Goal: Task Accomplishment & Management: Manage account settings

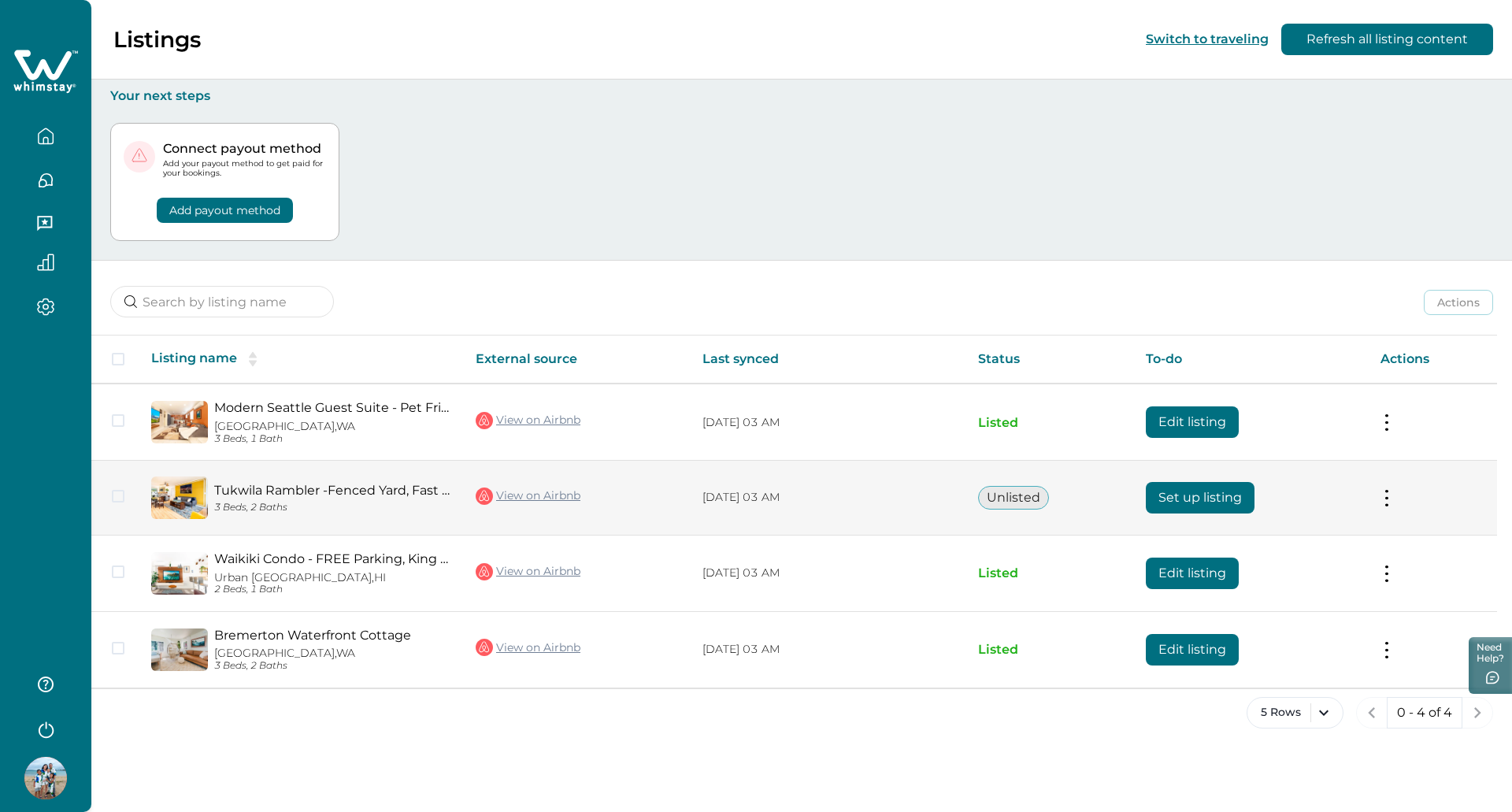
click at [361, 494] on link "Tukwila Rambler -Fenced Yard, Fast Wifi" at bounding box center [332, 490] width 236 height 15
drag, startPoint x: 1226, startPoint y: 499, endPoint x: 1176, endPoint y: 490, distance: 50.8
click at [1226, 500] on button "Set up listing" at bounding box center [1200, 498] width 108 height 31
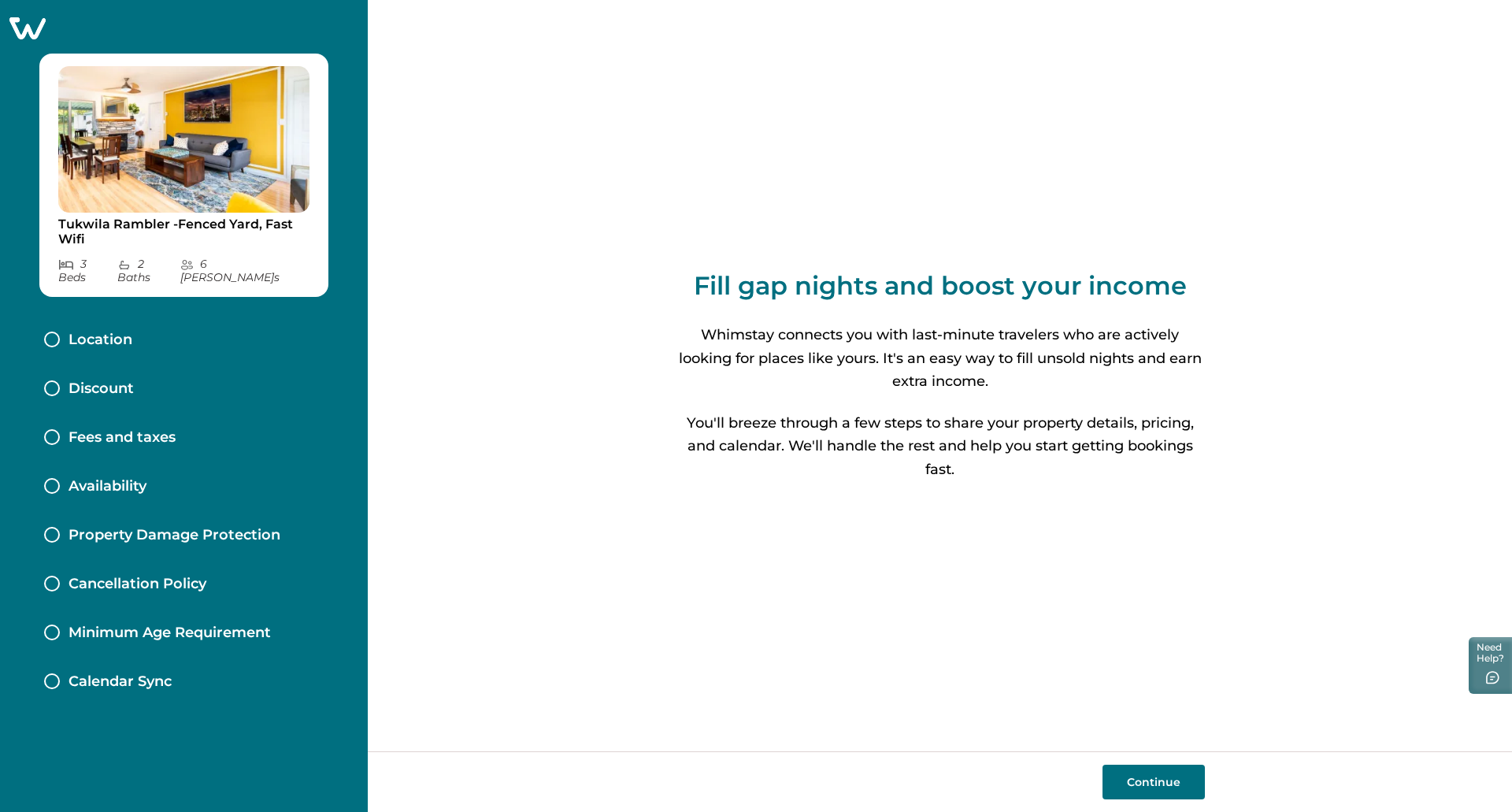
click at [1189, 784] on button "Continue" at bounding box center [1153, 781] width 103 height 35
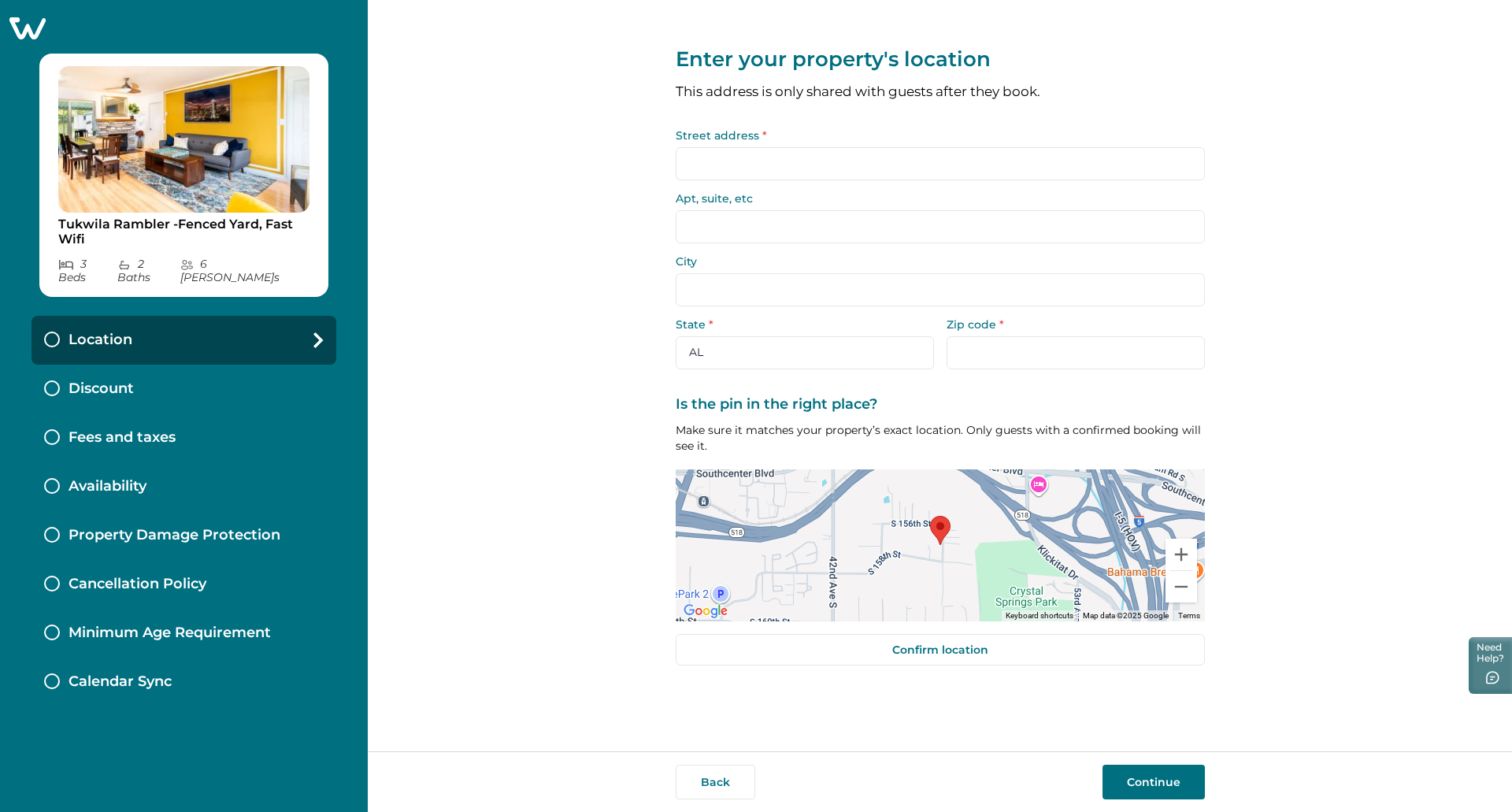
click at [1037, 154] on input "Street address *" at bounding box center [940, 164] width 529 height 33
type input "5"
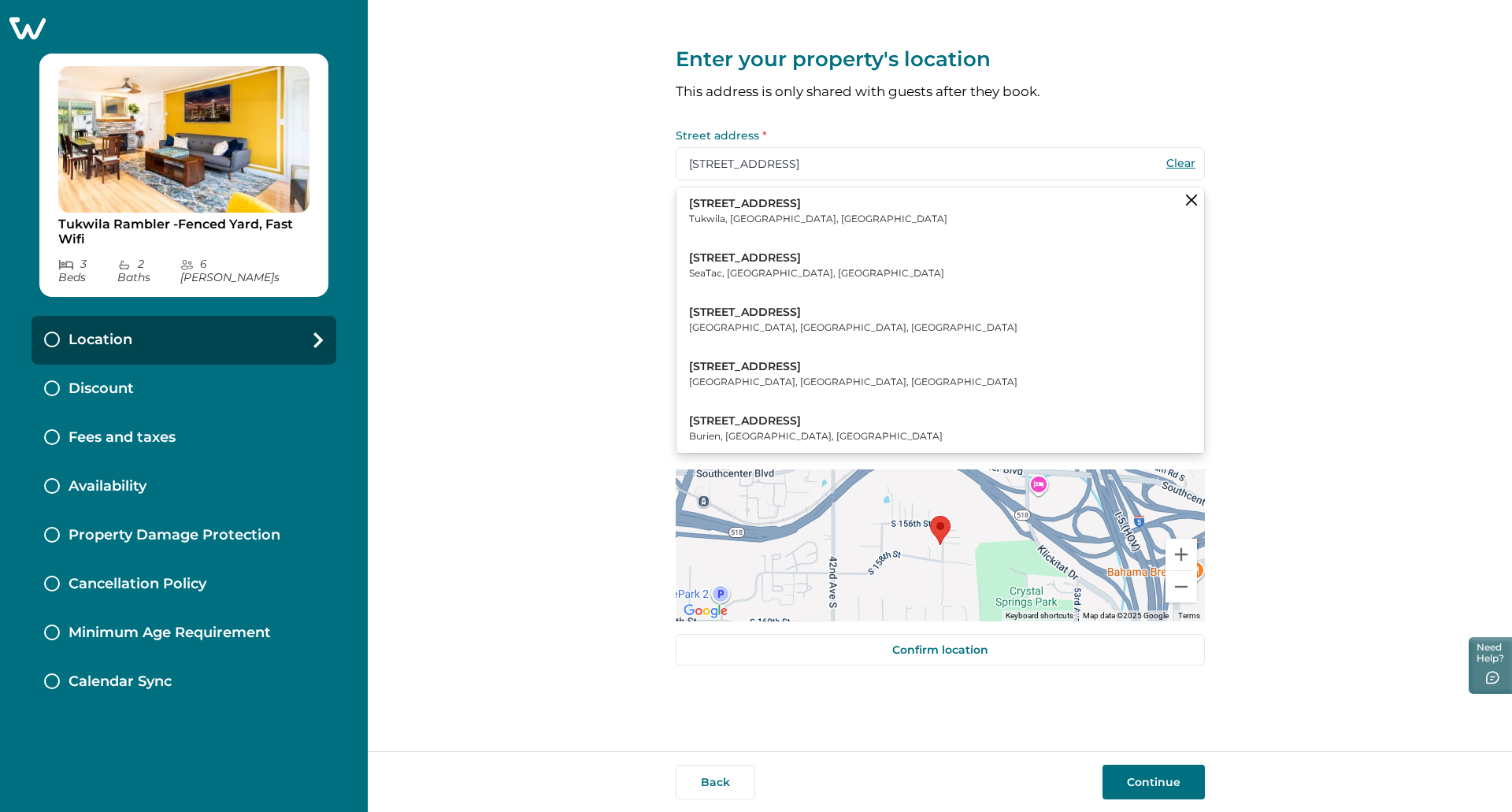
click at [864, 225] on button "[STREET_ADDRESS]" at bounding box center [940, 211] width 527 height 48
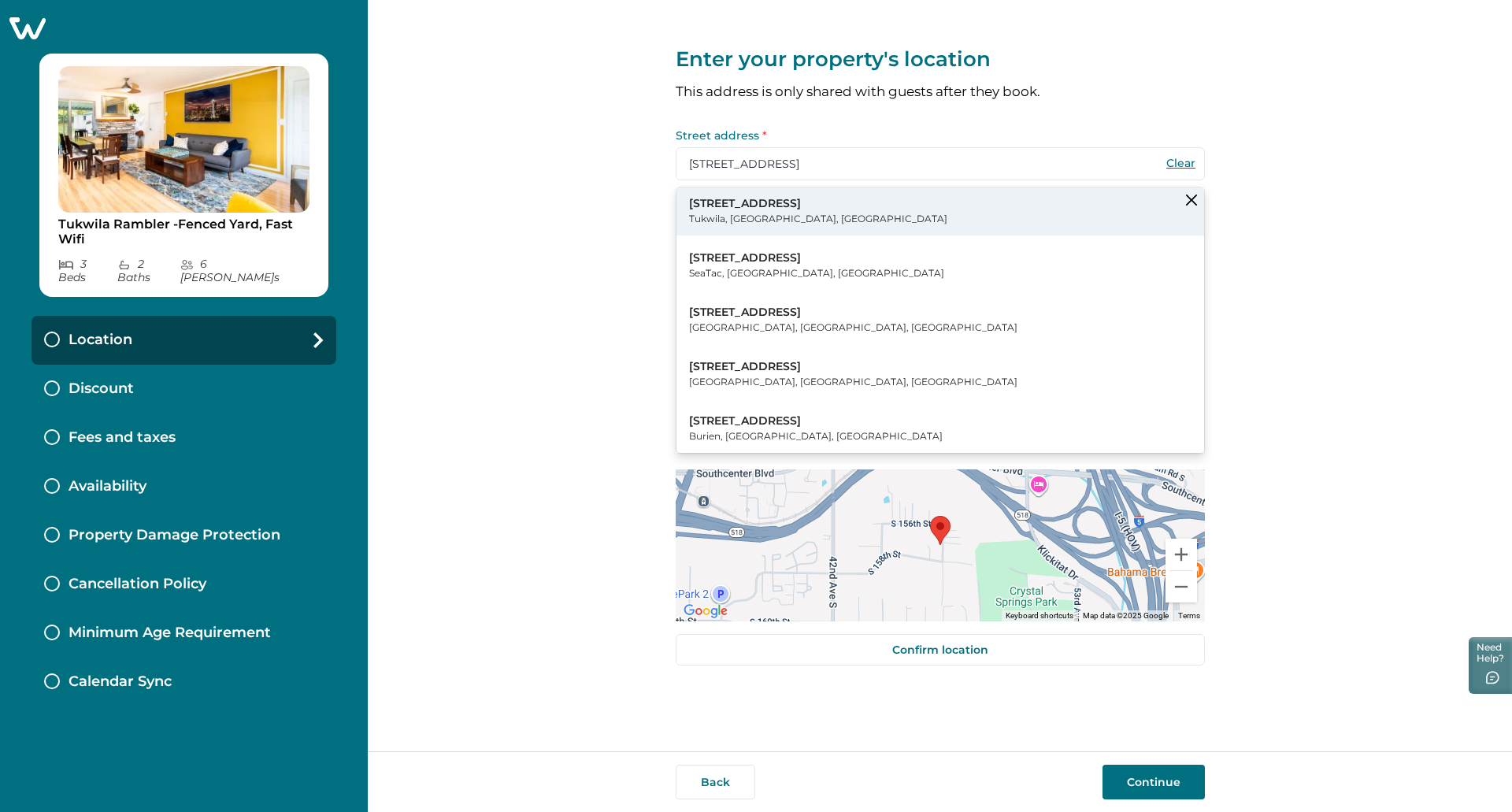
type input "[STREET_ADDRESS]"
type input "Tukwila"
select select "WA"
type input "98188"
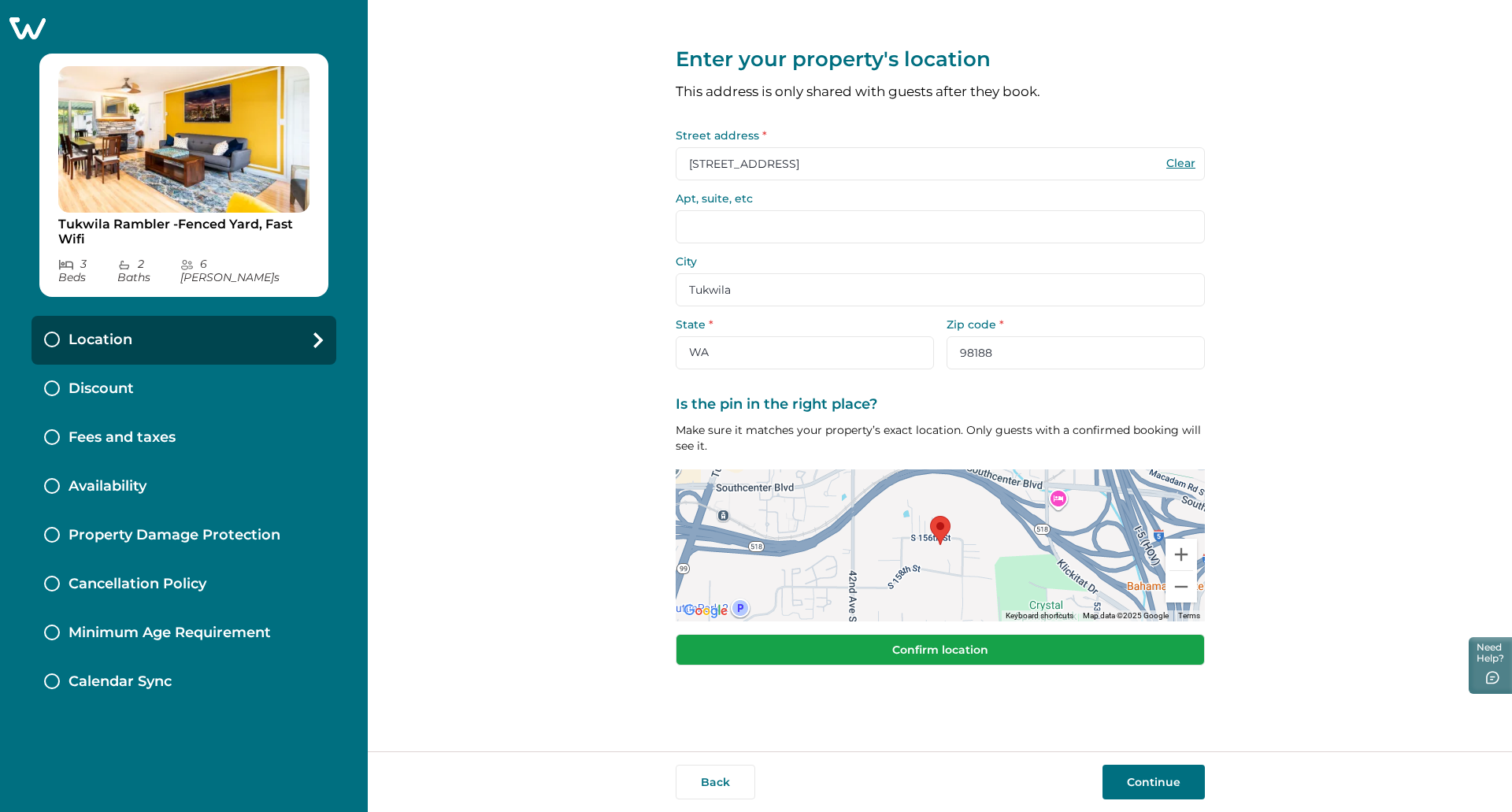
drag, startPoint x: 920, startPoint y: 603, endPoint x: 920, endPoint y: 645, distance: 42.0
click at [920, 604] on div at bounding box center [940, 545] width 529 height 152
click at [920, 645] on button "Confirm location" at bounding box center [940, 649] width 529 height 31
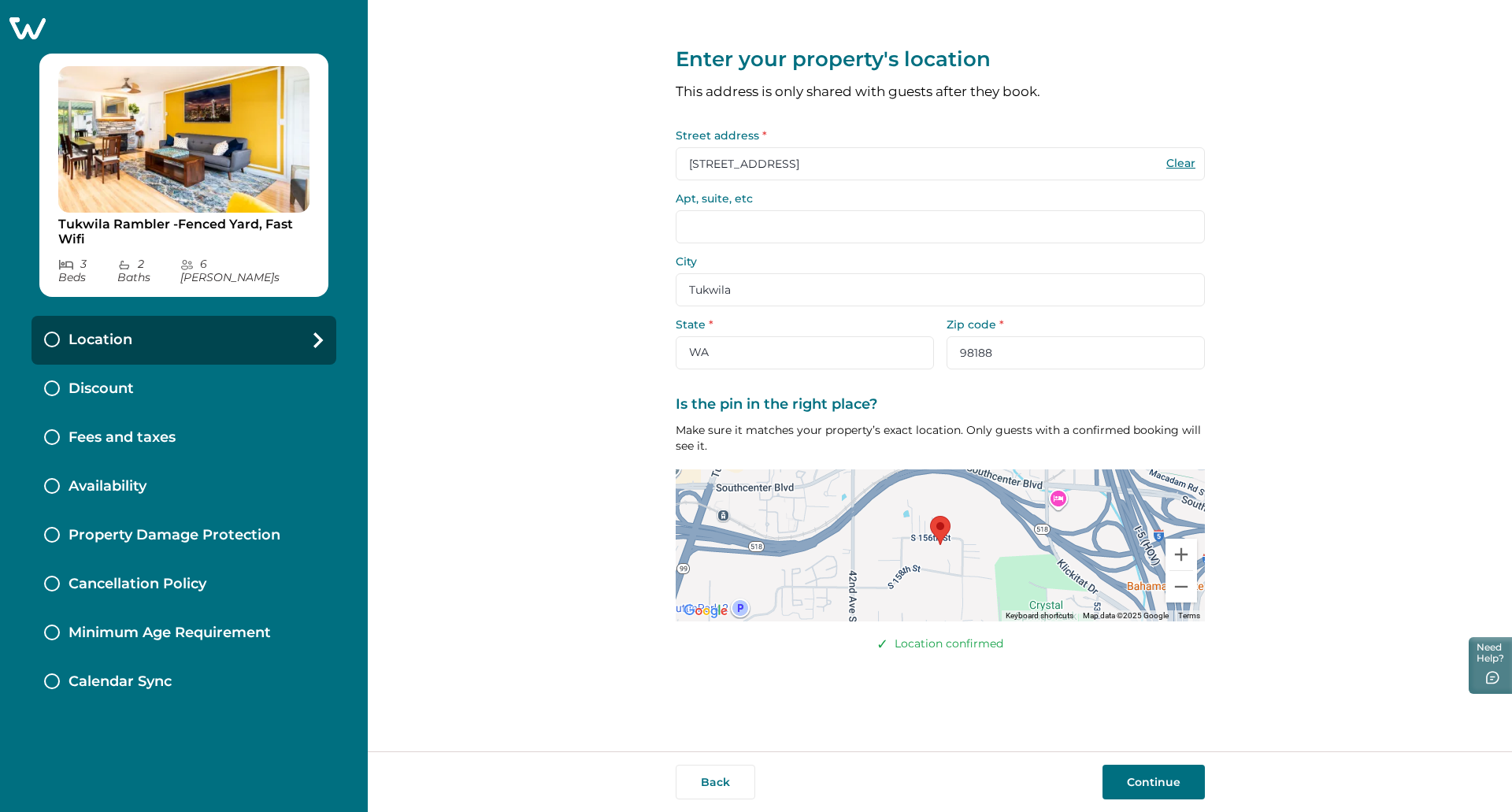
click at [1148, 771] on button "Continue" at bounding box center [1153, 781] width 103 height 35
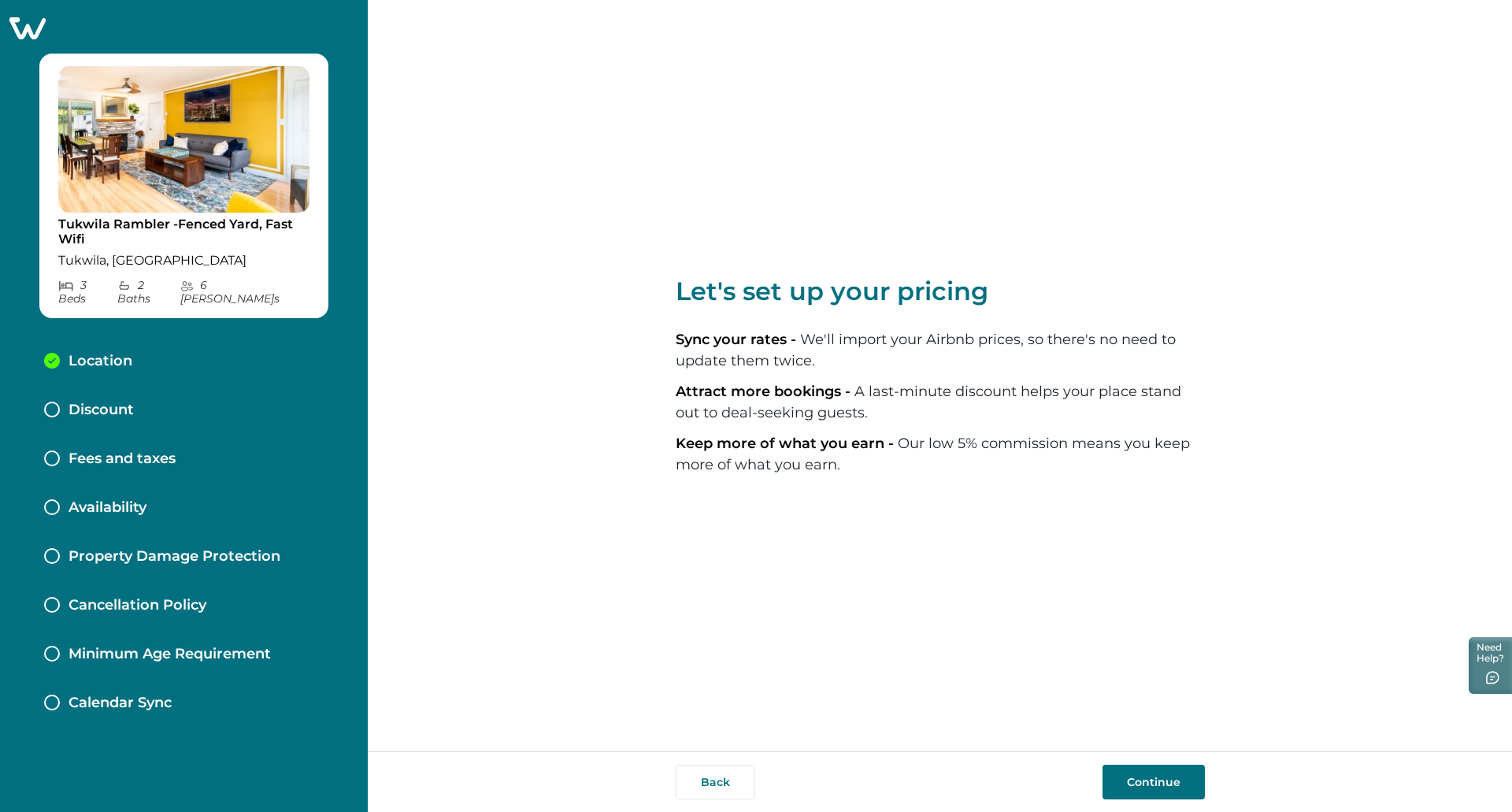
click at [1127, 788] on button "Continue" at bounding box center [1153, 781] width 103 height 35
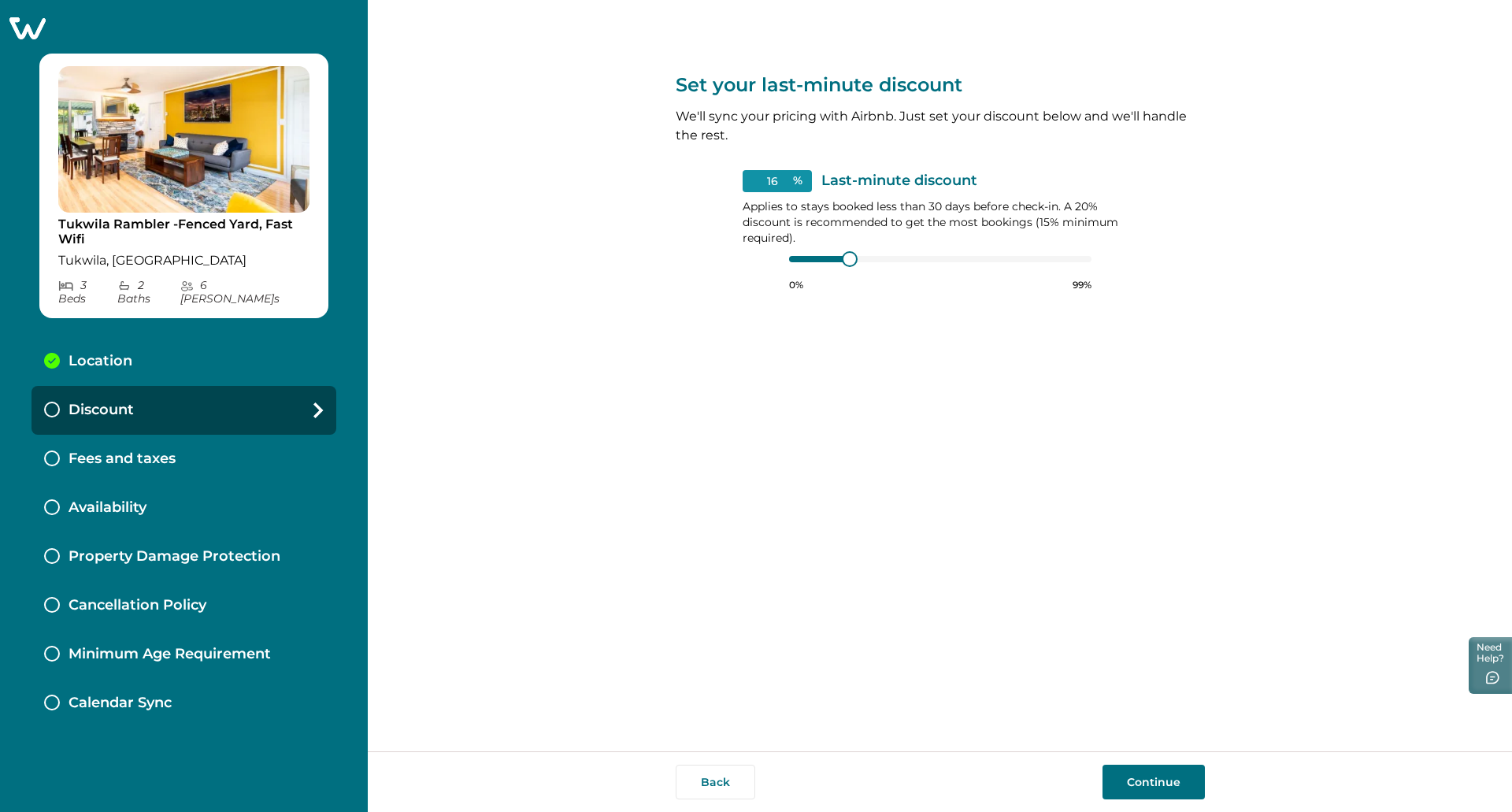
type input "15"
click at [768, 264] on div "15 % Last-minute discount Applies to stays booked less than 30 days before chec…" at bounding box center [940, 231] width 395 height 121
click at [1112, 782] on button "Continue" at bounding box center [1153, 781] width 103 height 35
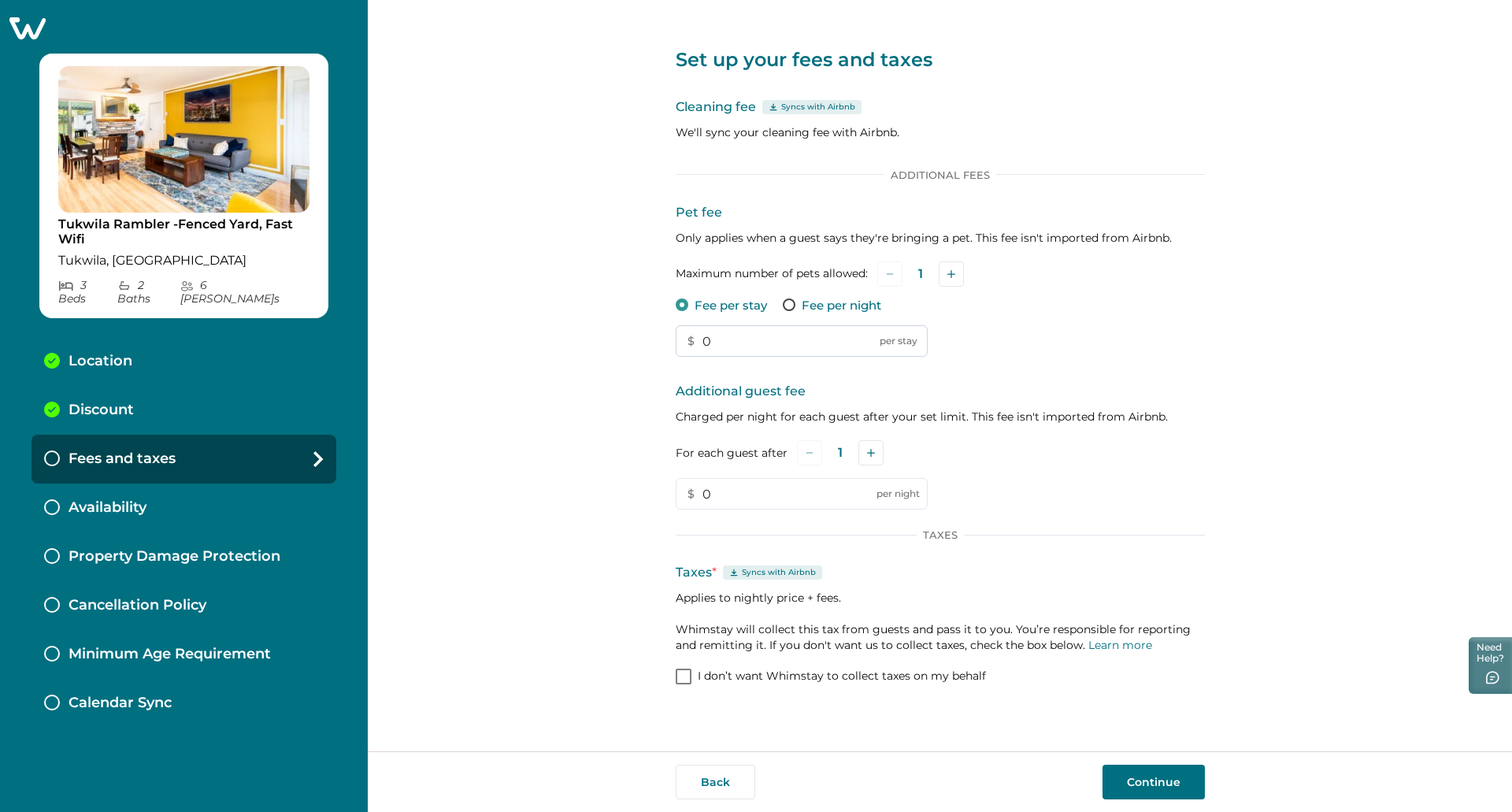
click at [825, 333] on input "0" at bounding box center [801, 341] width 252 height 31
drag, startPoint x: 789, startPoint y: 349, endPoint x: 648, endPoint y: 345, distance: 141.1
click at [648, 345] on div "Set up your fees and taxes Cleaning fee Syncs with Airbnb We'll sync your clean…" at bounding box center [940, 375] width 1144 height 751
click at [792, 305] on span at bounding box center [788, 304] width 13 height 13
click at [734, 342] on input "0" at bounding box center [801, 341] width 252 height 31
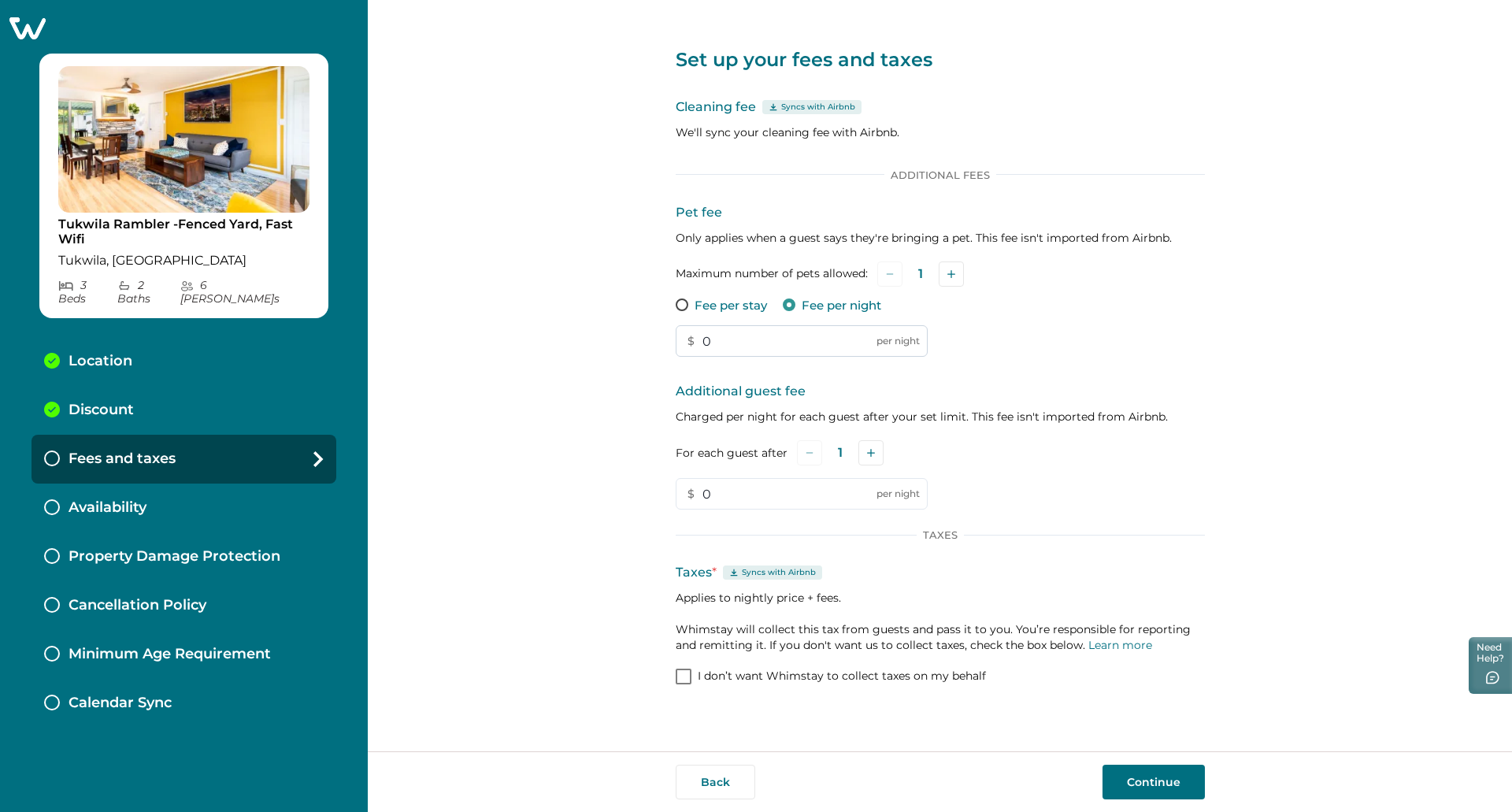
drag, startPoint x: 734, startPoint y: 342, endPoint x: 675, endPoint y: 339, distance: 59.1
click at [675, 339] on input "0" at bounding box center [801, 341] width 252 height 31
type input "18"
click at [793, 507] on input "0" at bounding box center [801, 493] width 252 height 31
drag, startPoint x: 709, startPoint y: 506, endPoint x: 671, endPoint y: 509, distance: 38.1
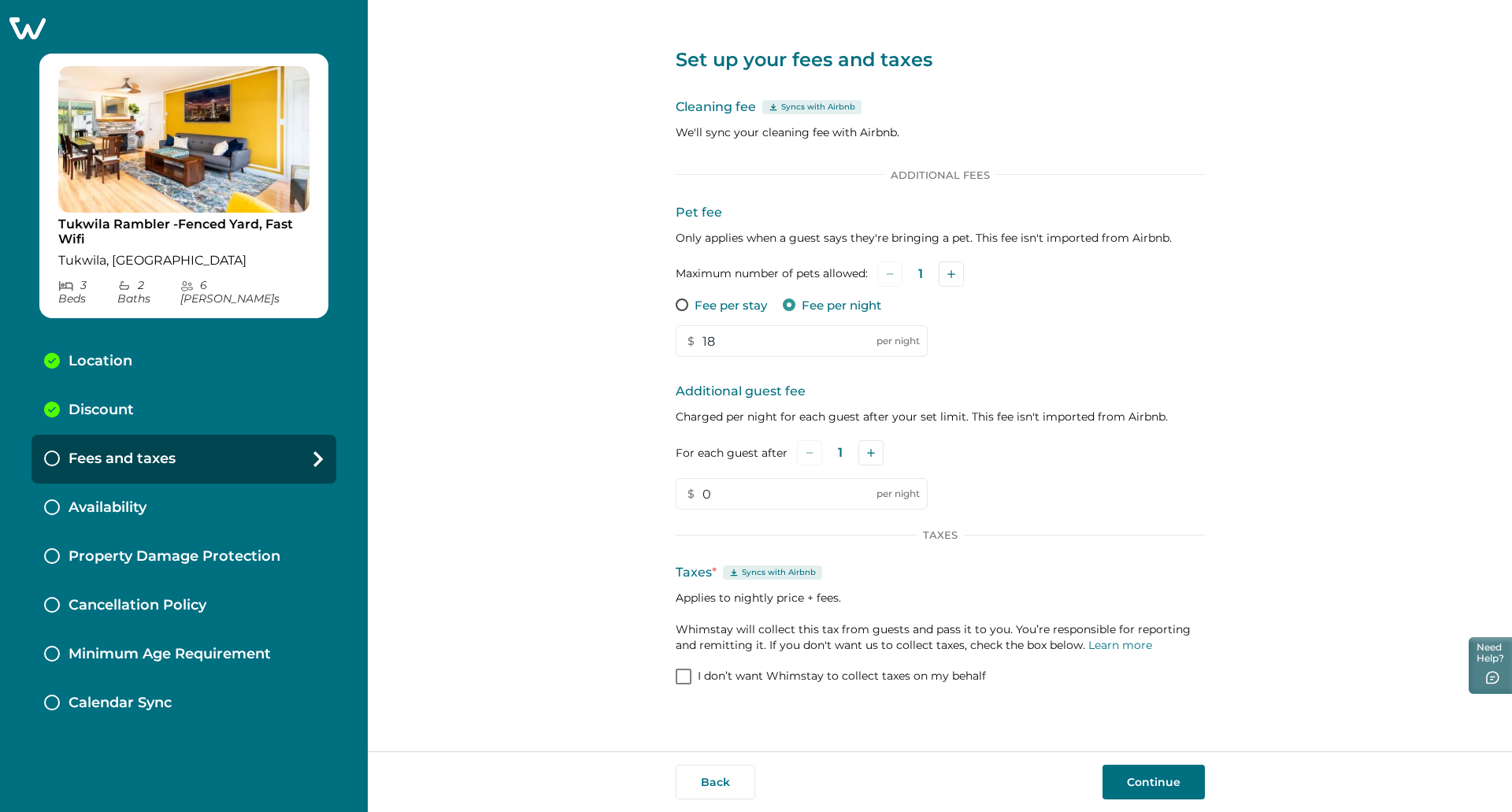
click at [671, 509] on div "Set up your fees and taxes Cleaning fee Syncs with Airbnb We'll sync your clean…" at bounding box center [940, 375] width 1144 height 751
click at [884, 447] on div "For each guest after 1" at bounding box center [940, 453] width 529 height 25
click at [882, 448] on div "For each guest after 1" at bounding box center [940, 453] width 529 height 25
click at [872, 453] on icon "Add" at bounding box center [870, 453] width 8 height 8
click at [872, 453] on icon "Add" at bounding box center [873, 453] width 8 height 8
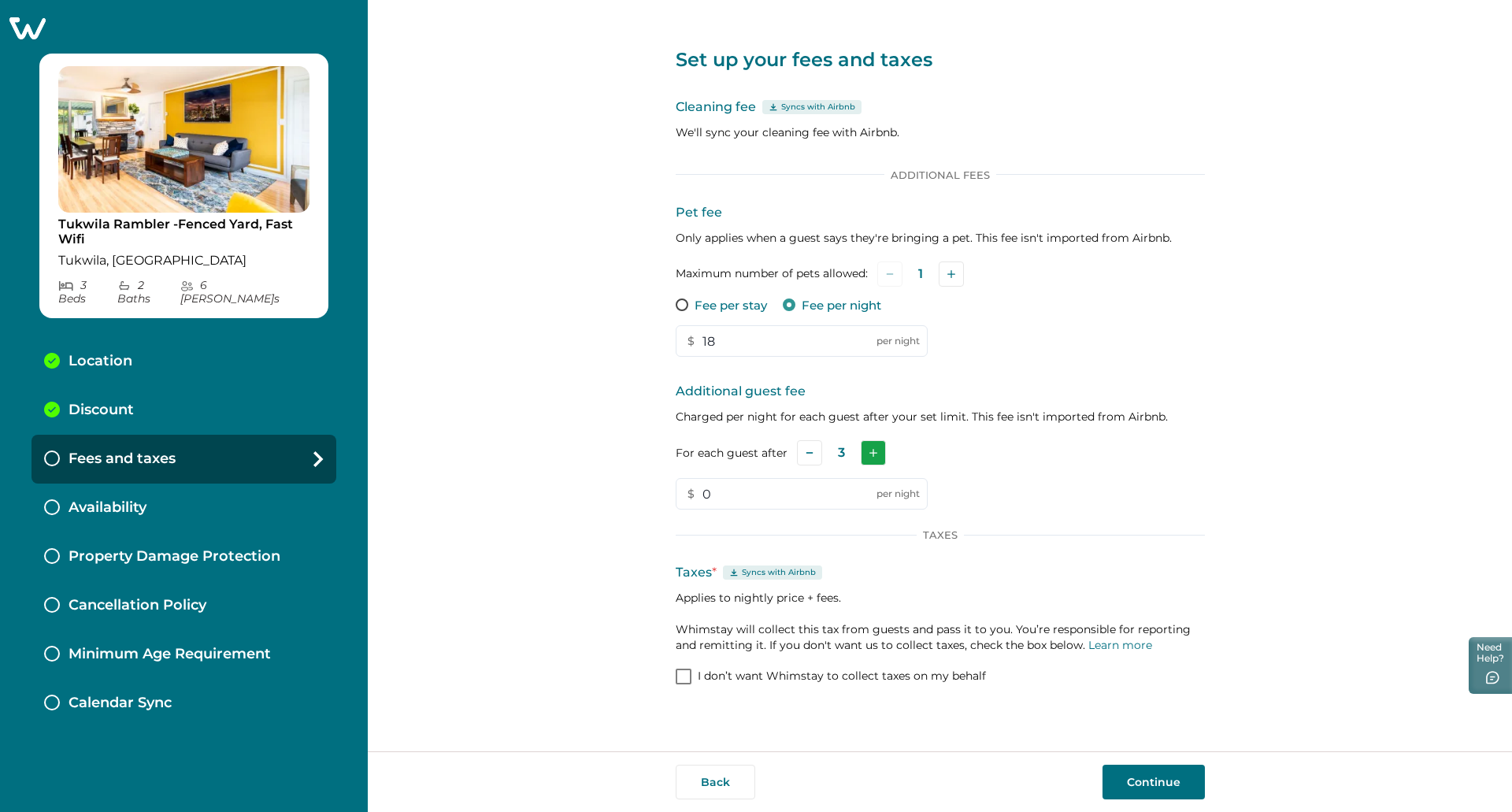
click at [872, 453] on icon "Add" at bounding box center [873, 453] width 8 height 8
drag, startPoint x: 779, startPoint y: 503, endPoint x: 670, endPoint y: 505, distance: 109.0
click at [670, 505] on div "Set up your fees and taxes Cleaning fee Syncs with Airbnb We'll sync your clean…" at bounding box center [940, 375] width 1144 height 751
type input "10"
click at [1187, 461] on div "For each guest after 4" at bounding box center [940, 453] width 529 height 25
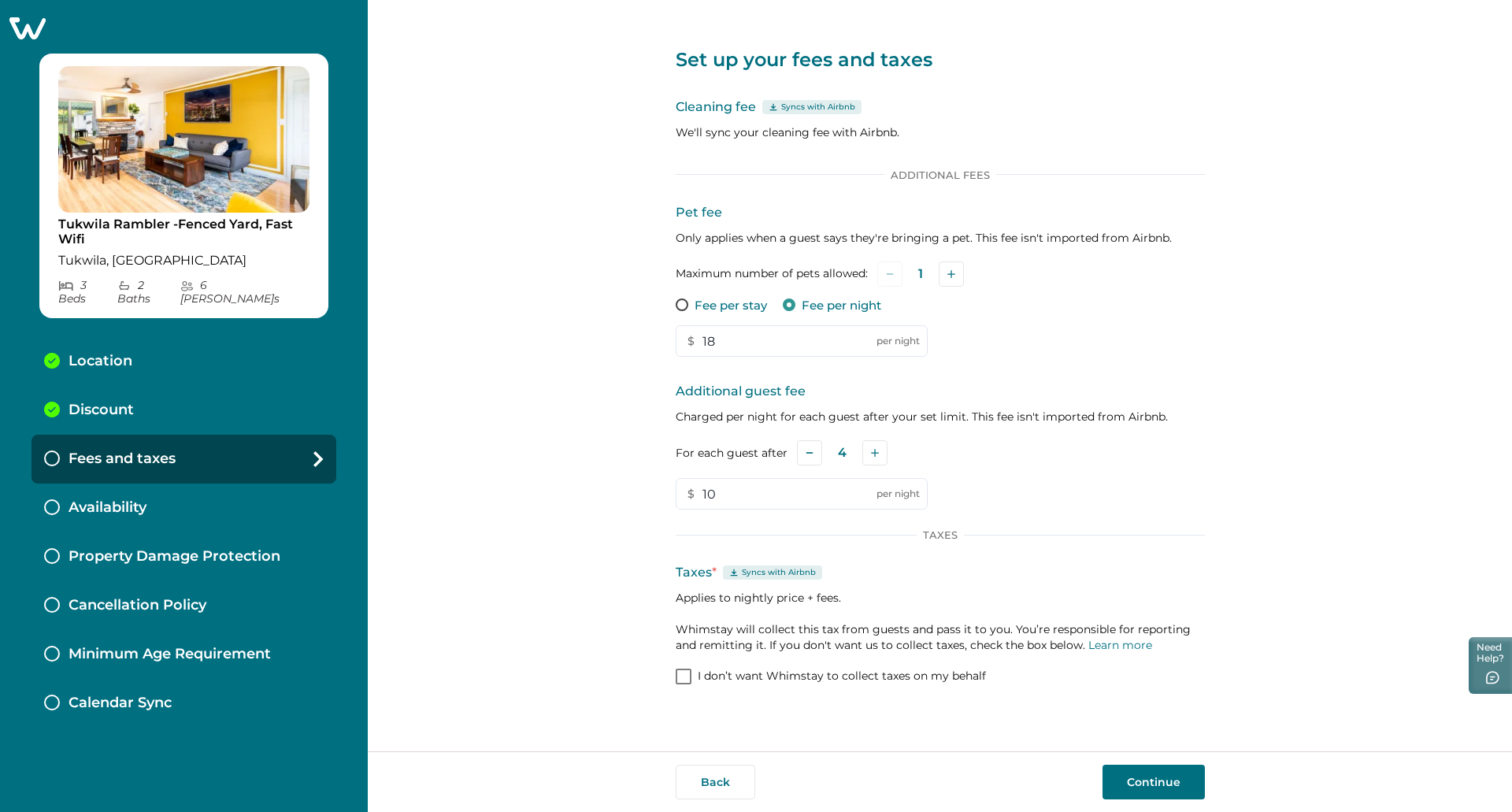
click at [629, 613] on div "Set up your fees and taxes Cleaning fee Syncs with Airbnb We'll sync your clean…" at bounding box center [940, 375] width 1144 height 751
click at [738, 573] on div "Syncs with Airbnb" at bounding box center [772, 572] width 99 height 14
click at [734, 598] on p "Applies to nightly price + fees. Whimstay will collect this tax from guests and…" at bounding box center [940, 621] width 529 height 63
click at [744, 573] on p "Syncs with Airbnb" at bounding box center [778, 572] width 74 height 13
click at [743, 576] on p "Syncs with Airbnb" at bounding box center [778, 572] width 74 height 13
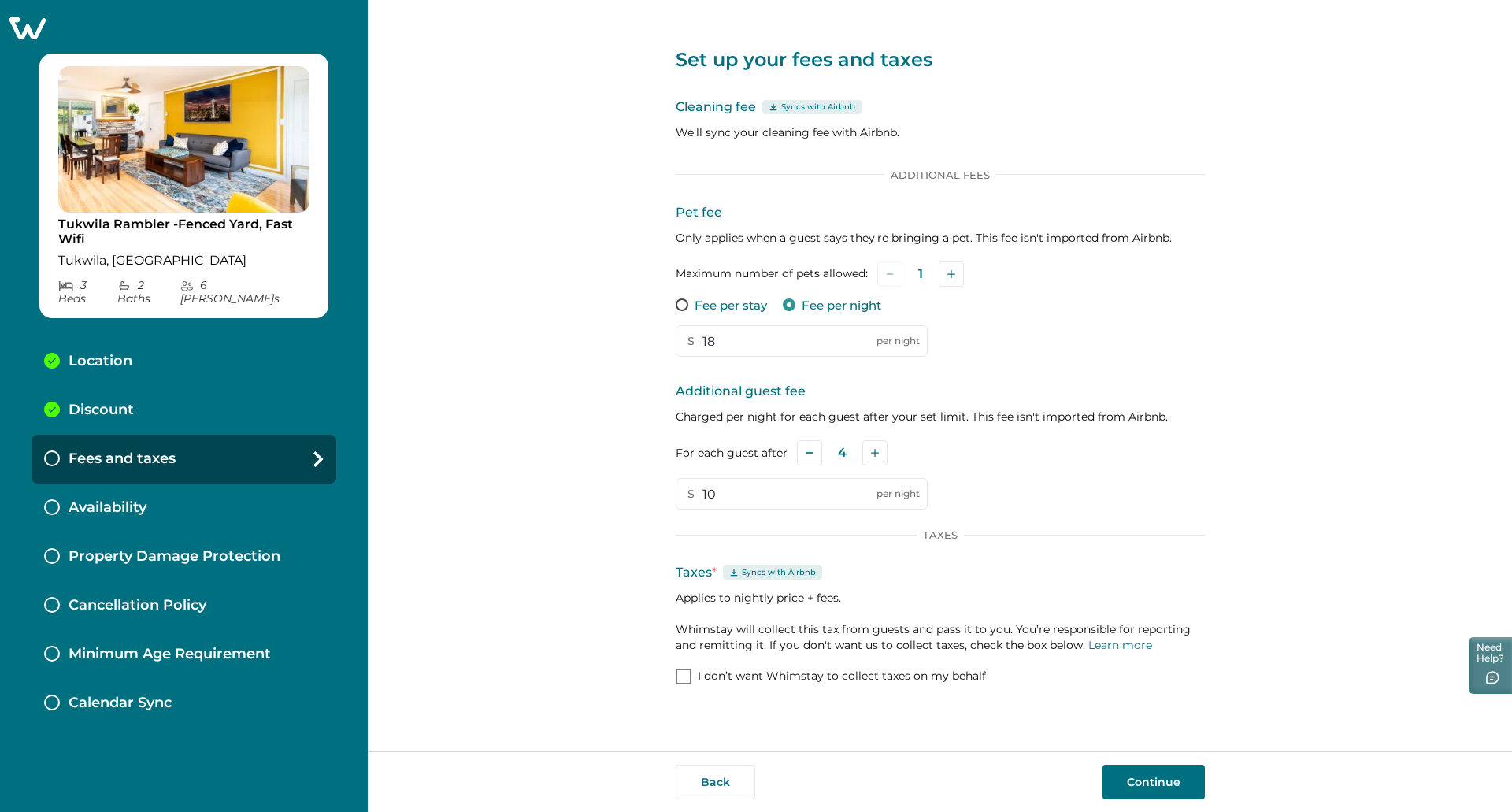
click at [734, 597] on p "Applies to nightly price + fees. Whimstay will collect this tax from guests and…" at bounding box center [940, 621] width 529 height 63
click at [692, 599] on p "Applies to nightly price + fees. Whimstay will collect this tax from guests and…" at bounding box center [940, 621] width 529 height 63
click at [682, 682] on span at bounding box center [683, 676] width 16 height 16
click at [682, 682] on div at bounding box center [683, 676] width 9 height 13
click at [657, 620] on div "Set up your fees and taxes Cleaning fee Syncs with Airbnb We'll sync your clean…" at bounding box center [940, 375] width 1144 height 751
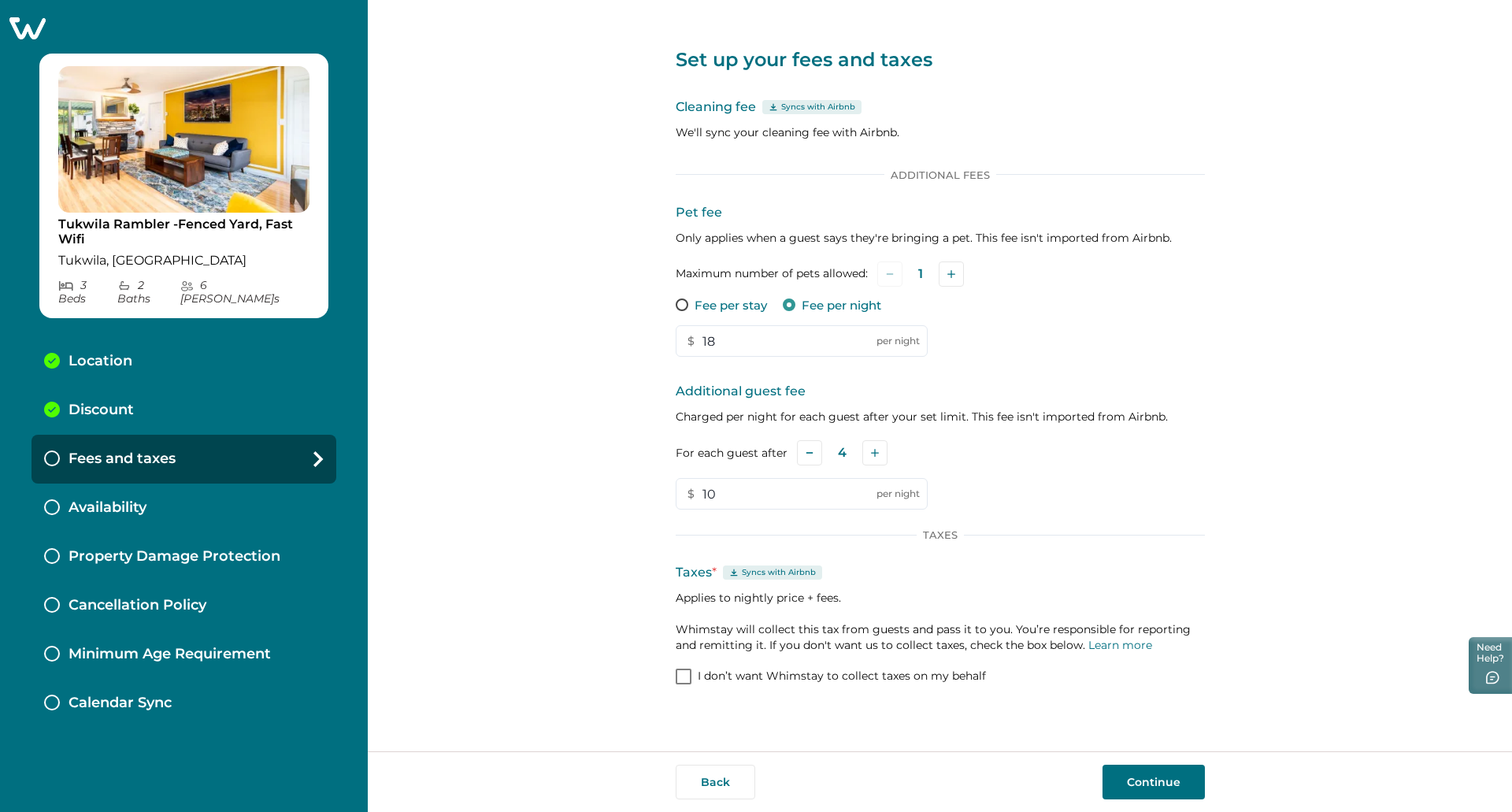
click at [1139, 775] on button "Continue" at bounding box center [1153, 781] width 103 height 35
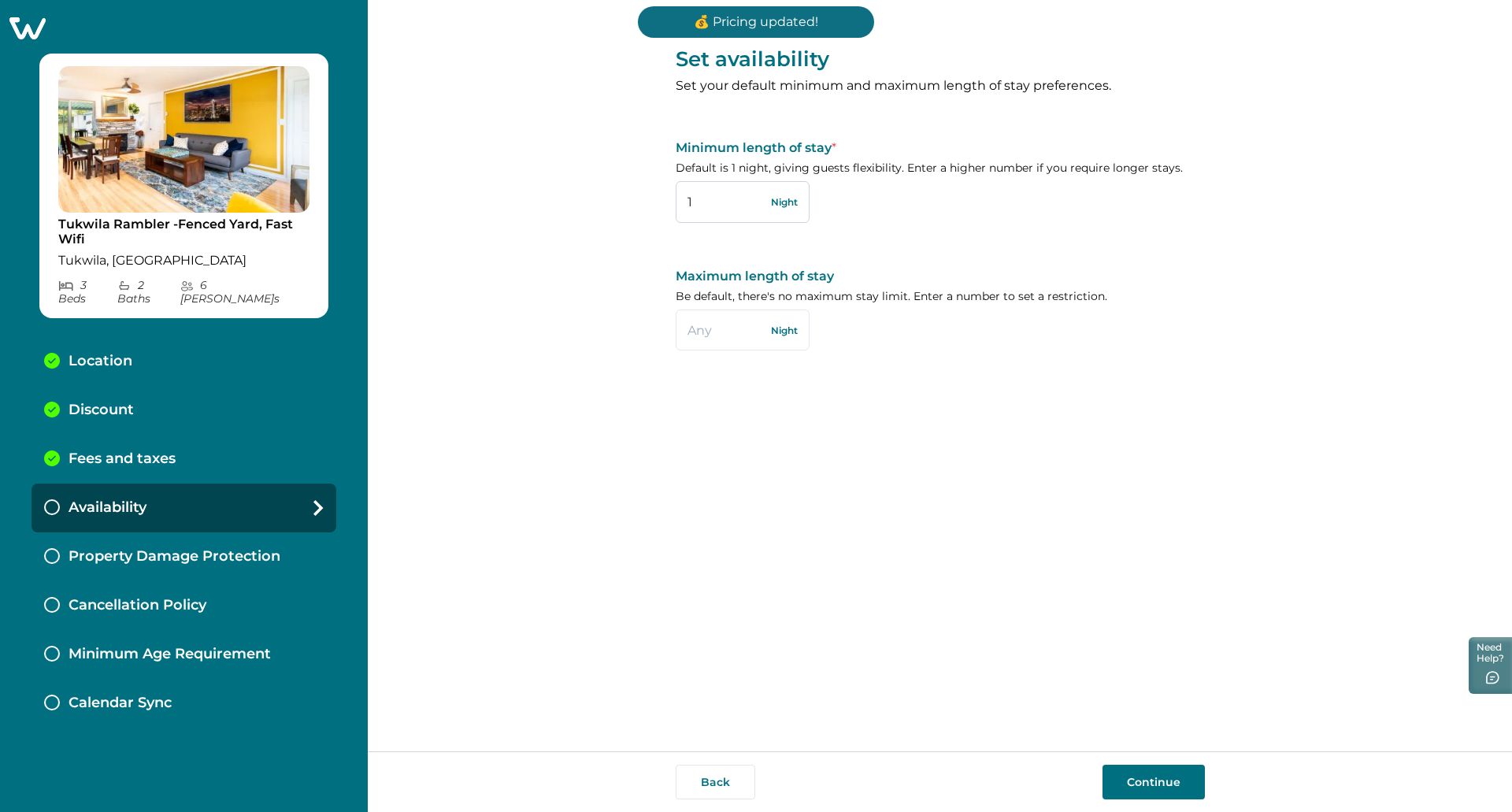
click at [776, 219] on input "1" at bounding box center [742, 202] width 134 height 41
drag, startPoint x: 715, startPoint y: 198, endPoint x: 623, endPoint y: 200, distance: 92.0
click at [623, 200] on div "Set availability Set your default minimum and maximum length of stay preference…" at bounding box center [940, 375] width 1144 height 751
type input "2"
click at [842, 351] on div "Set availability Set your default minimum and maximum length of stay preference…" at bounding box center [940, 194] width 529 height 388
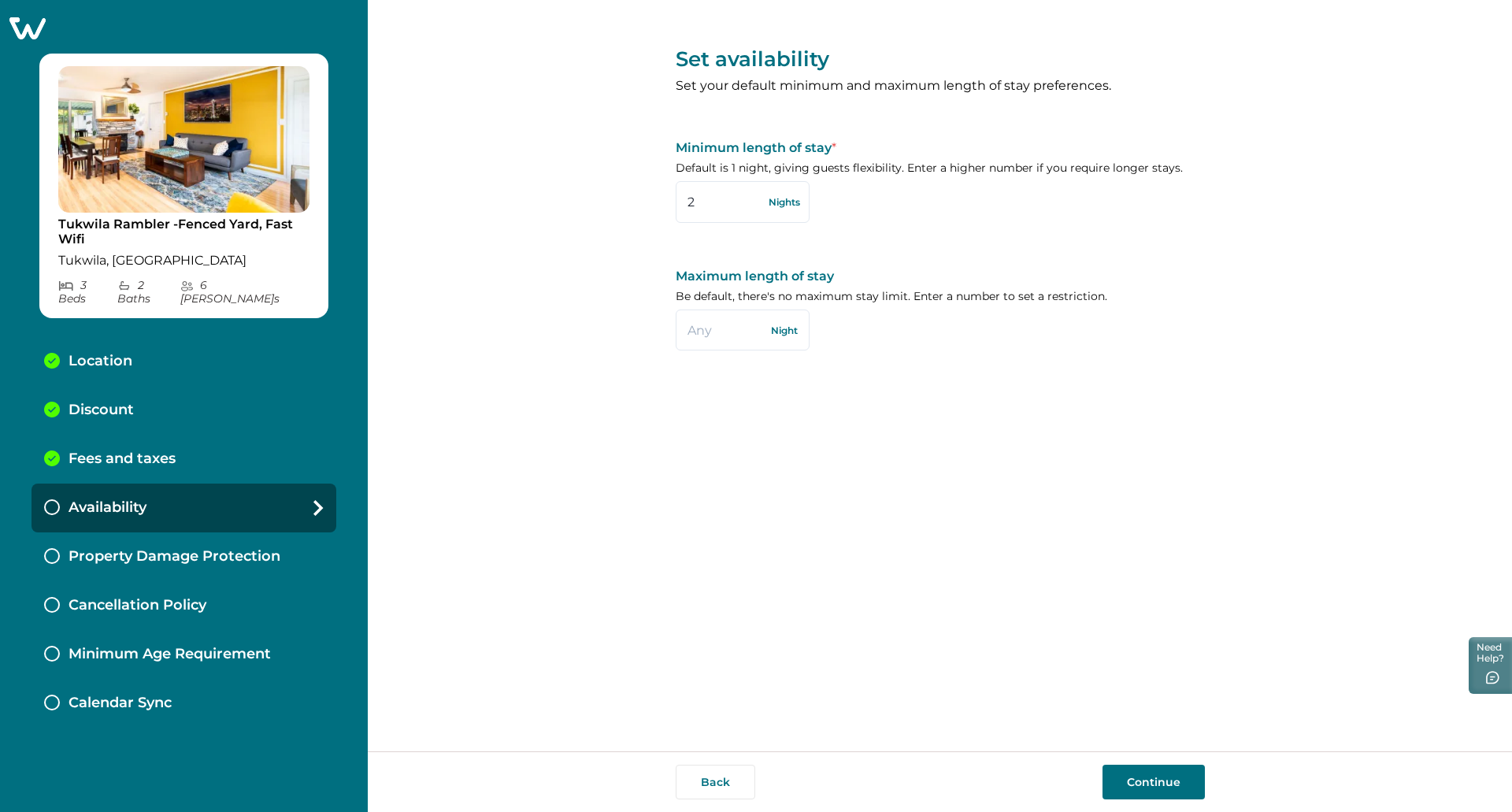
click at [1159, 781] on button "Continue" at bounding box center [1153, 781] width 103 height 35
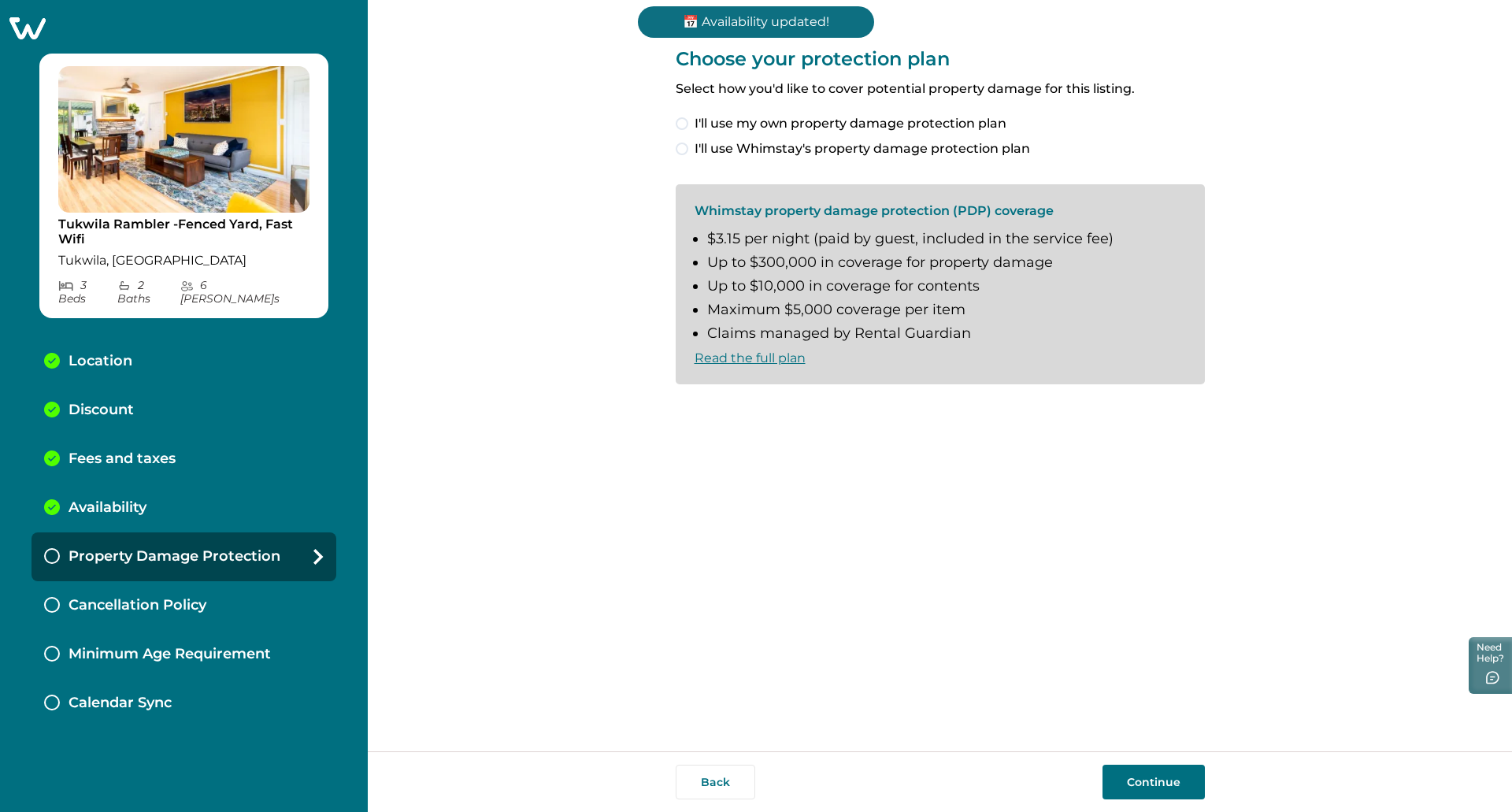
click at [773, 147] on span "I'll use Whimstay's property damage protection plan" at bounding box center [862, 148] width 336 height 19
click at [1145, 758] on div "Back Continue" at bounding box center [940, 781] width 1144 height 61
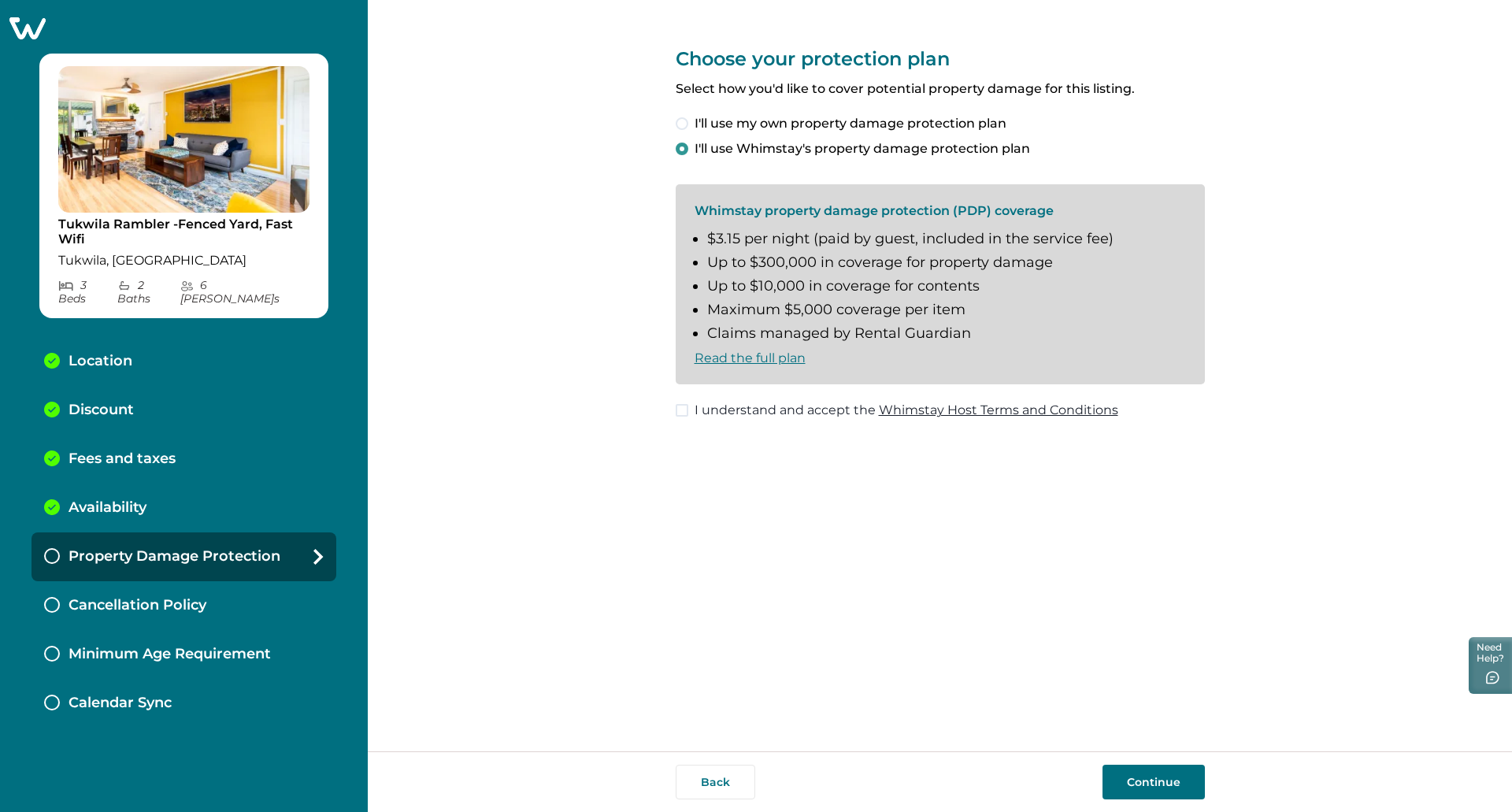
click at [824, 394] on div "Choose your protection plan Select how you'd like to cover potential property d…" at bounding box center [940, 220] width 529 height 442
click at [821, 420] on div "Choose your protection plan Select how you'd like to cover potential property d…" at bounding box center [940, 220] width 529 height 442
click at [821, 414] on span "I understand and accept the Whimstay Host Terms and Conditions" at bounding box center [906, 410] width 424 height 19
click at [1166, 771] on button "Continue" at bounding box center [1153, 781] width 103 height 35
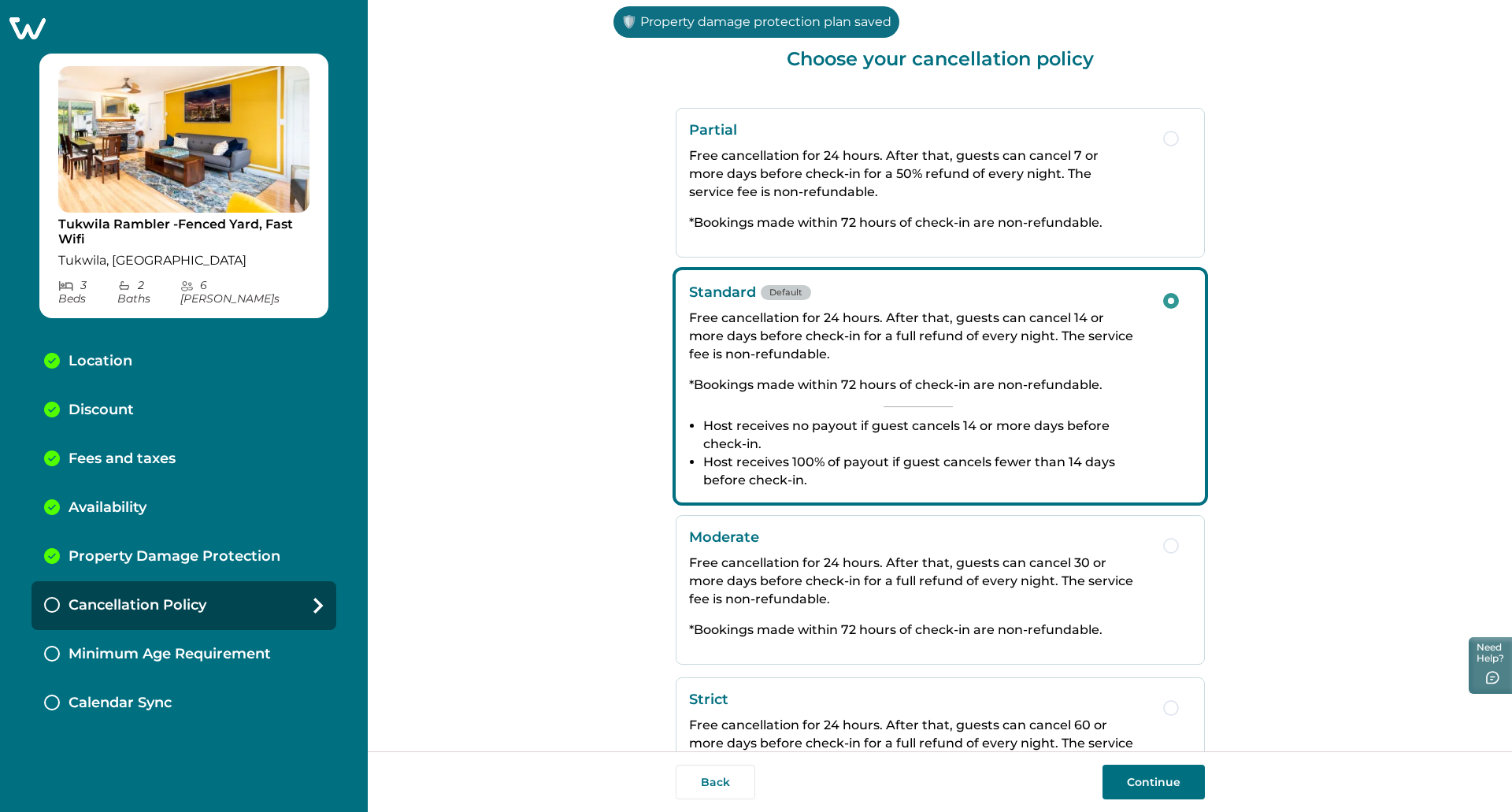
click at [1343, 522] on div "Choose your cancellation policy Partial Free cancellation for 24 hours. After t…" at bounding box center [940, 375] width 1144 height 751
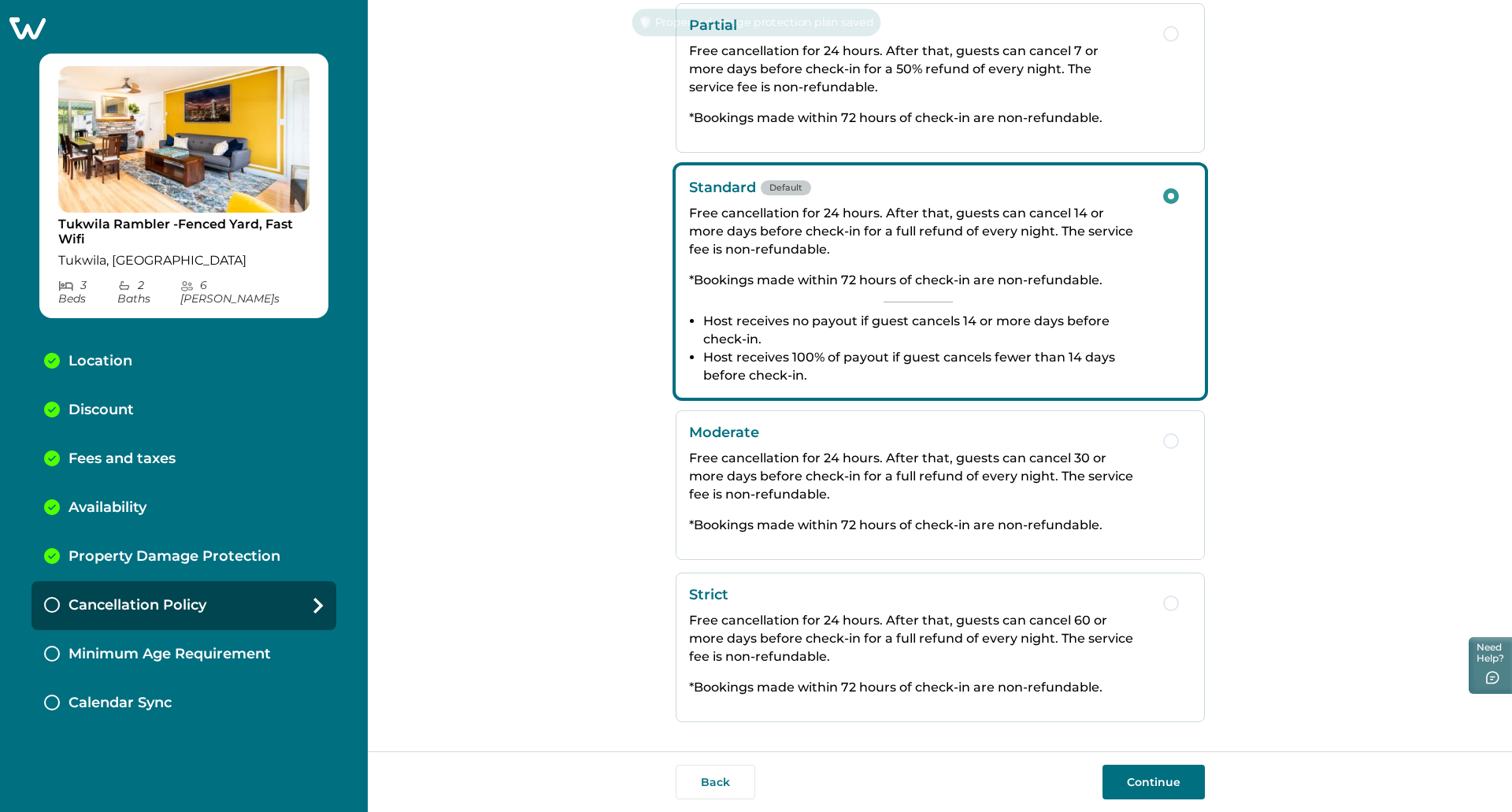
scroll to position [110, 0]
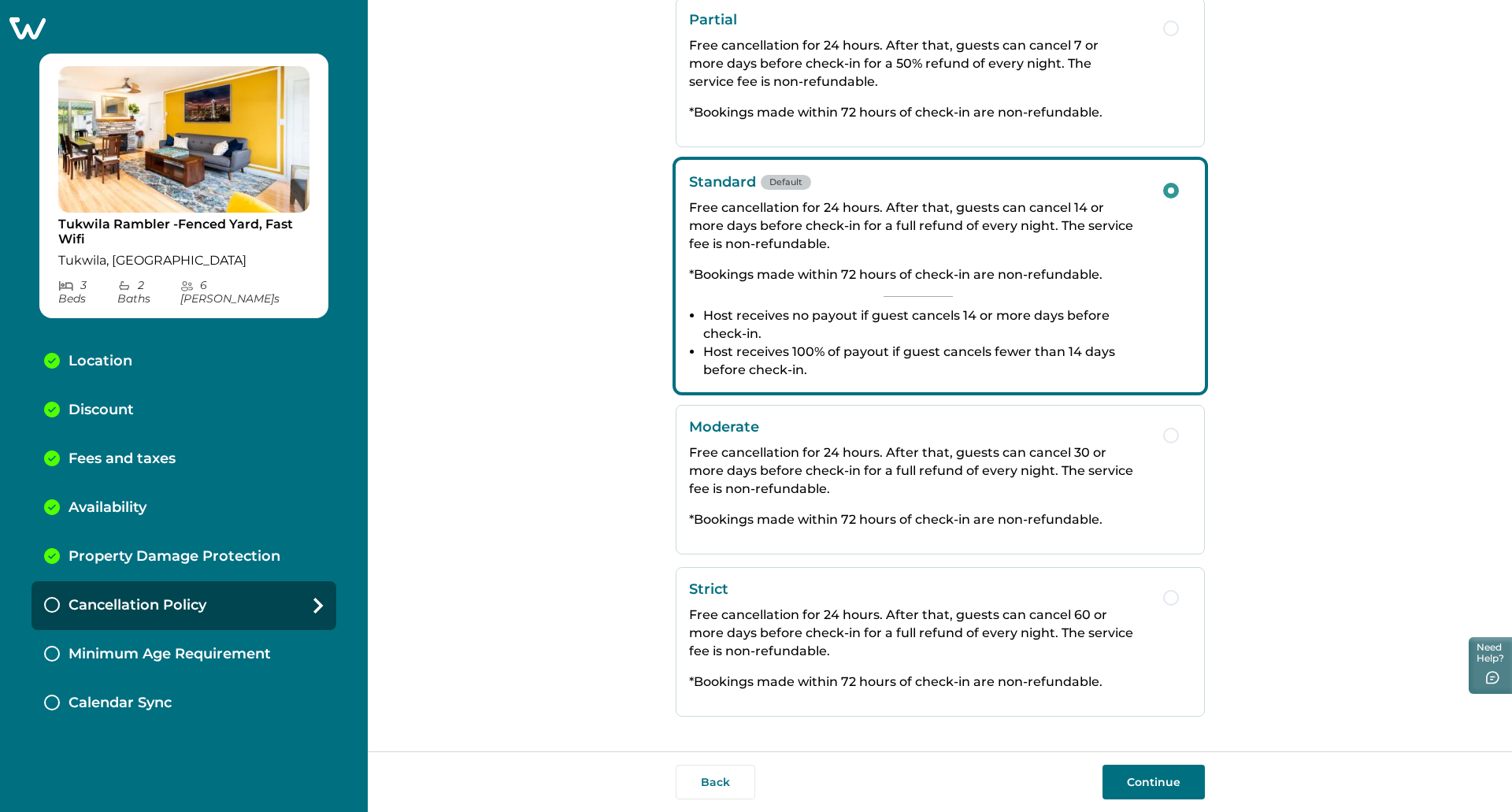
click at [1173, 768] on button "Continue" at bounding box center [1153, 781] width 103 height 35
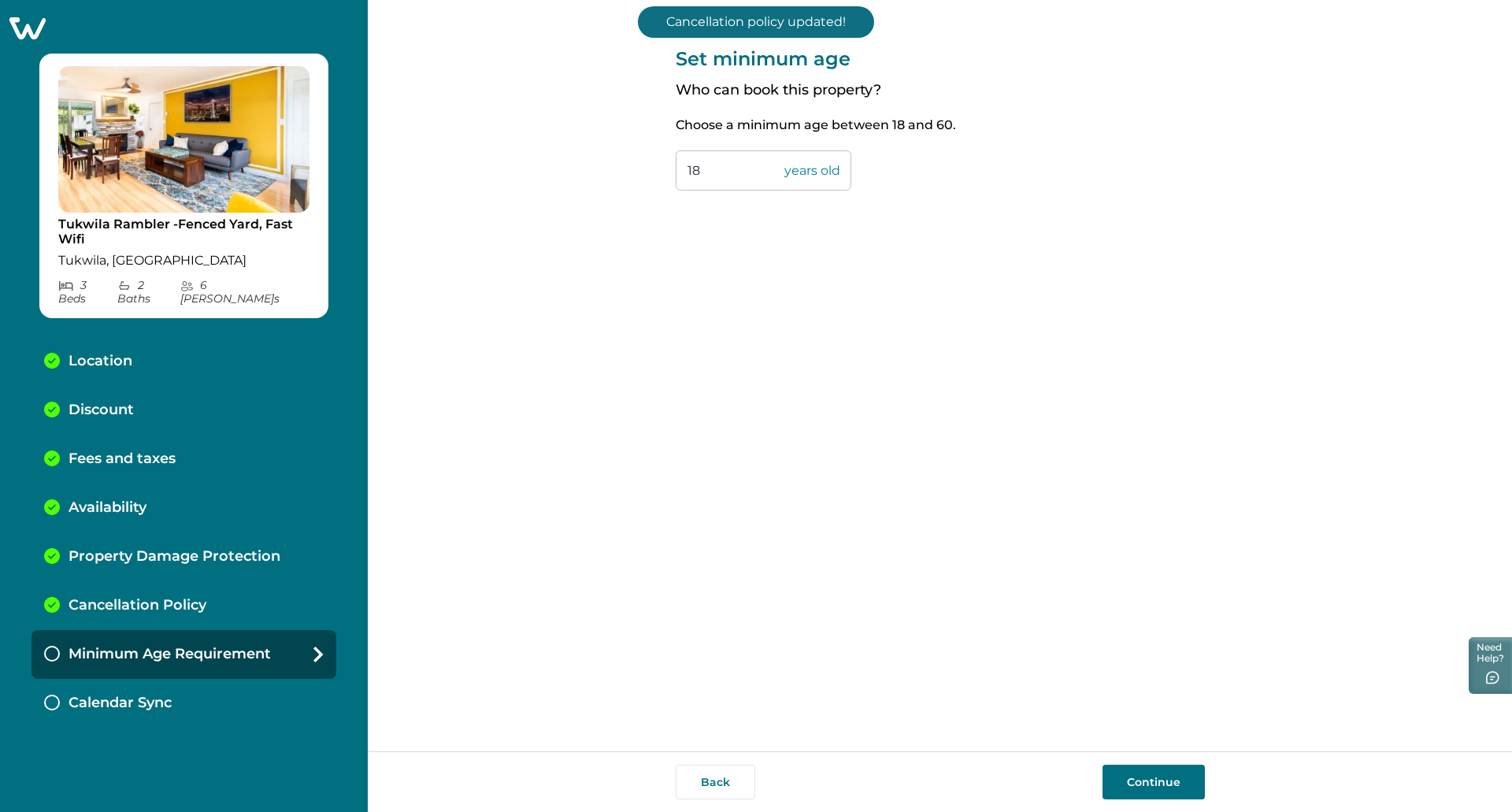
drag, startPoint x: 748, startPoint y: 168, endPoint x: 438, endPoint y: 158, distance: 310.2
click at [438, 158] on div "Set minimum age Who can book this property? Choose a minimum age between 18 and…" at bounding box center [940, 375] width 1144 height 751
drag, startPoint x: 759, startPoint y: 181, endPoint x: 639, endPoint y: 176, distance: 120.1
click at [639, 175] on div "Set minimum age Who can book this property? Choose a minimum age between 18 and…" at bounding box center [940, 375] width 1144 height 751
type input "21"
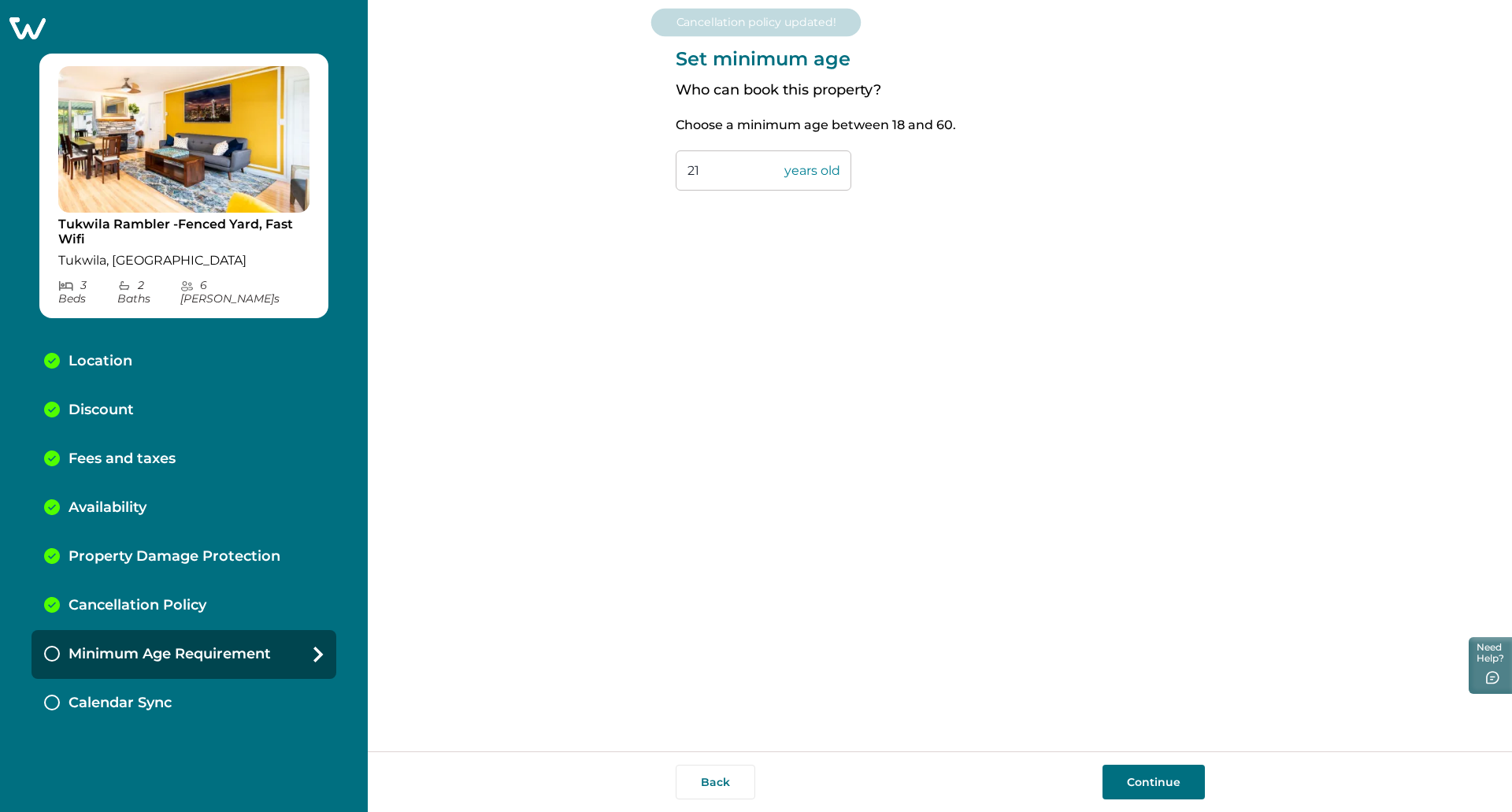
click at [1039, 593] on div "Set minimum age Who can book this property? Choose a minimum age between 18 and…" at bounding box center [940, 375] width 529 height 751
click at [1196, 774] on button "Continue" at bounding box center [1153, 781] width 103 height 35
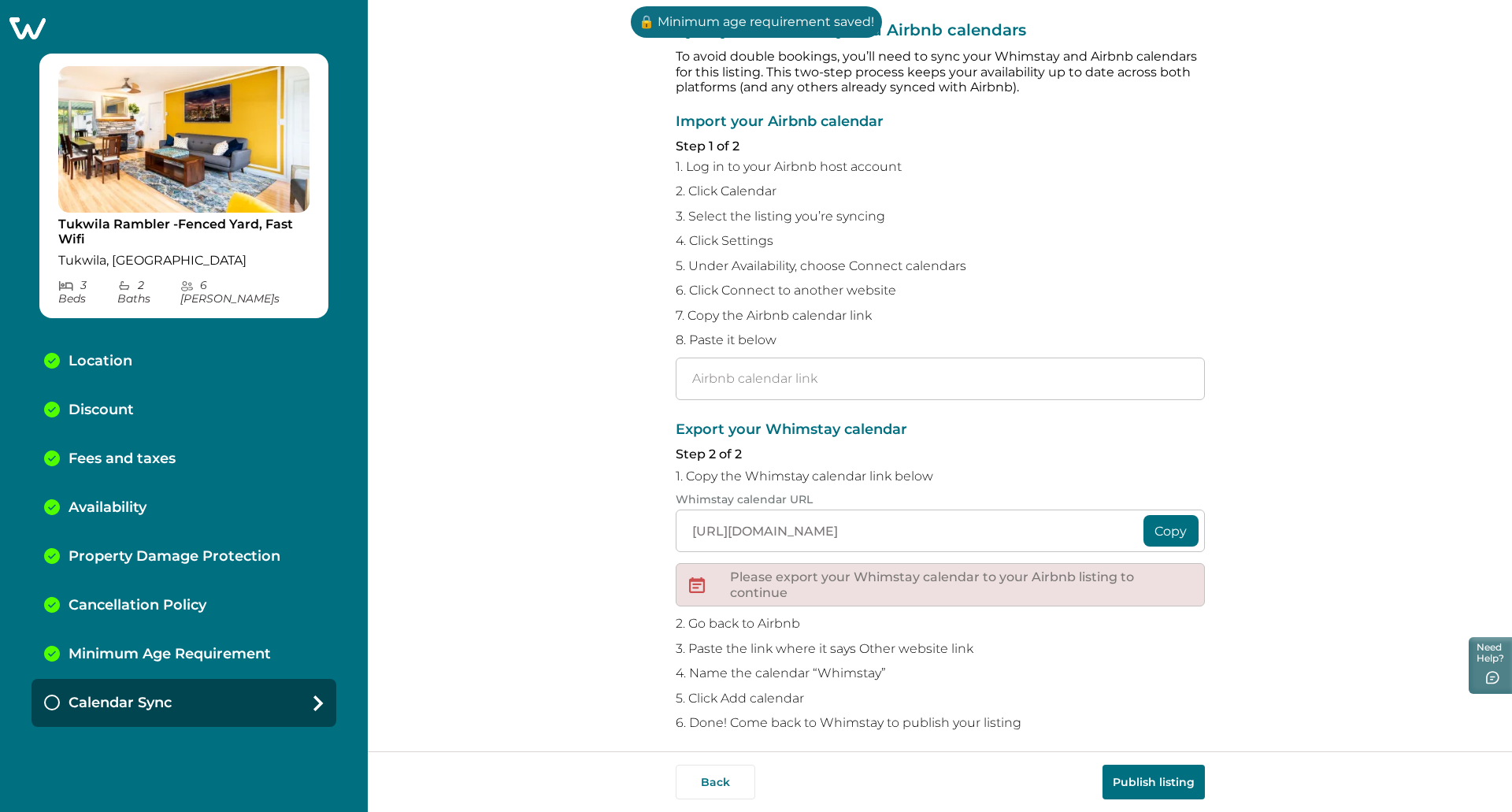
scroll to position [38, 0]
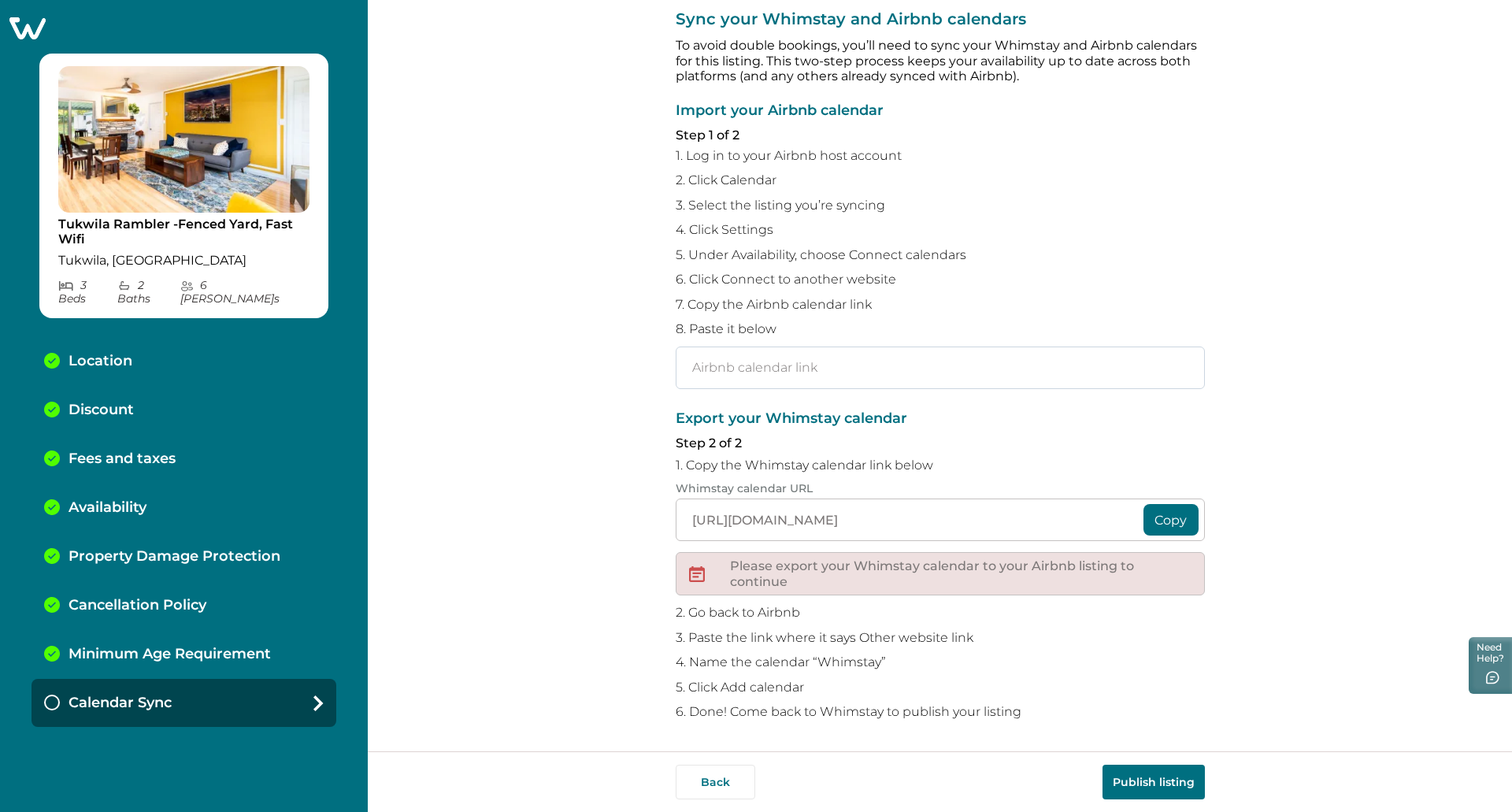
click at [832, 378] on input "text" at bounding box center [940, 368] width 529 height 42
paste input "[URL][DOMAIN_NAME]"
type input "[URL][DOMAIN_NAME]"
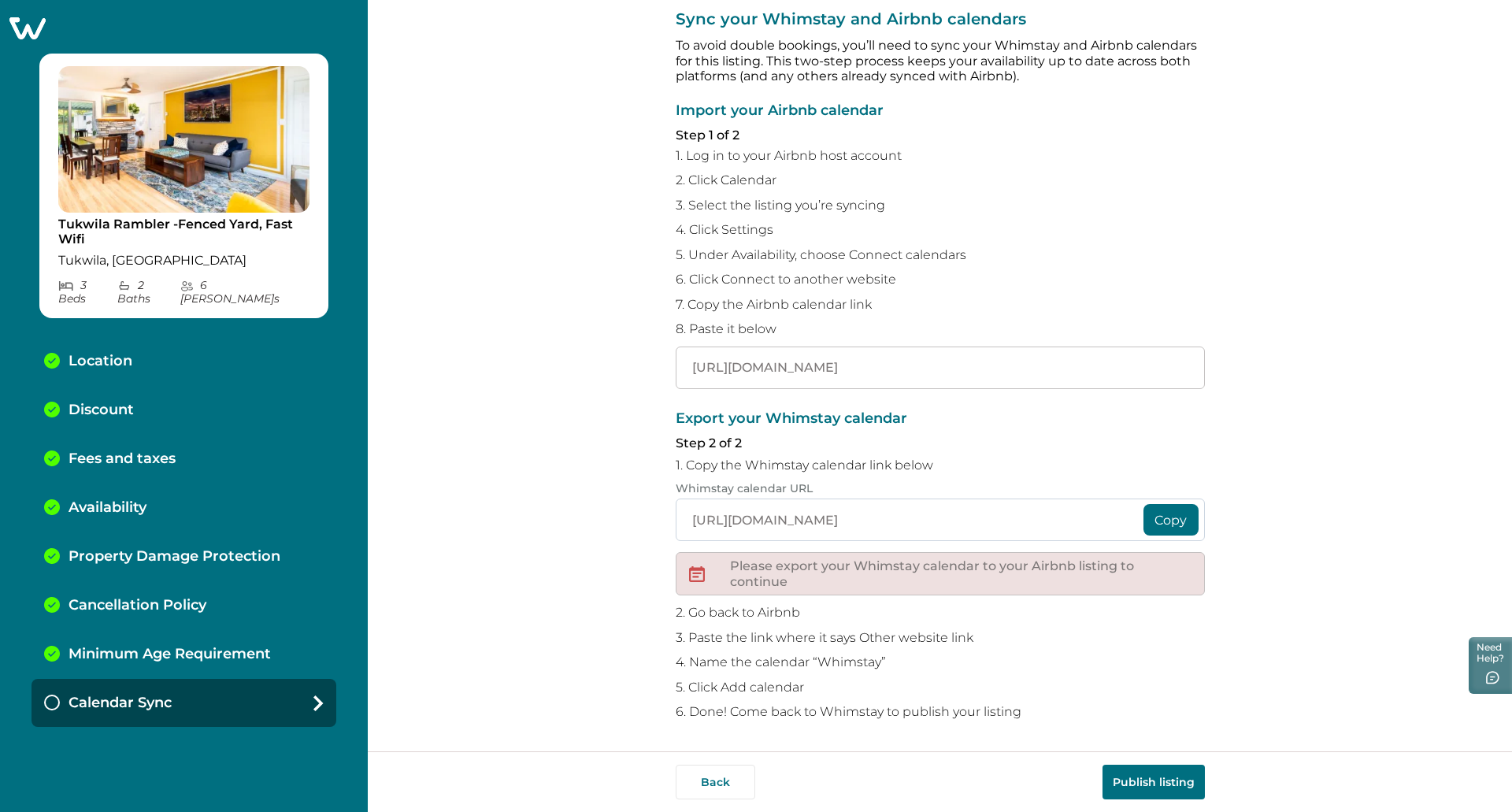
click at [832, 519] on input "[URL][DOMAIN_NAME]" at bounding box center [940, 520] width 529 height 42
click at [1189, 519] on button "Copy" at bounding box center [1170, 520] width 55 height 31
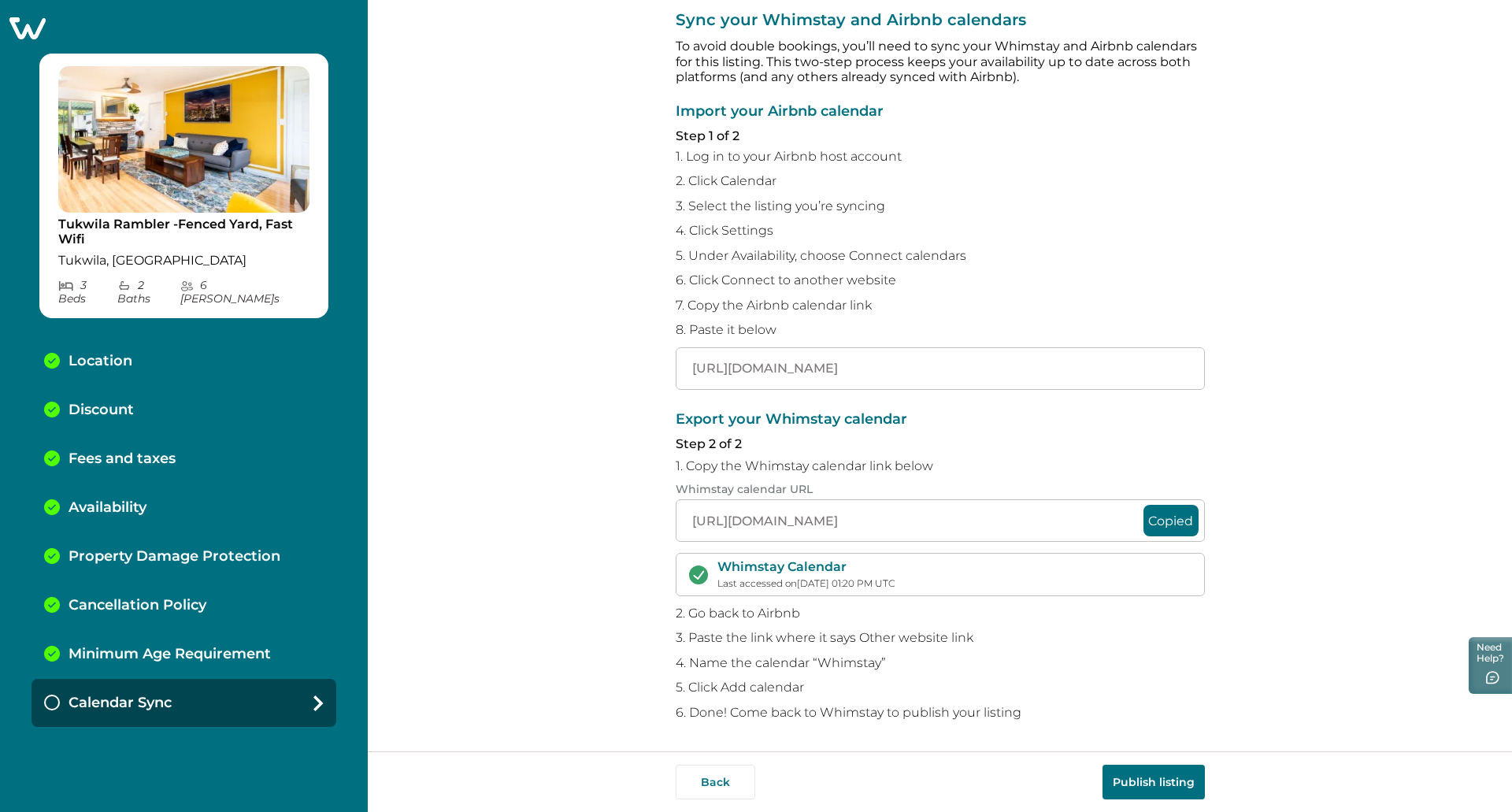
scroll to position [37, 0]
click at [1165, 776] on button "Publish listing" at bounding box center [1153, 781] width 103 height 35
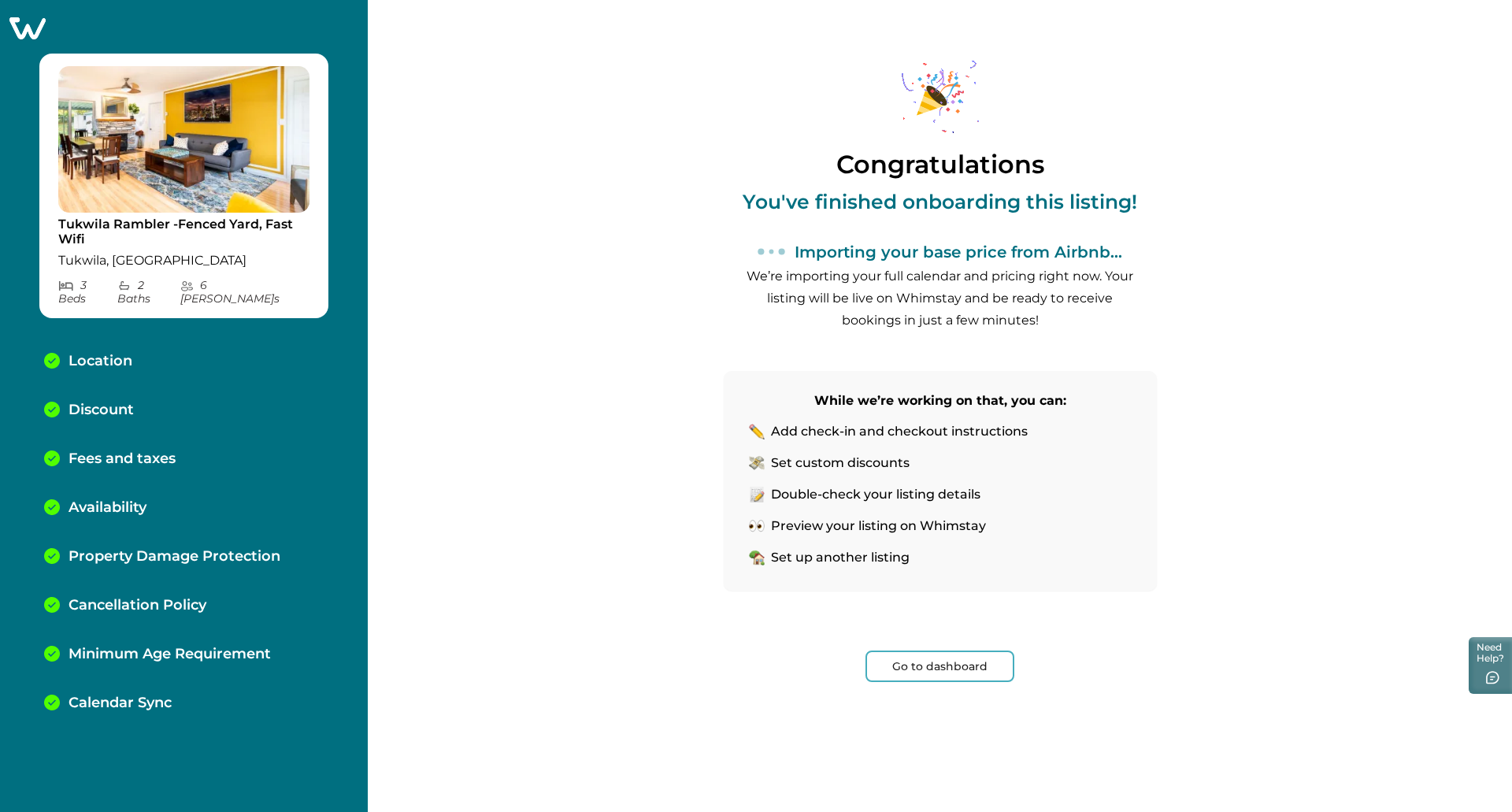
click at [940, 665] on button "Go to dashboard" at bounding box center [940, 665] width 149 height 31
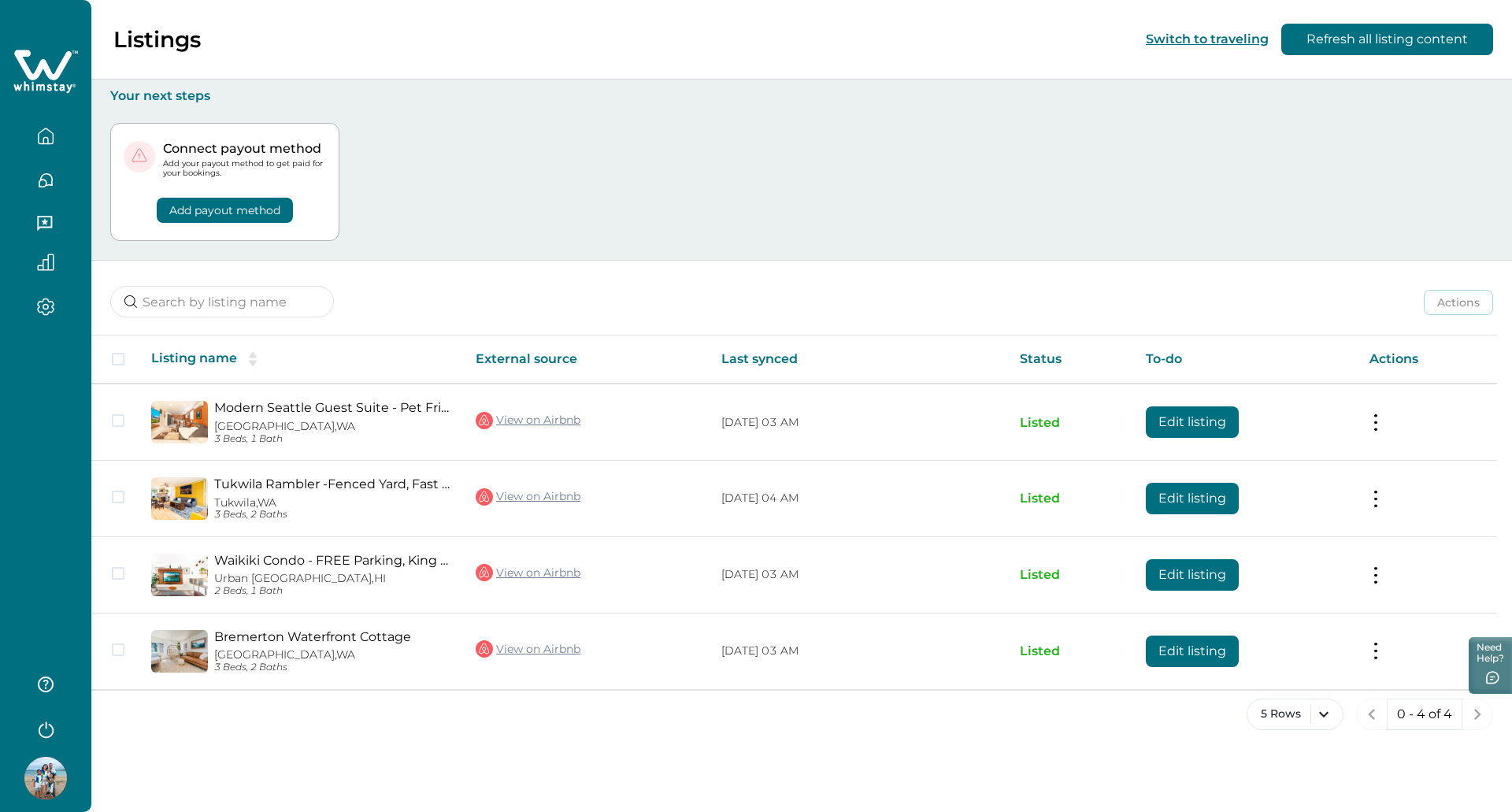
click at [239, 207] on button "Add payout method" at bounding box center [225, 210] width 136 height 25
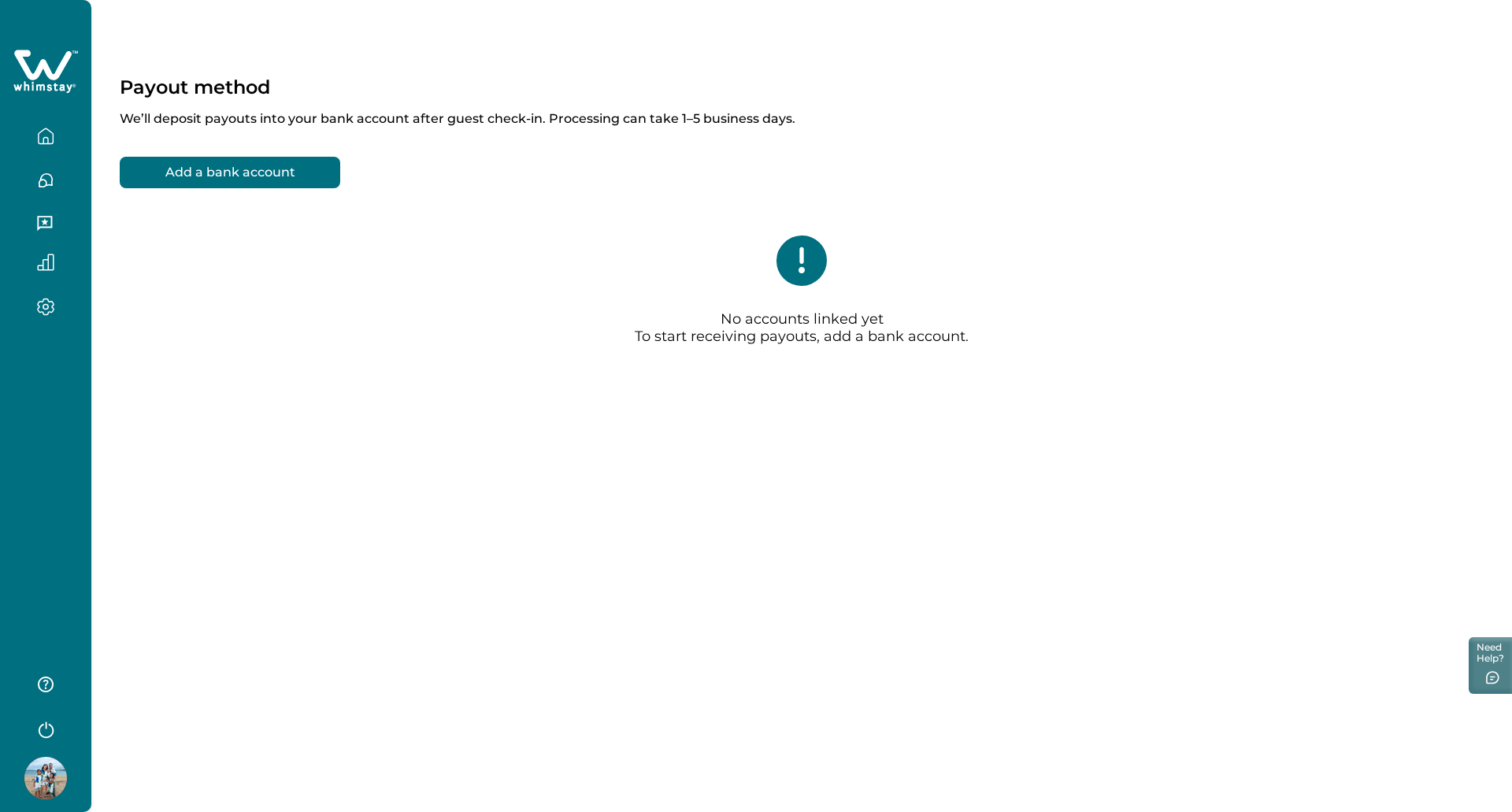
click at [255, 185] on button "Add a bank account" at bounding box center [230, 172] width 220 height 31
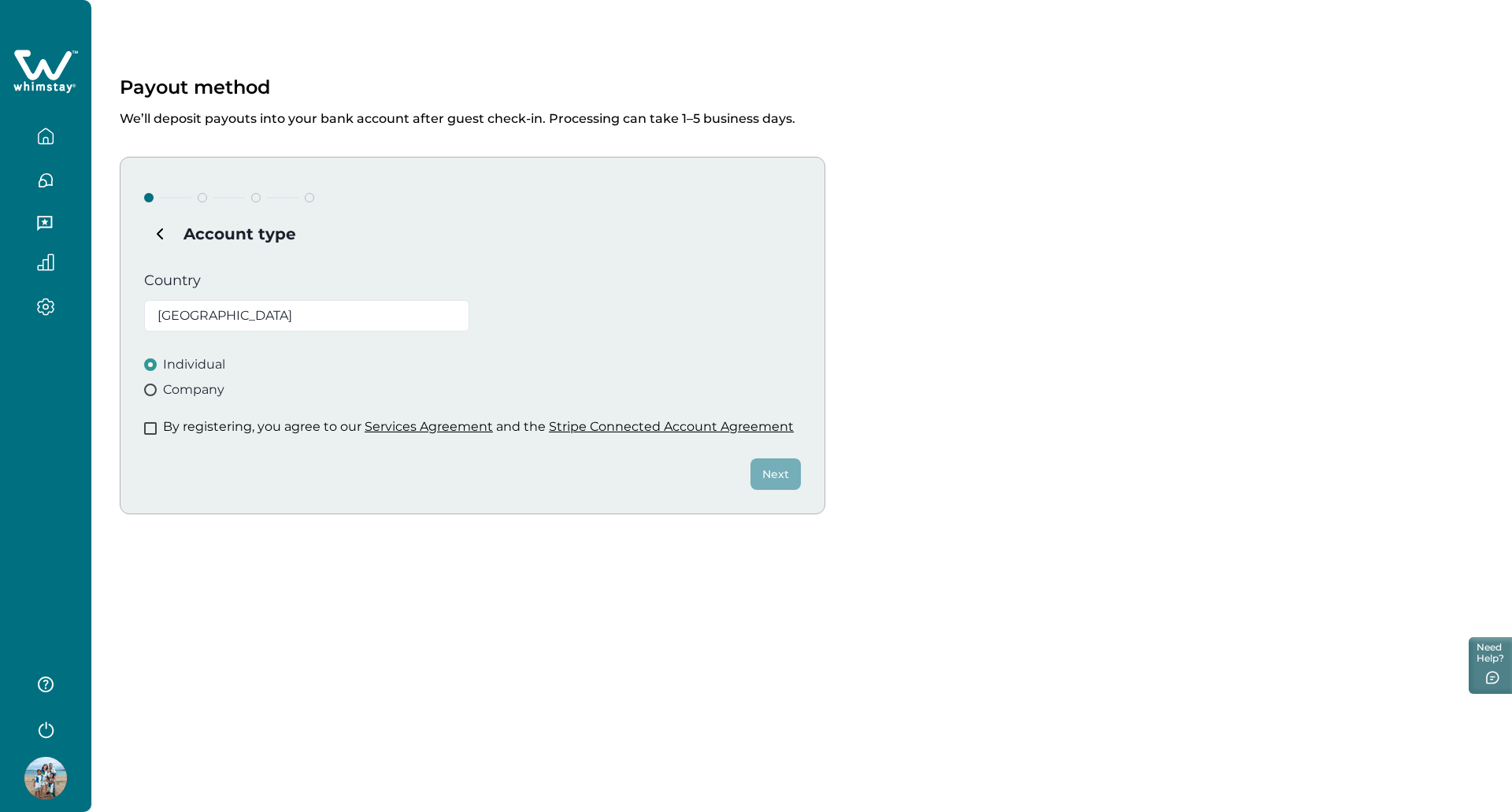
click at [190, 336] on div "Account type Country [GEOGRAPHIC_DATA] Individual Company By registering, you a…" at bounding box center [472, 336] width 705 height 358
click at [297, 431] on p "By registering, you agree to our Services Agreement and the Stripe Connected Ac…" at bounding box center [478, 426] width 631 height 16
click at [156, 424] on span at bounding box center [150, 428] width 13 height 13
click at [771, 468] on button "Next" at bounding box center [775, 474] width 50 height 31
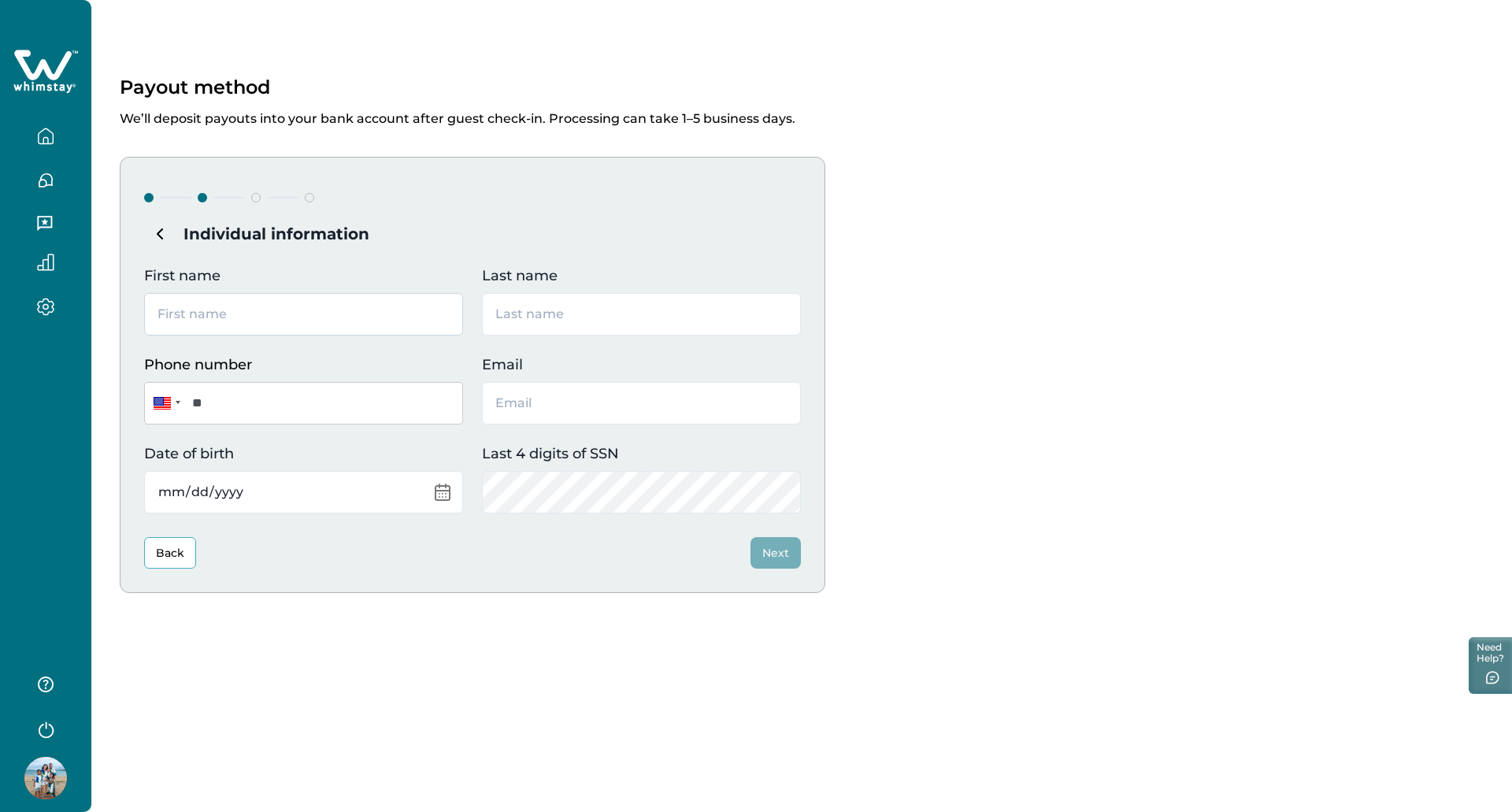
click at [185, 310] on input "First name" at bounding box center [303, 314] width 319 height 42
type input "[PERSON_NAME]"
type input "Le"
type input "**********"
type input "[EMAIL_ADDRESS][DOMAIN_NAME]"
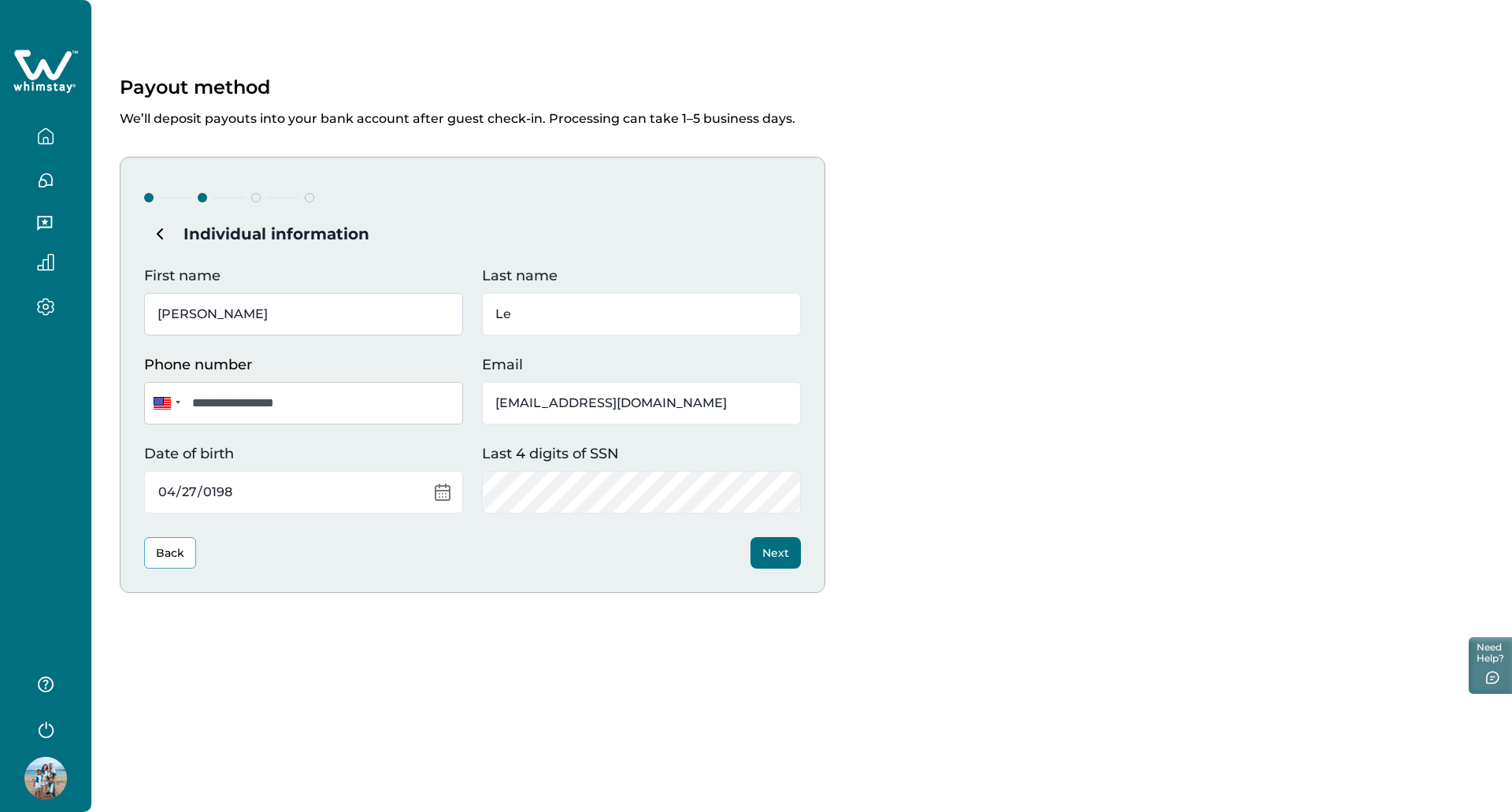
type input "[DATE]"
click at [787, 555] on button "Next" at bounding box center [775, 553] width 50 height 31
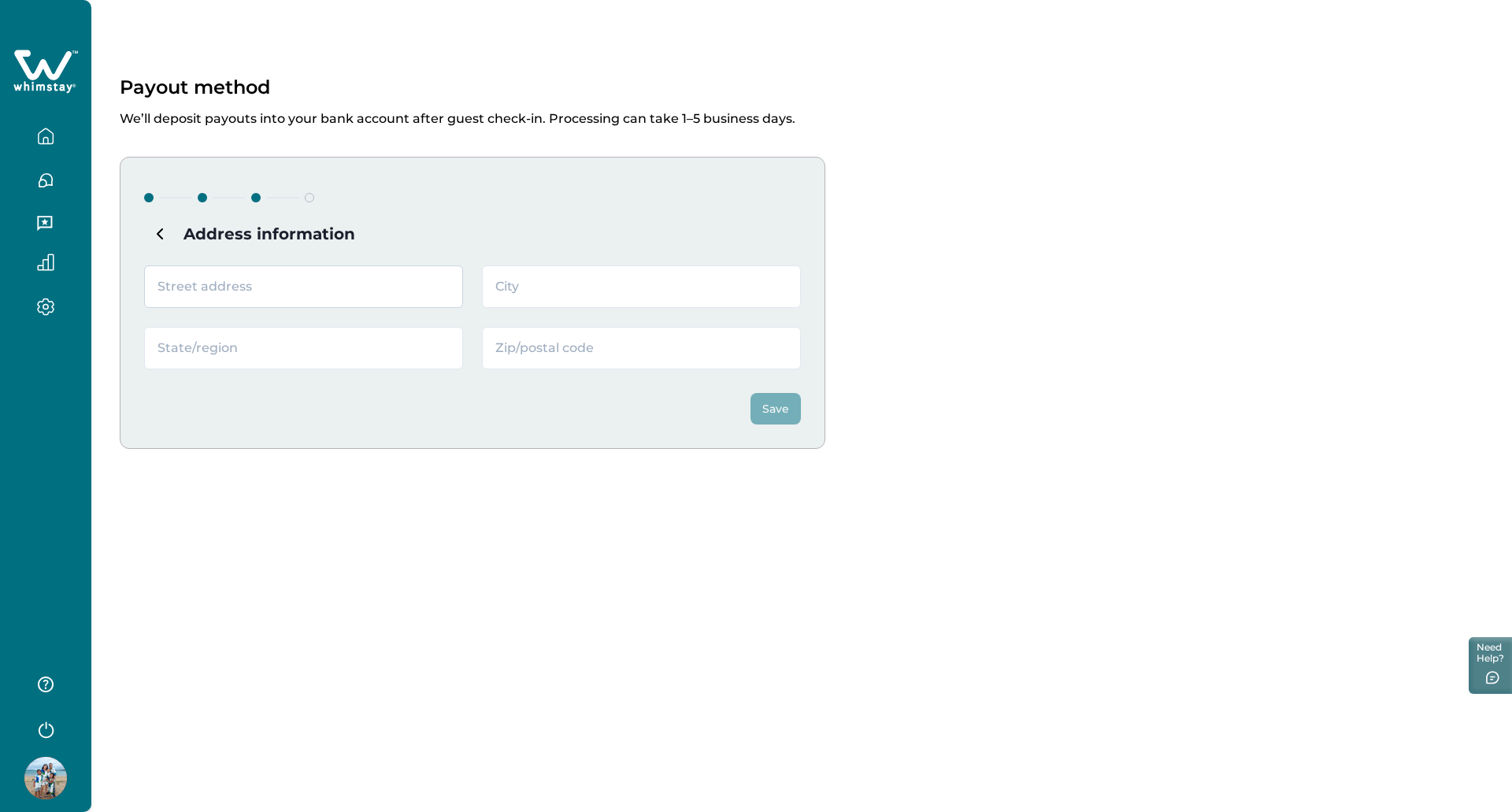
click at [408, 298] on input "text" at bounding box center [303, 286] width 319 height 42
type input "[STREET_ADDRESS]"
type input "Auburn"
type input "WA"
type input "98092"
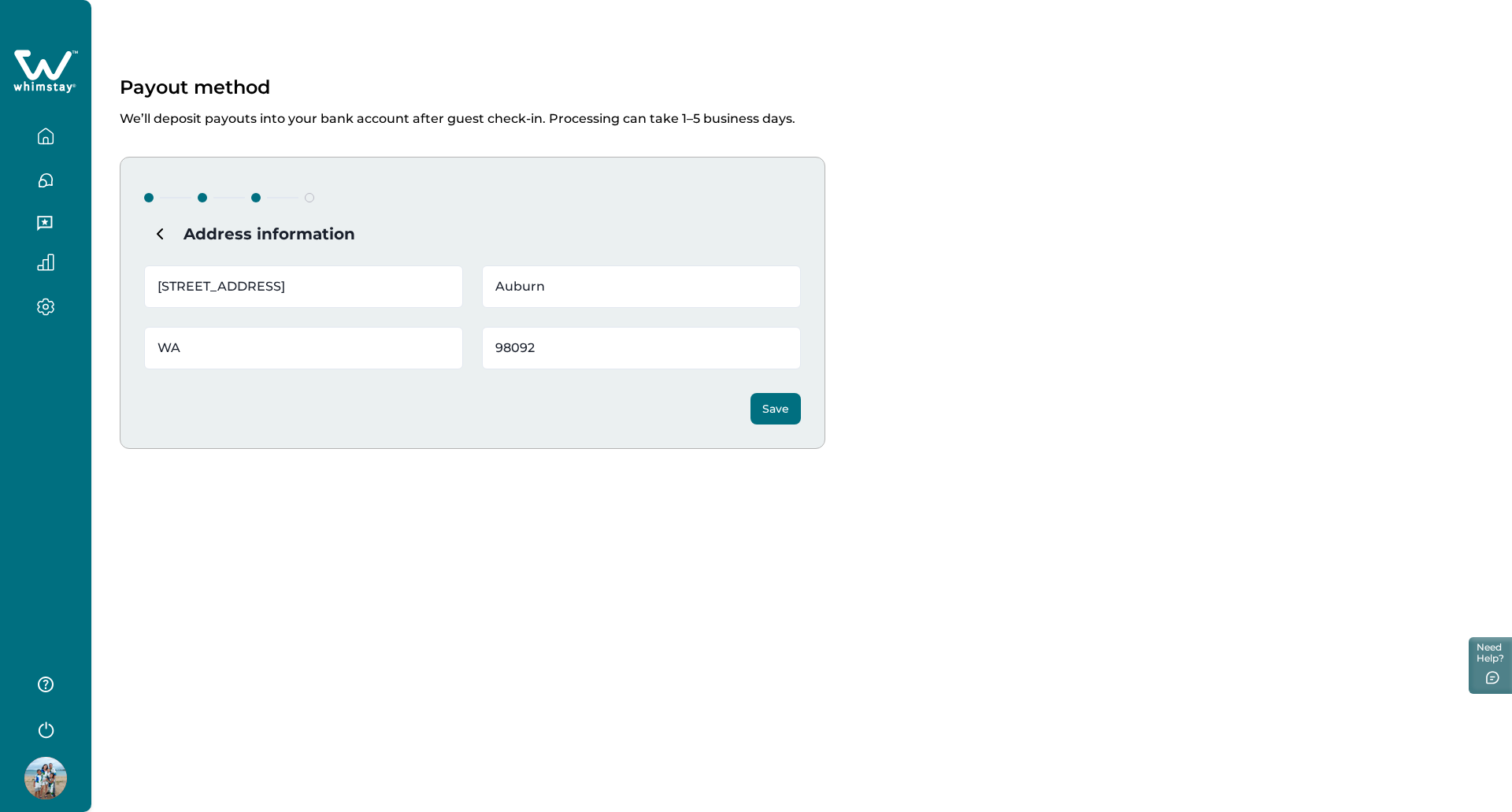
click at [789, 424] on button "Save" at bounding box center [775, 409] width 50 height 31
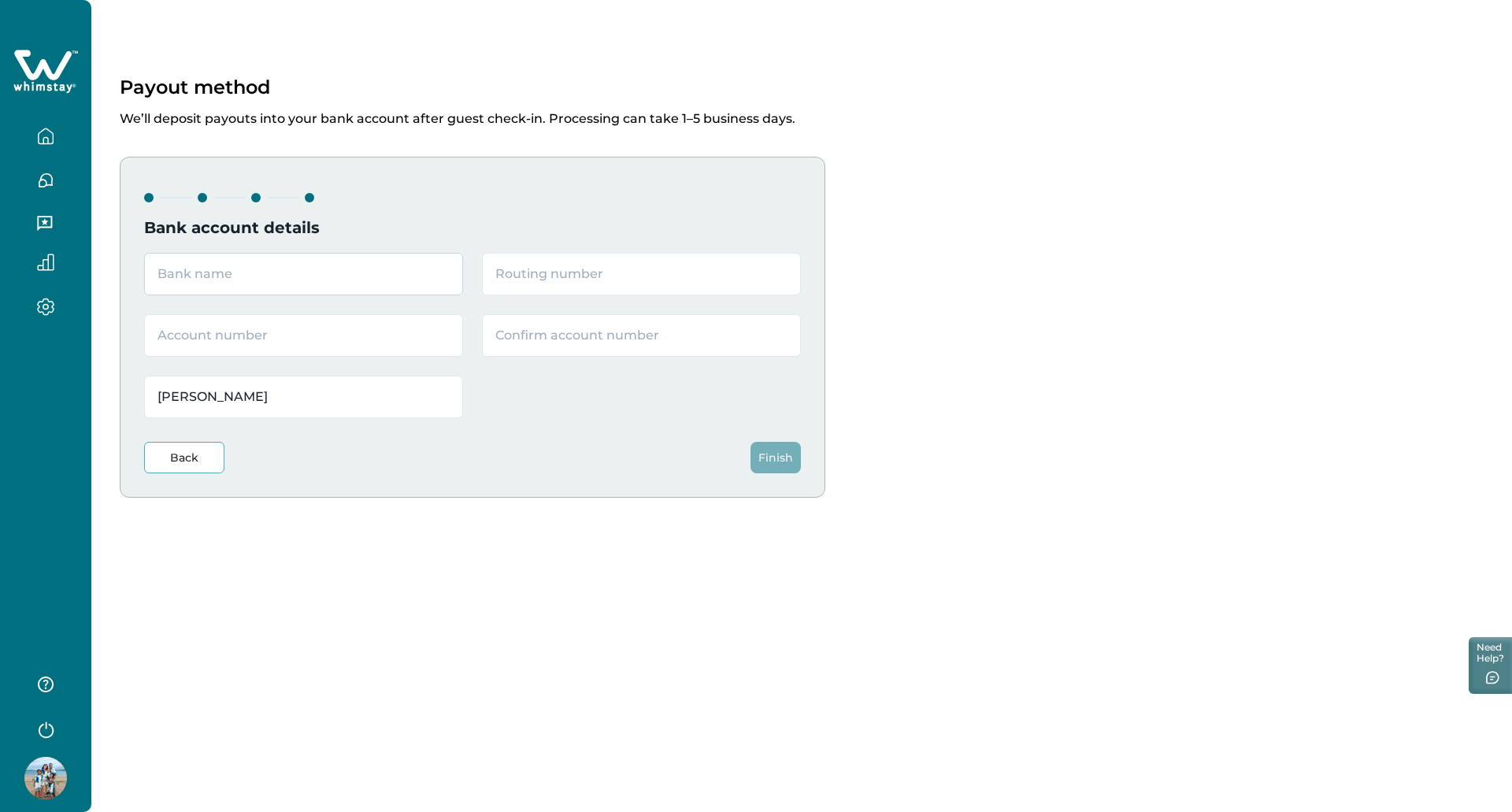
click at [359, 283] on input "text" at bounding box center [303, 274] width 319 height 42
type input "Bank of America"
type input "12500024"
paste input "138125111335"
type input "138125111335"
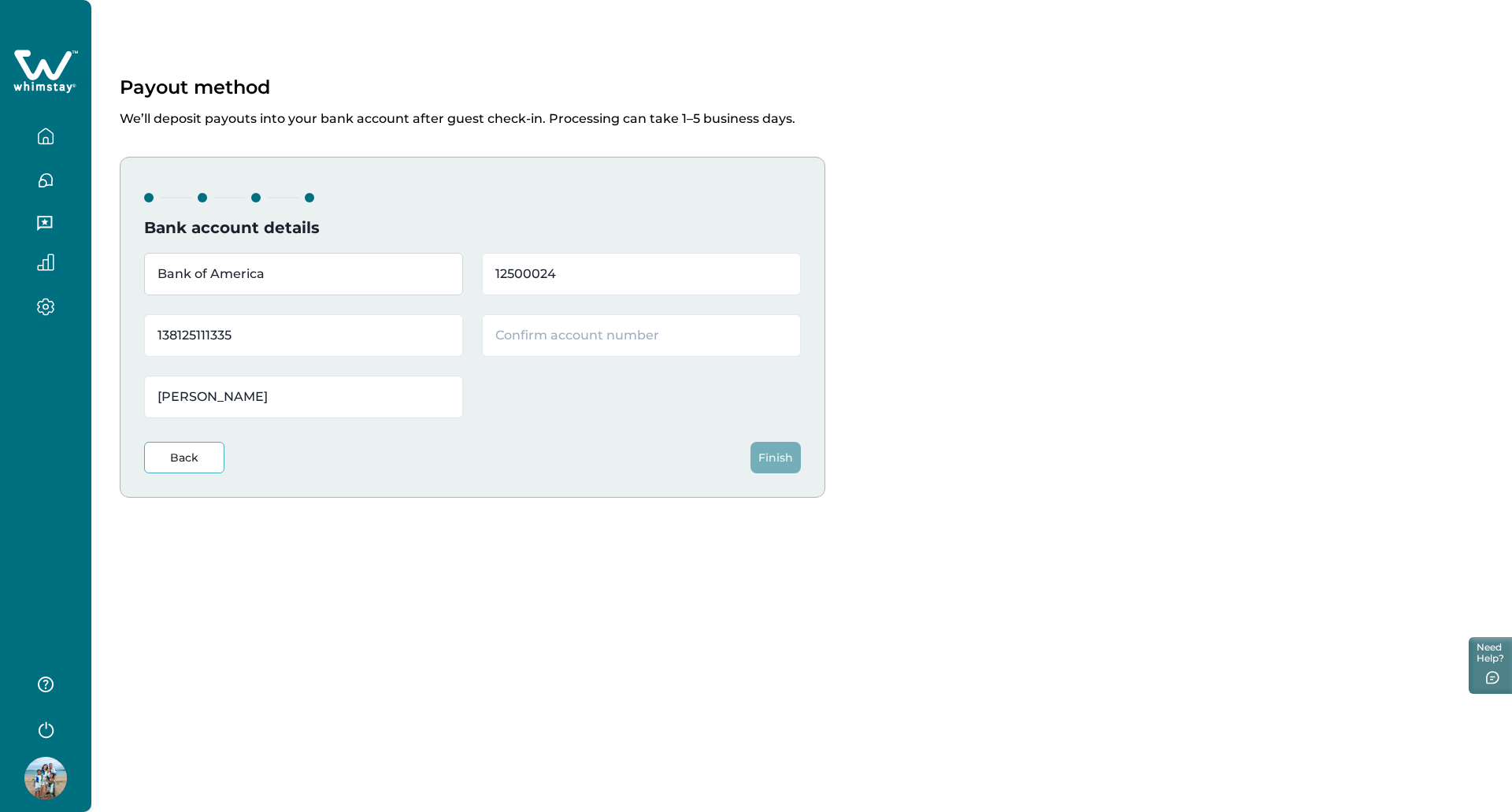
paste input "138125111335"
type input "138125111335"
click at [785, 459] on button "Finish" at bounding box center [775, 457] width 50 height 31
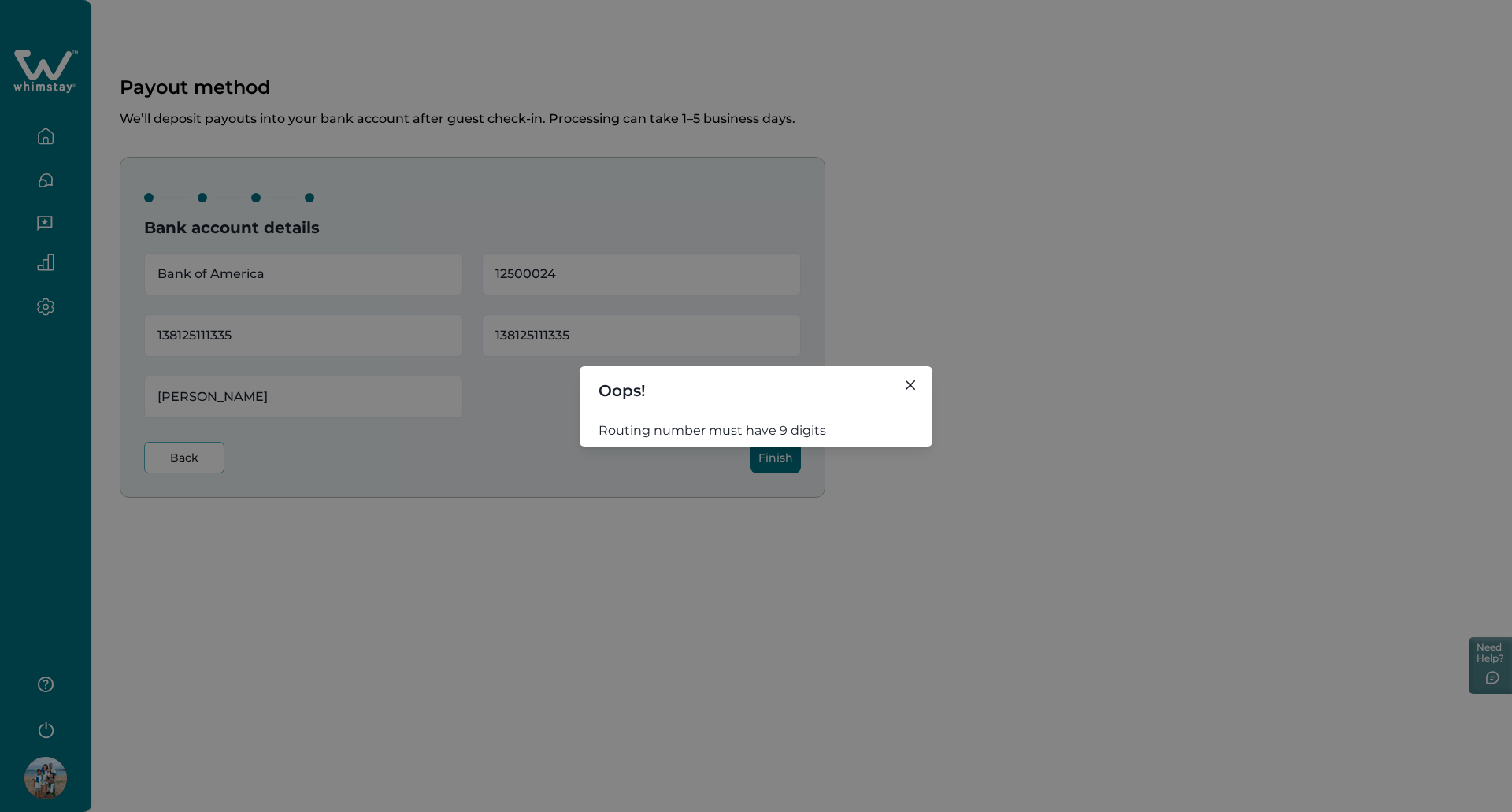
click at [926, 381] on header "Oops!" at bounding box center [756, 391] width 353 height 49
click at [916, 383] on button "Close" at bounding box center [910, 385] width 25 height 25
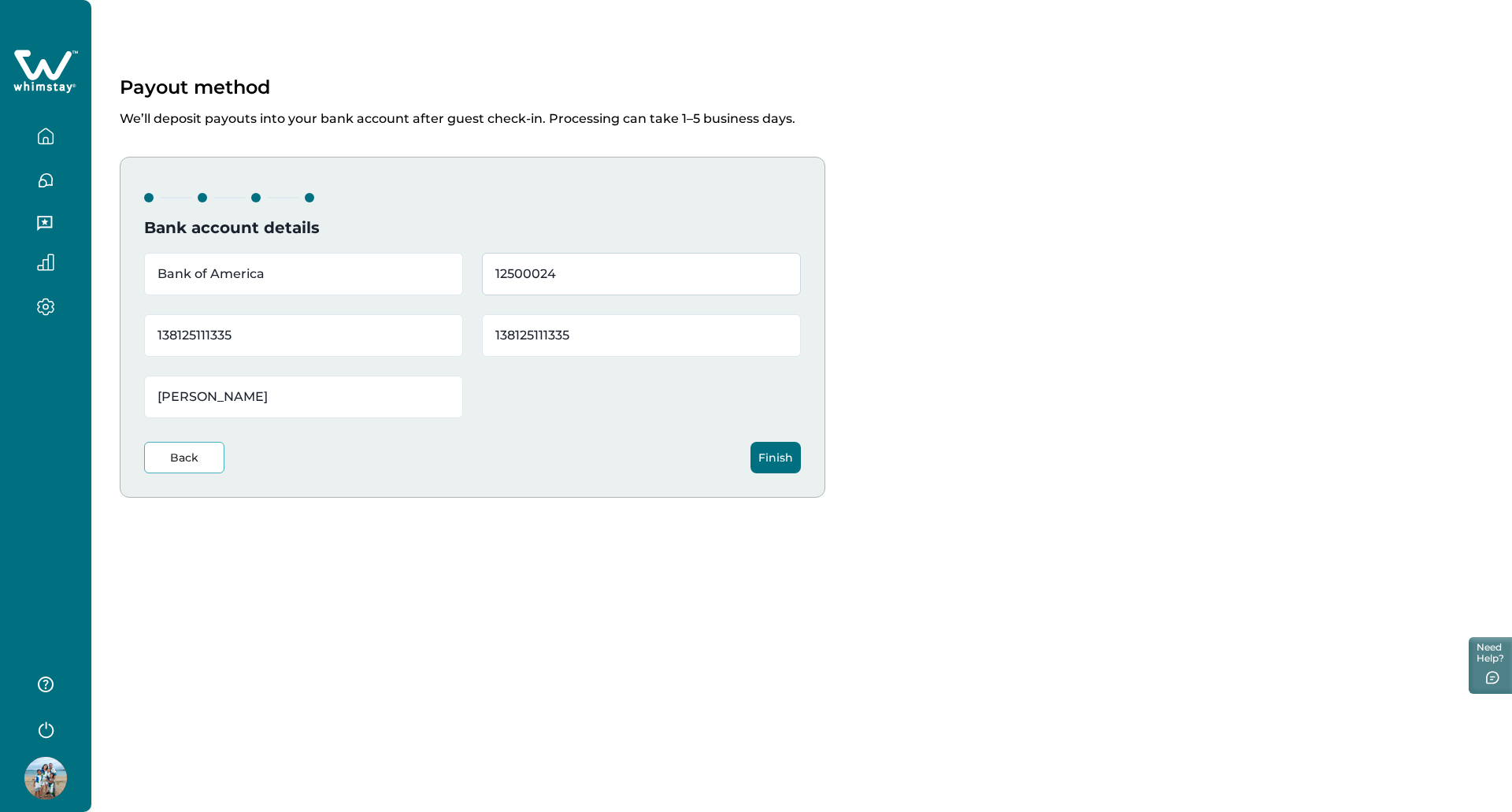
click at [538, 276] on input "12500024" at bounding box center [642, 274] width 319 height 42
type input "125000024"
drag, startPoint x: 983, startPoint y: 438, endPoint x: 828, endPoint y: 464, distance: 157.2
click at [978, 436] on div "Bank account details Bank of America [US_BANK_ROUTING_MICR][FINANCIAL_ID] [PERS…" at bounding box center [801, 327] width 1364 height 341
click at [793, 462] on button "Finish" at bounding box center [775, 457] width 50 height 31
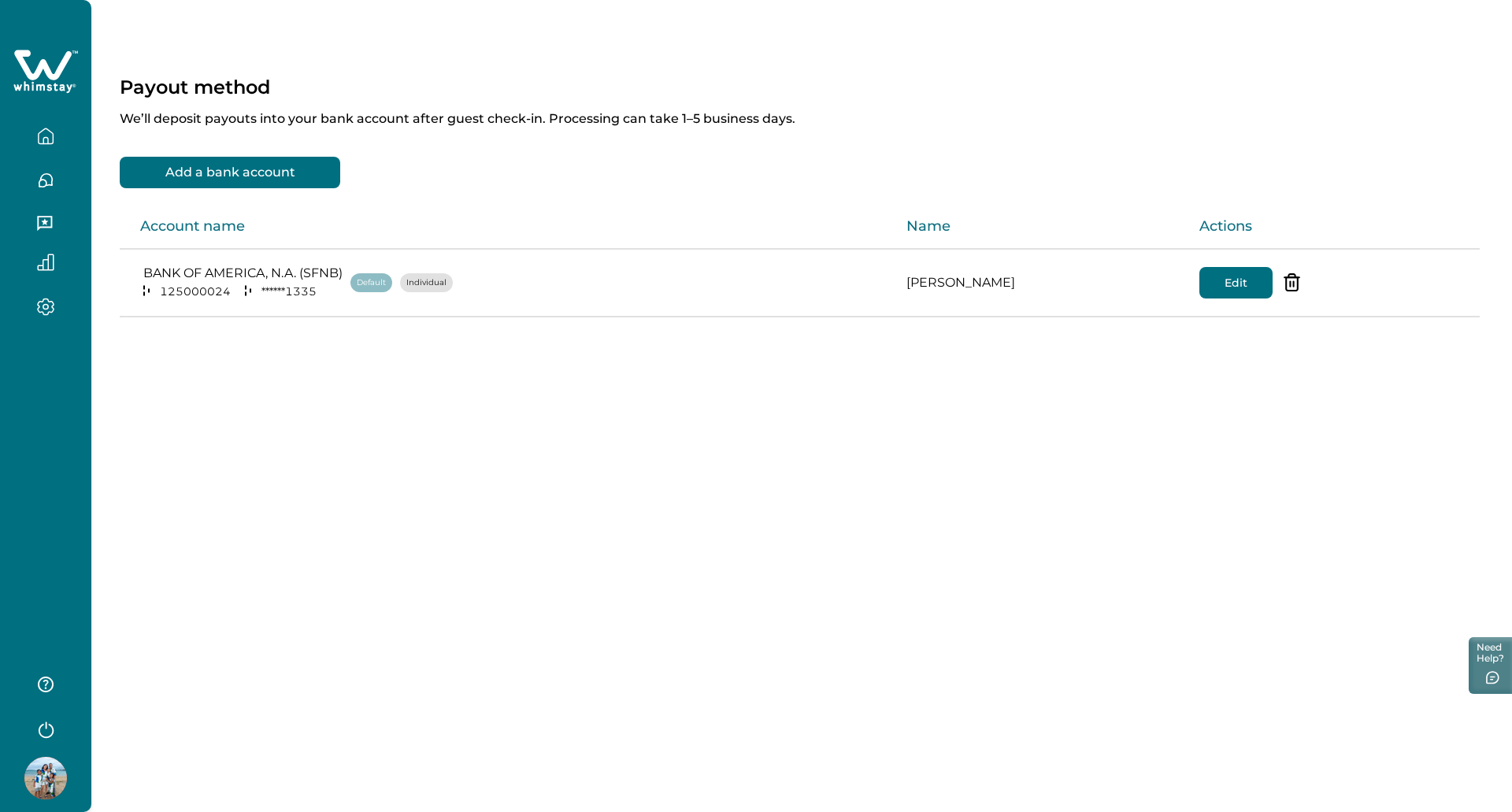
drag, startPoint x: 585, startPoint y: 423, endPoint x: 559, endPoint y: 392, distance: 40.5
click at [585, 419] on div "Payout method We’ll deposit payouts into your bank account after guest check-in…" at bounding box center [802, 218] width 1420 height 436
click at [371, 285] on p "Default" at bounding box center [371, 282] width 29 height 16
click at [325, 294] on div "125000024 ****** 1335" at bounding box center [241, 292] width 203 height 16
click at [1199, 282] on button "Edit" at bounding box center [1236, 282] width 73 height 31
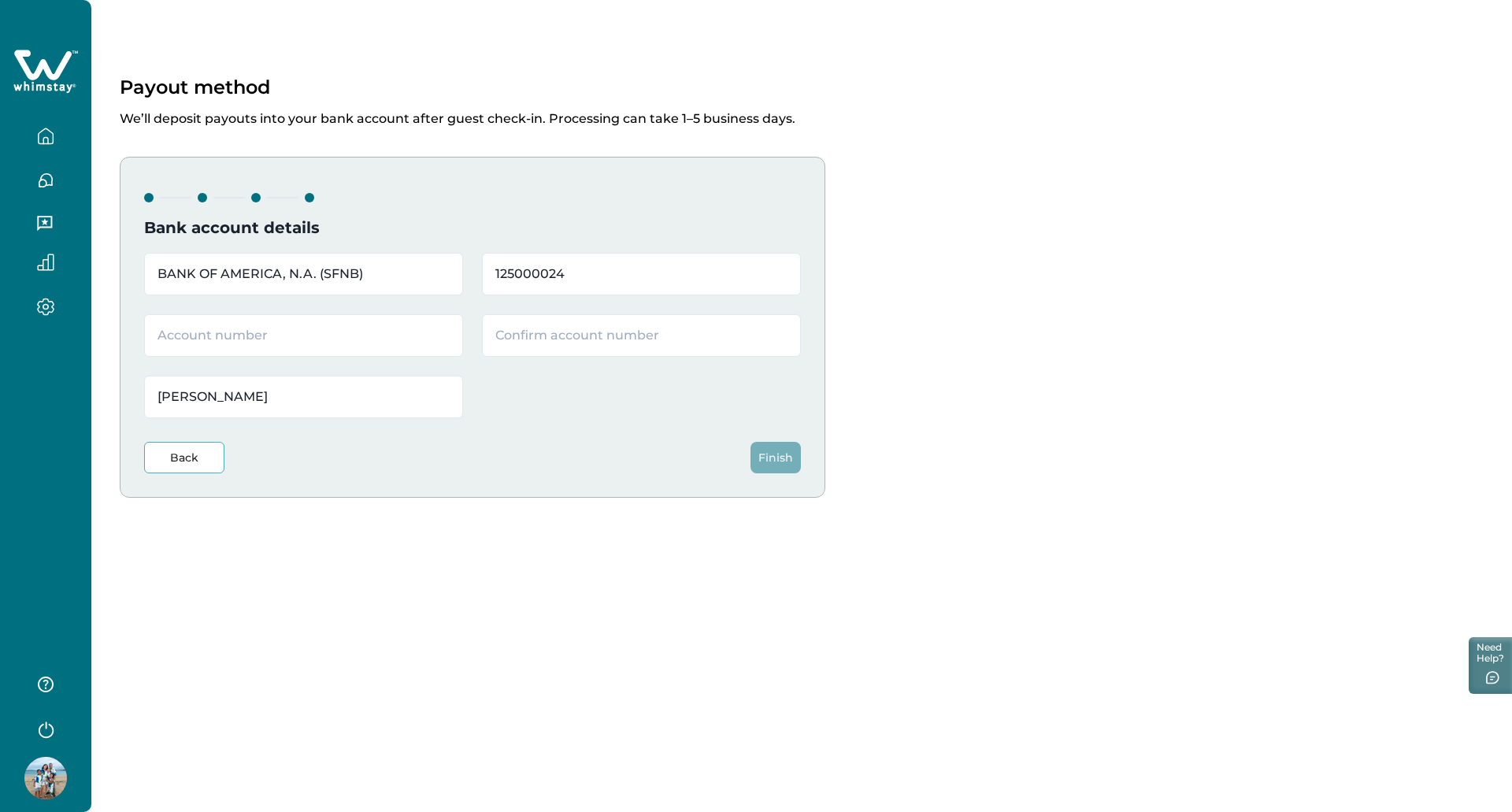
click at [197, 464] on button "Back" at bounding box center [184, 457] width 81 height 31
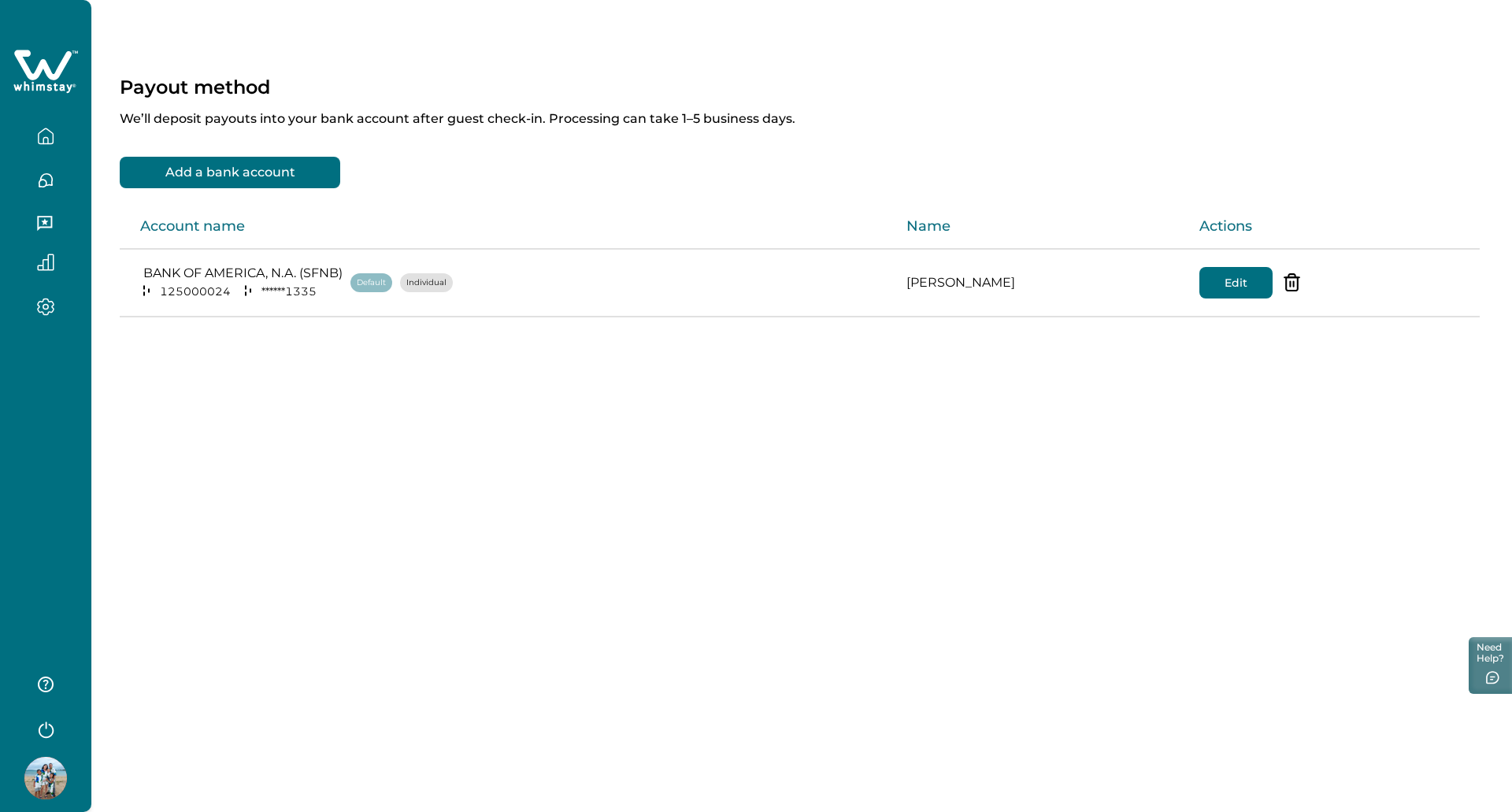
click at [61, 137] on button "button" at bounding box center [46, 136] width 66 height 31
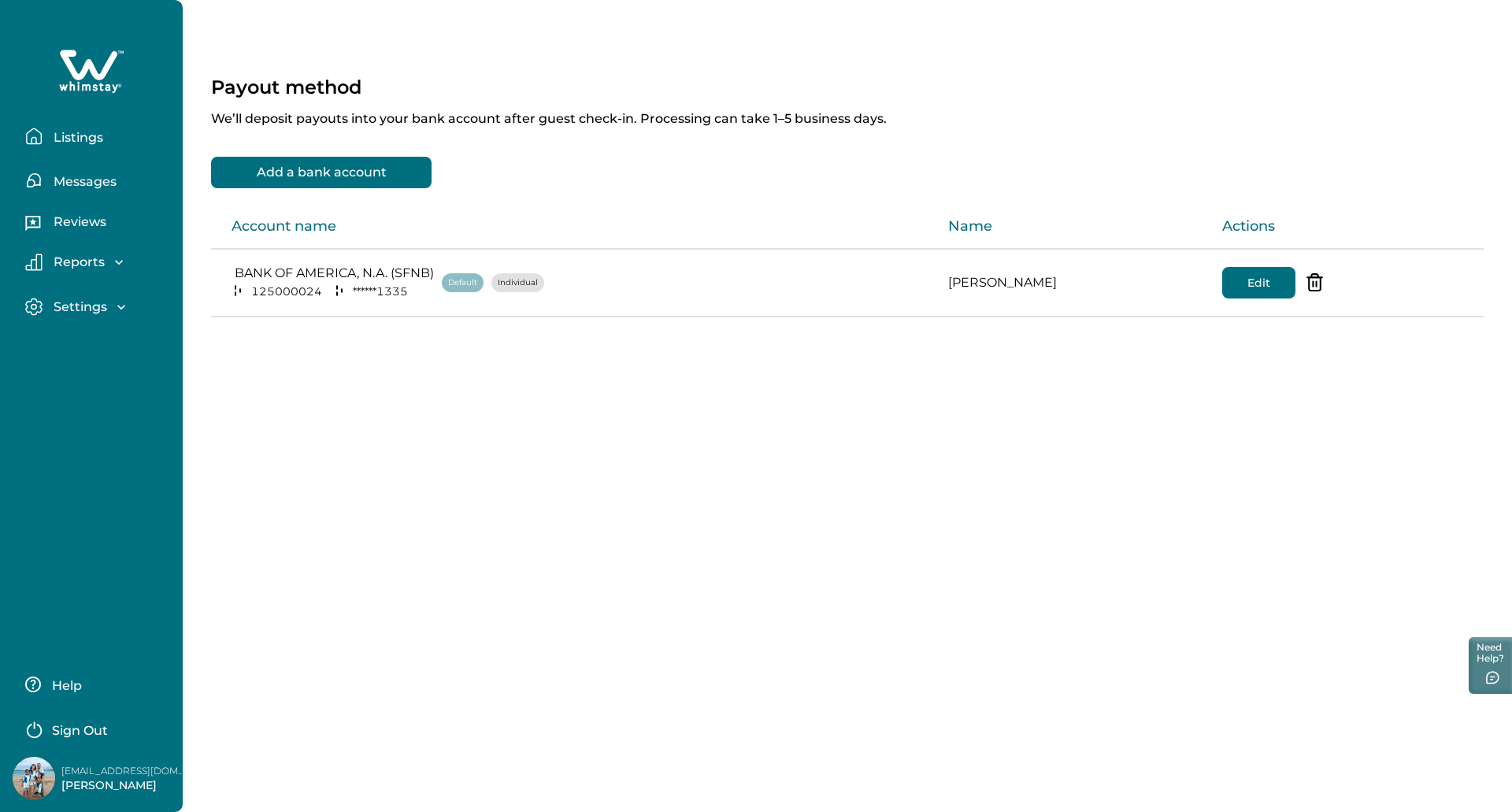
click at [49, 208] on div "Reviews" at bounding box center [92, 218] width 158 height 44
click at [56, 194] on button "Messages" at bounding box center [97, 180] width 145 height 31
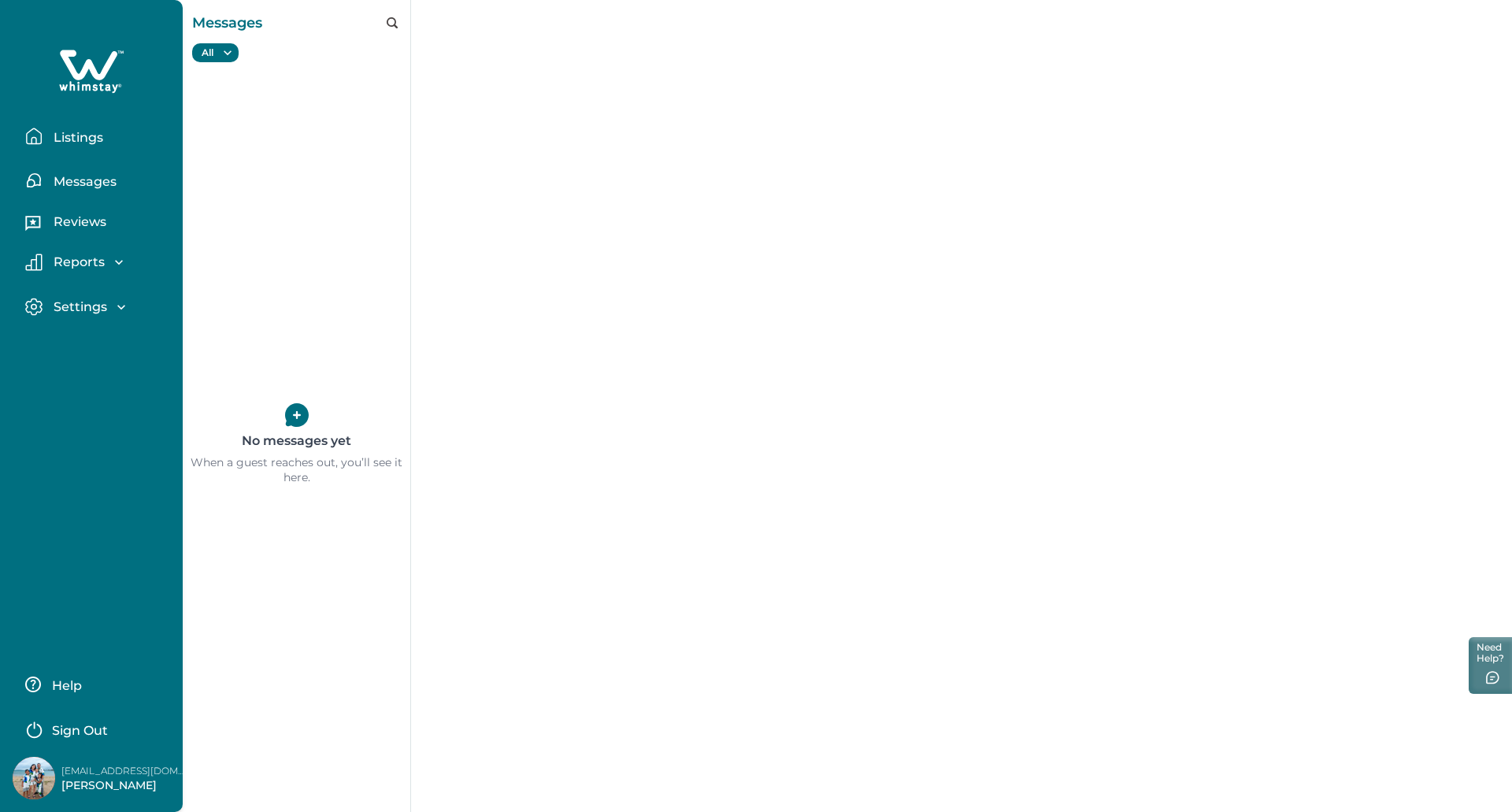
click at [69, 150] on button "Listings" at bounding box center [97, 136] width 145 height 31
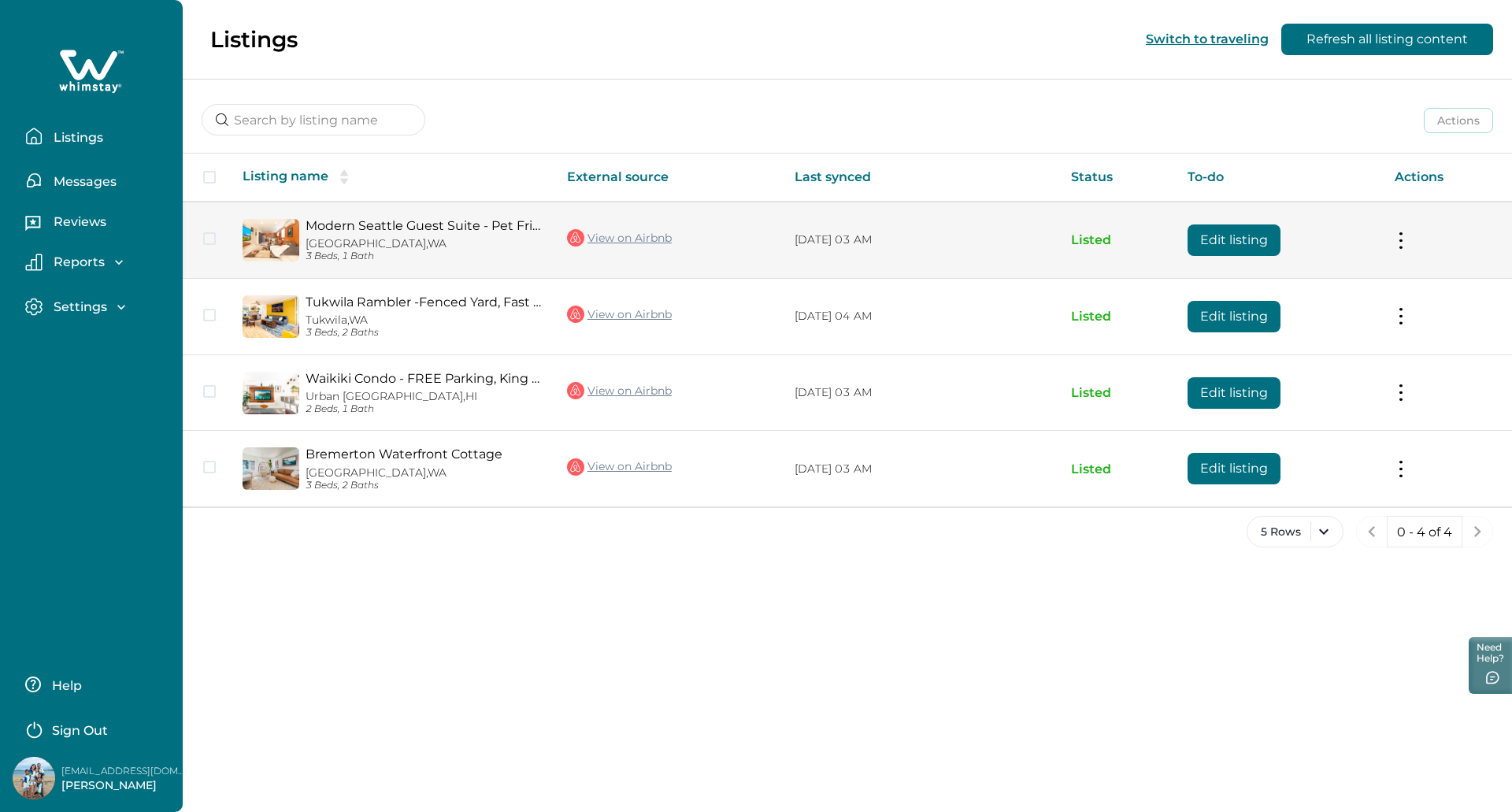
click at [1395, 238] on button at bounding box center [1400, 240] width 13 height 17
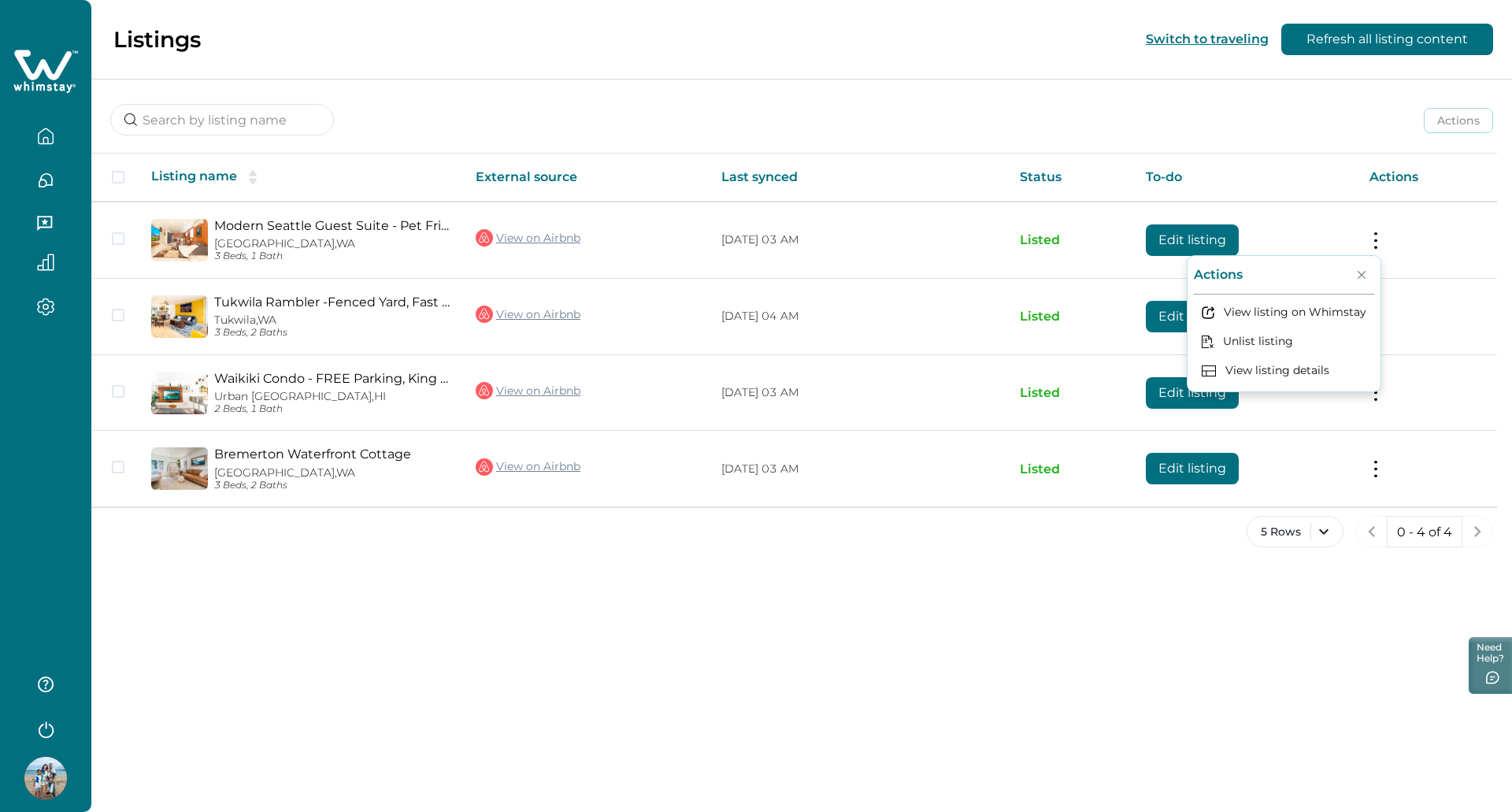
click at [1348, 609] on div "Listings Switch to traveling Refresh all listing content Actions Actions Publis…" at bounding box center [802, 406] width 1420 height 812
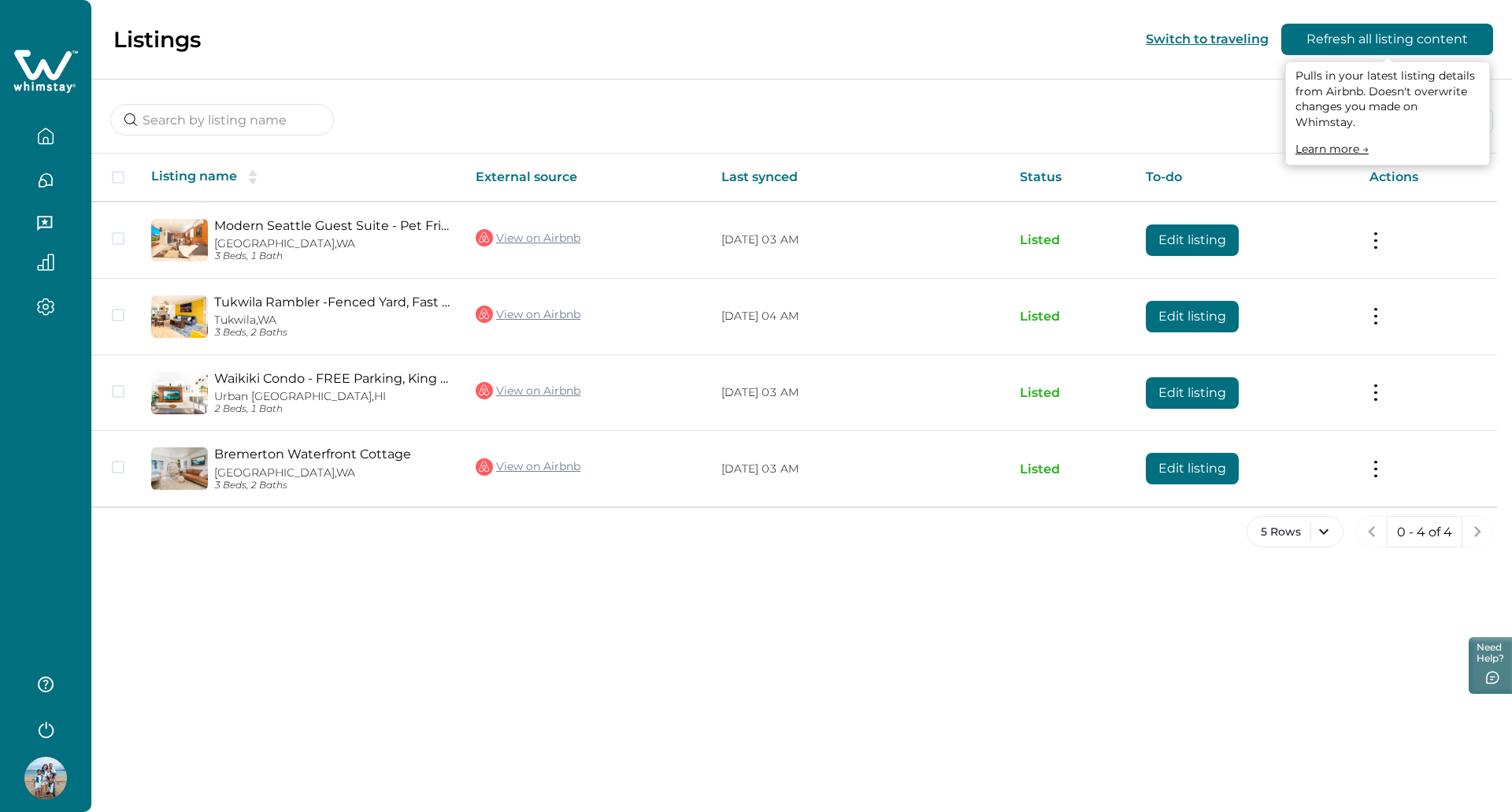
drag, startPoint x: 1392, startPoint y: 44, endPoint x: 1287, endPoint y: 120, distance: 129.6
click at [1287, 55] on div "Switch to traveling Refresh all listing content Pulls in your latest listing de…" at bounding box center [1320, 39] width 347 height 31
click at [1349, 38] on button "Refresh all listing content" at bounding box center [1387, 39] width 212 height 31
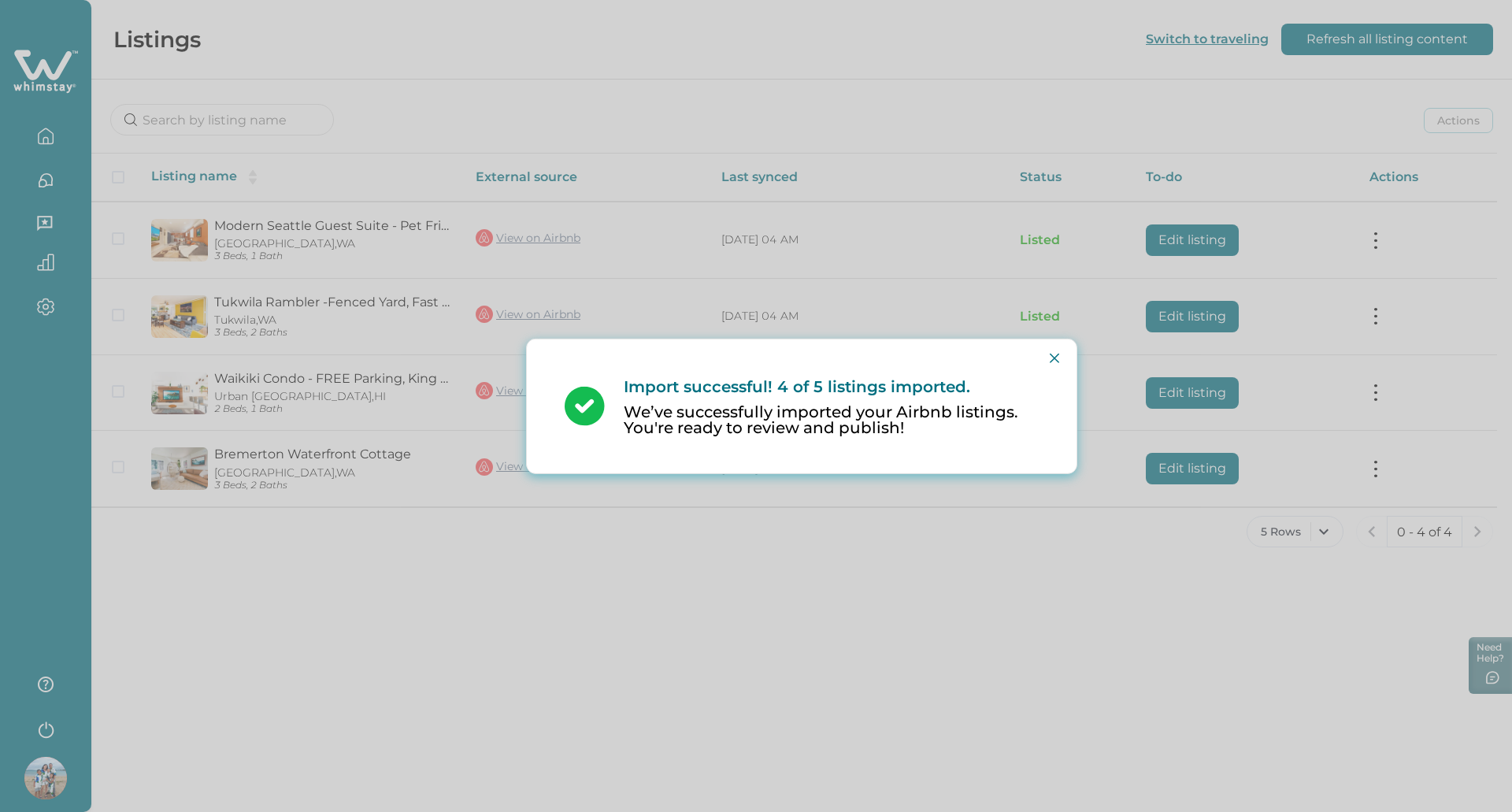
drag, startPoint x: 1161, startPoint y: 634, endPoint x: 970, endPoint y: 809, distance: 259.0
drag, startPoint x: 970, startPoint y: 809, endPoint x: 783, endPoint y: 425, distance: 427.1
click at [783, 425] on p "We’ve successfully imported your Airbnb listings. You're ready to review and pu…" at bounding box center [831, 420] width 415 height 31
click at [1064, 353] on button "Close" at bounding box center [1054, 358] width 25 height 25
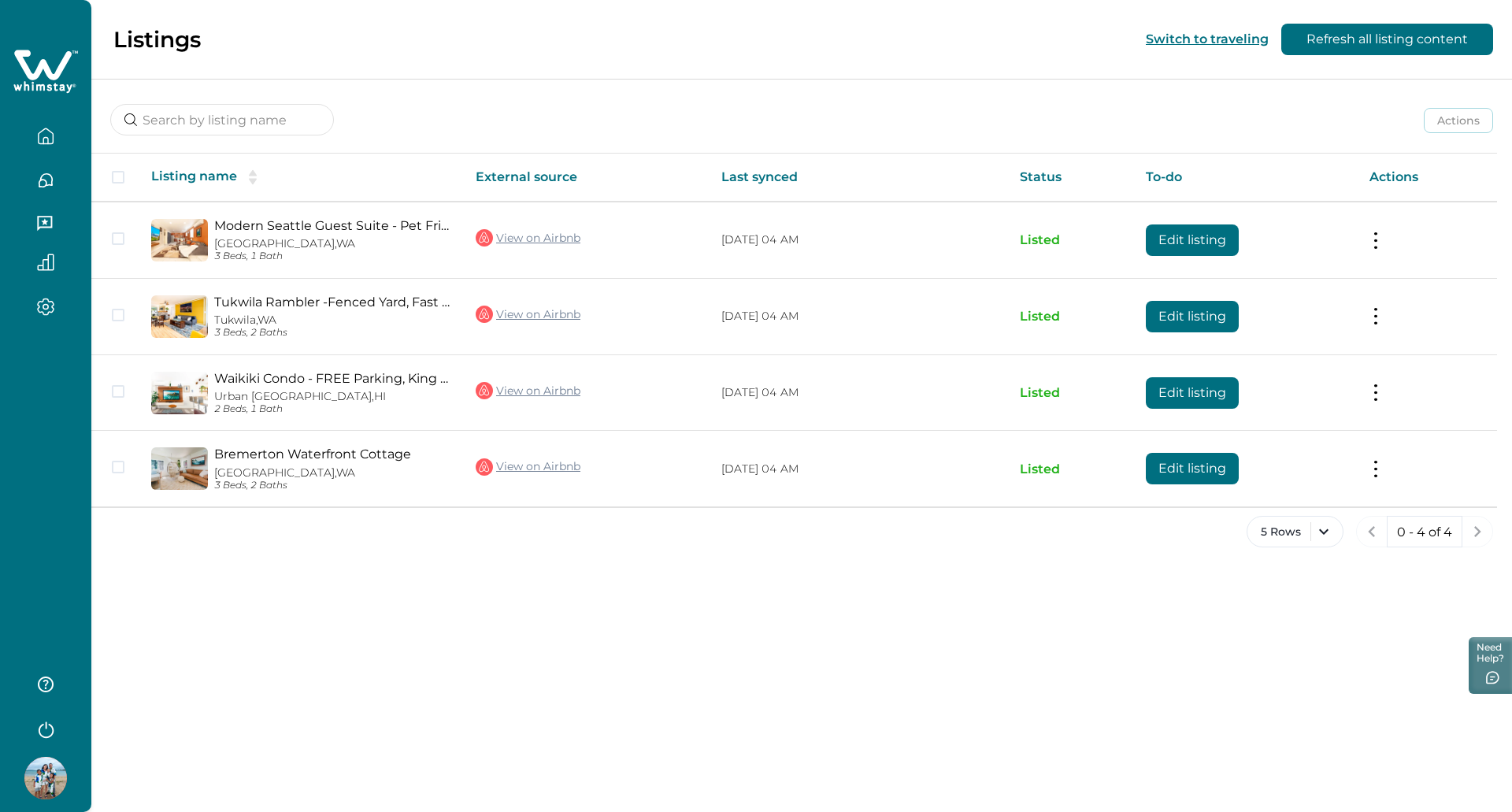
click at [68, 127] on button "button" at bounding box center [46, 136] width 66 height 31
click at [289, 117] on input at bounding box center [222, 120] width 224 height 31
click at [36, 159] on div at bounding box center [46, 174] width 66 height 44
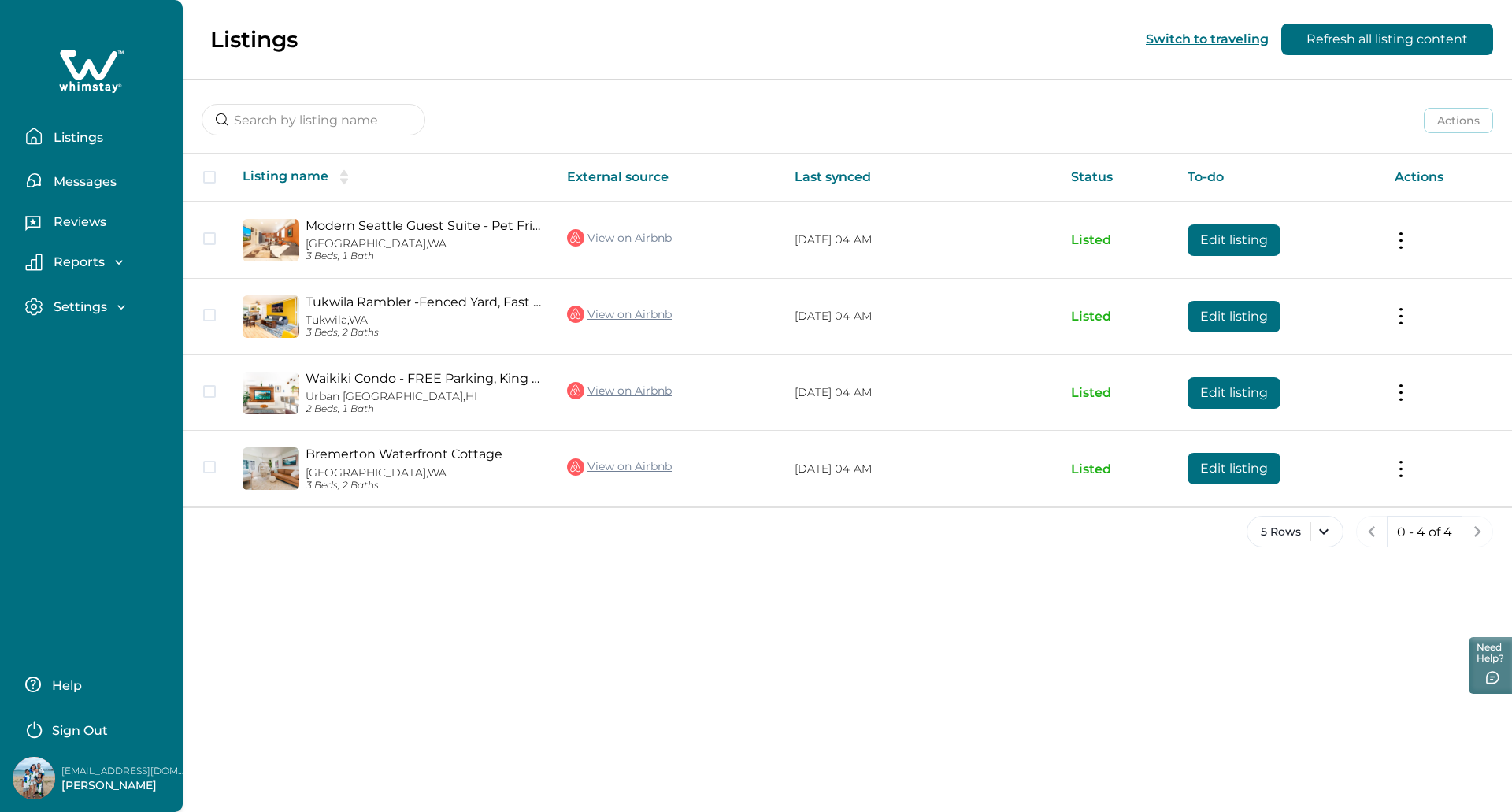
click at [72, 267] on p "Reports" at bounding box center [77, 262] width 56 height 16
click at [105, 398] on p "Settings" at bounding box center [78, 397] width 58 height 16
click at [85, 134] on p "Listings" at bounding box center [76, 137] width 54 height 16
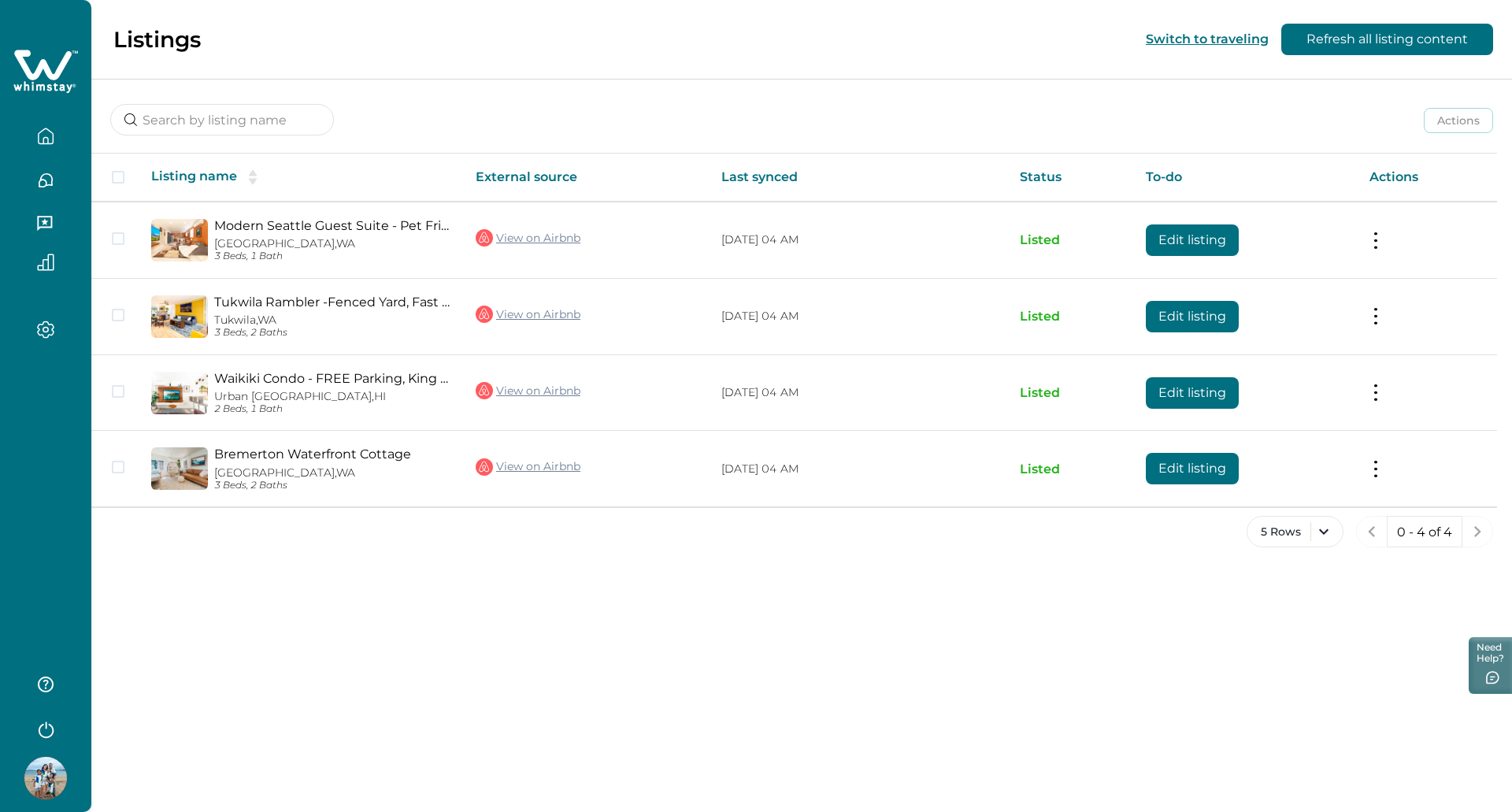
click at [1418, 121] on div "Actions Actions Publish listing Unlist listing" at bounding box center [802, 108] width 1420 height 58
drag, startPoint x: 1309, startPoint y: 528, endPoint x: 1317, endPoint y: 527, distance: 8.1
click at [1312, 527] on button "5 Rows" at bounding box center [1295, 531] width 97 height 31
drag, startPoint x: 642, startPoint y: 548, endPoint x: 312, endPoint y: 155, distance: 513.2
click at [642, 542] on div "5 Rows 0 - 4 of 4" at bounding box center [802, 544] width 1420 height 57
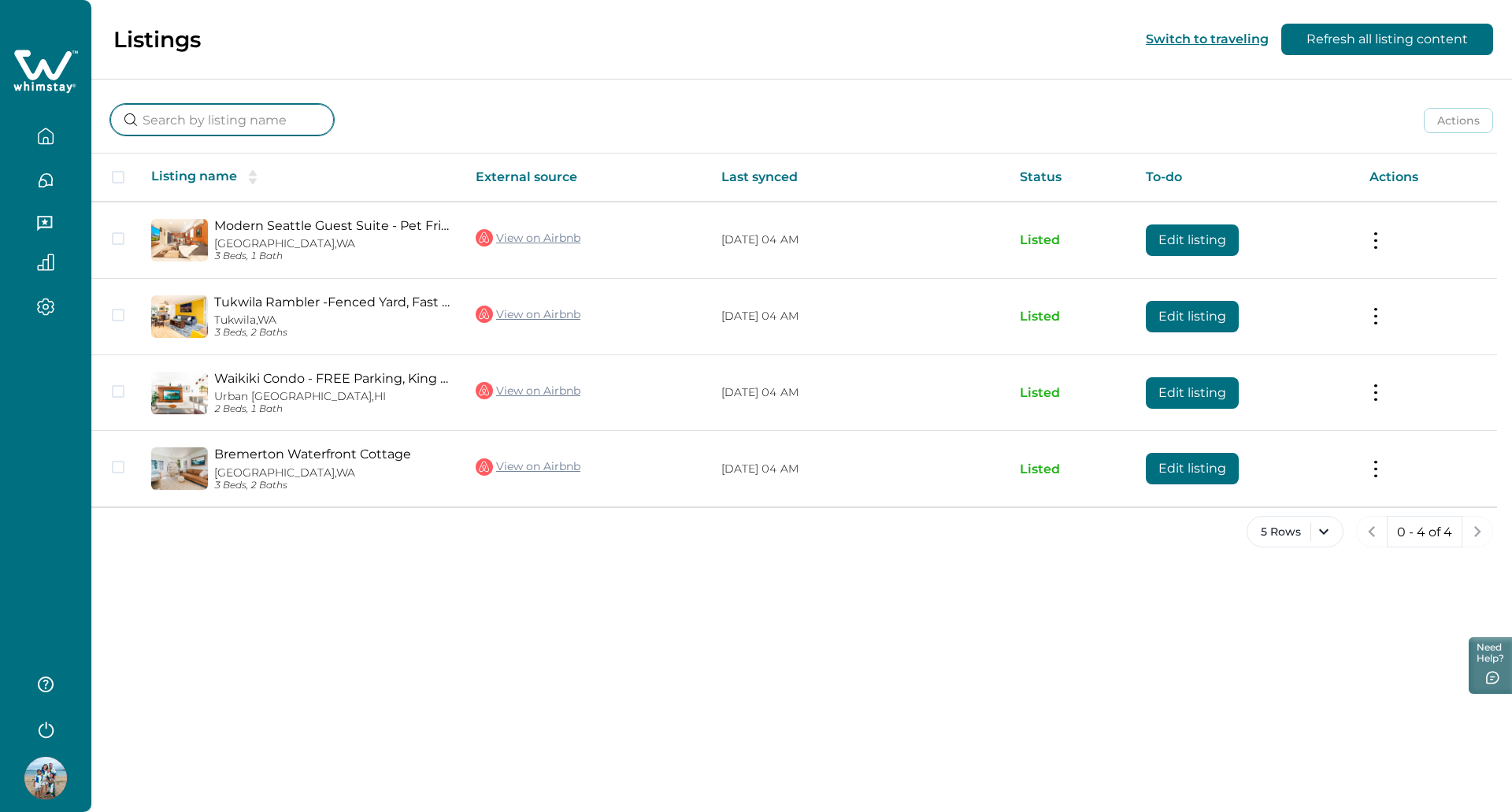
click at [286, 125] on input at bounding box center [222, 120] width 224 height 31
click at [247, 186] on th "Listing name" at bounding box center [301, 177] width 325 height 48
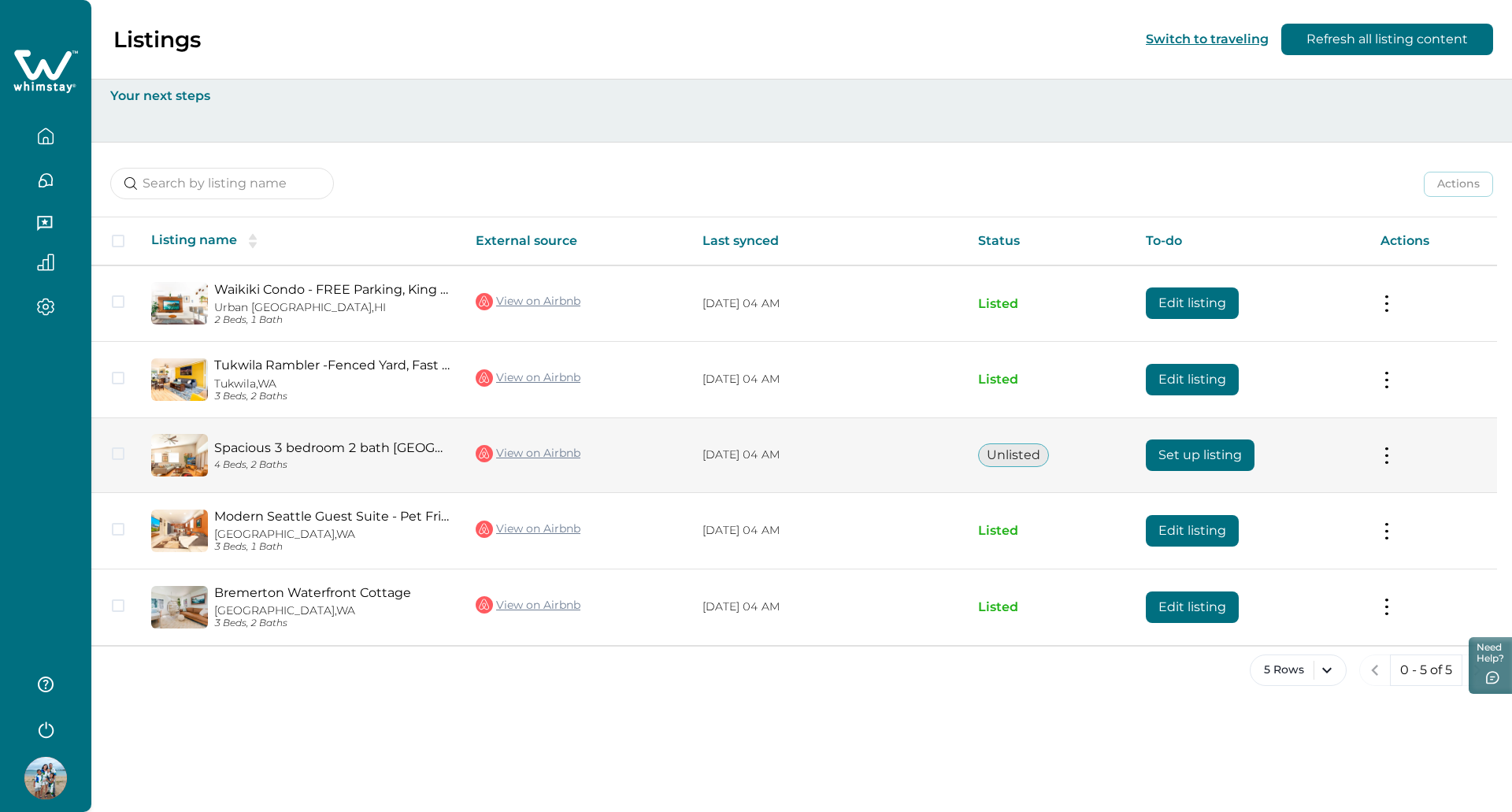
click at [1239, 458] on button "Set up listing" at bounding box center [1200, 454] width 108 height 31
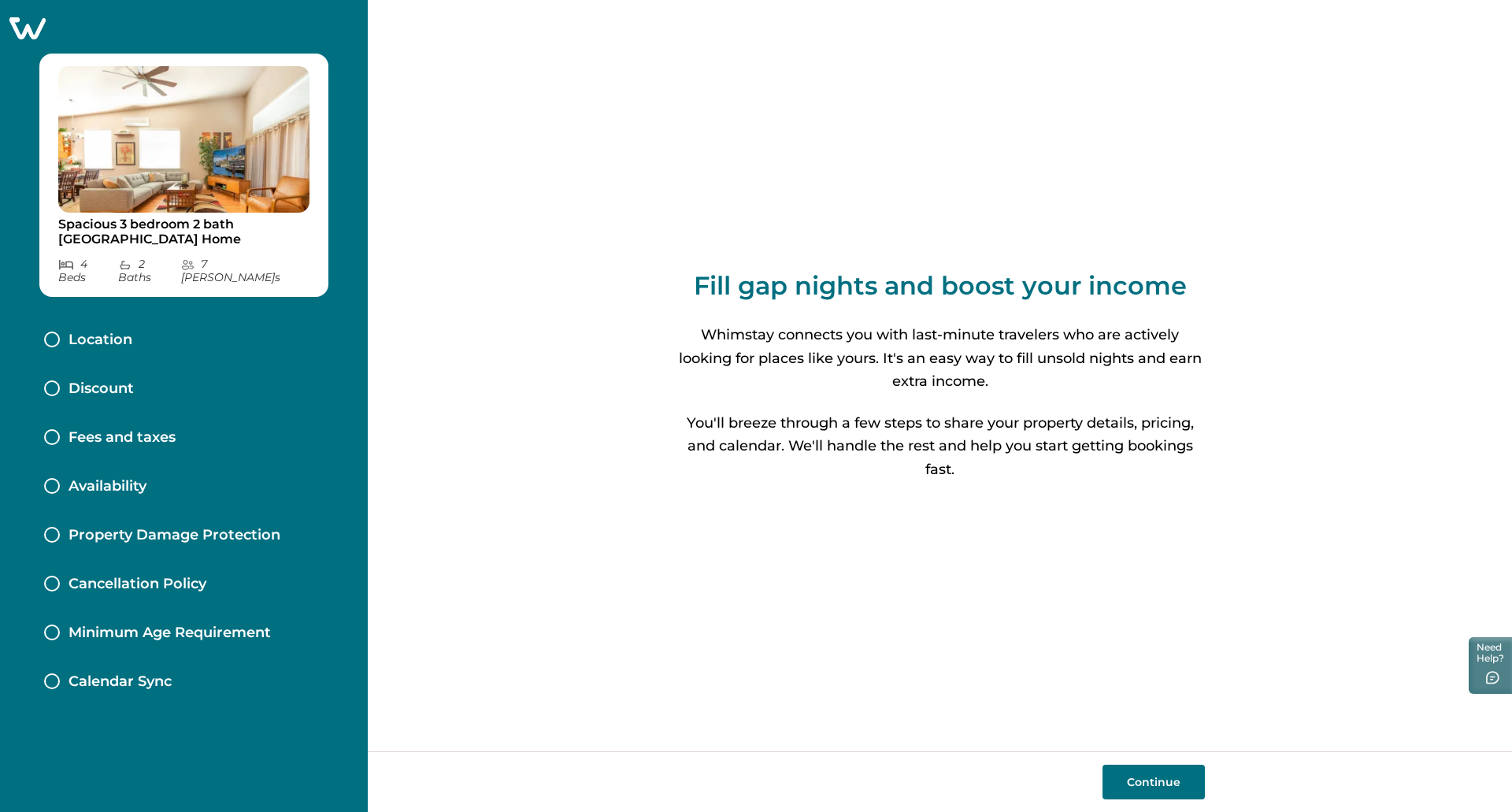
click at [1120, 759] on div "Continue" at bounding box center [940, 781] width 1144 height 61
click at [1126, 766] on button "Continue" at bounding box center [1153, 781] width 103 height 35
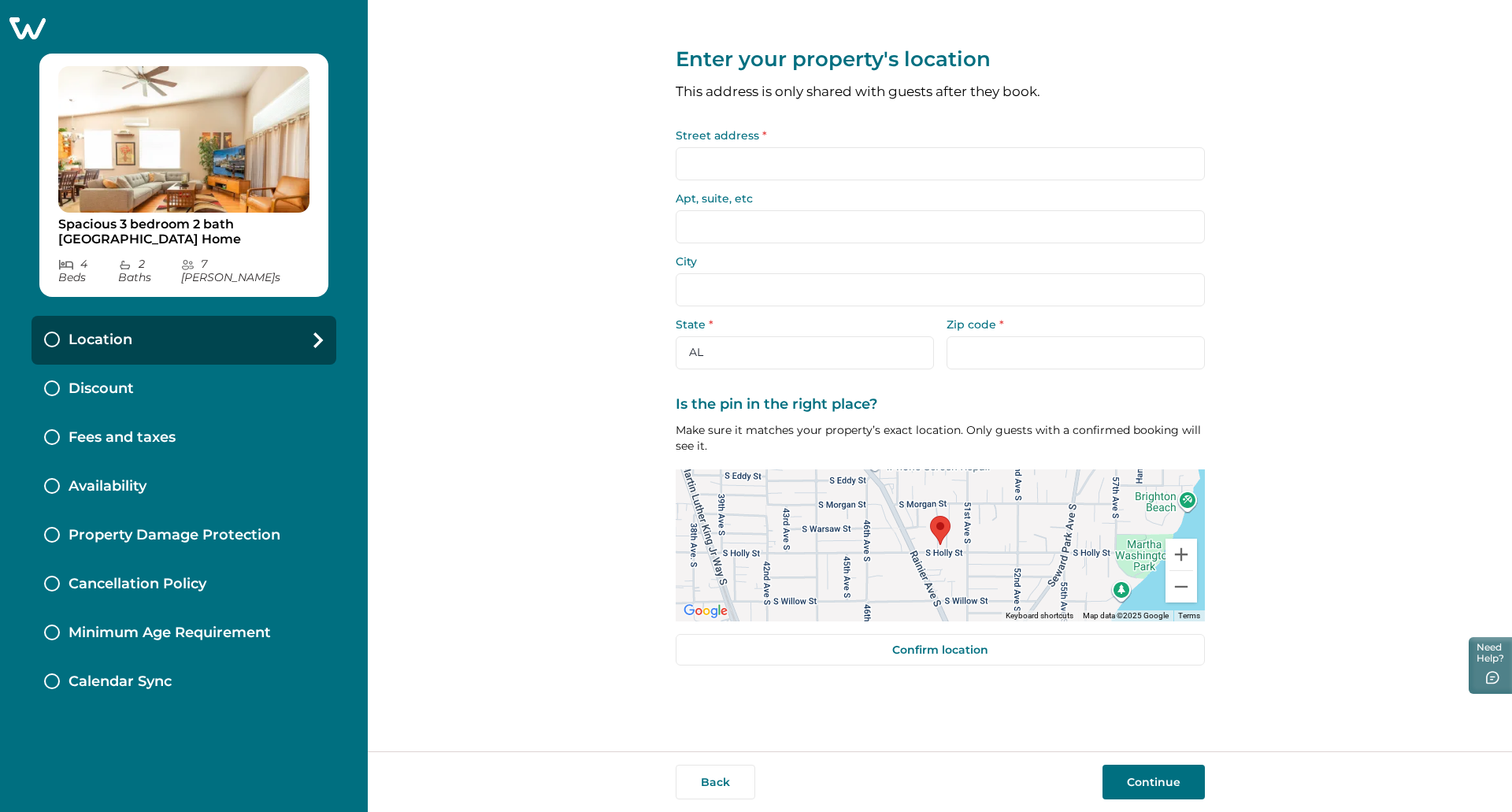
click at [879, 171] on input "Street address *" at bounding box center [940, 164] width 529 height 33
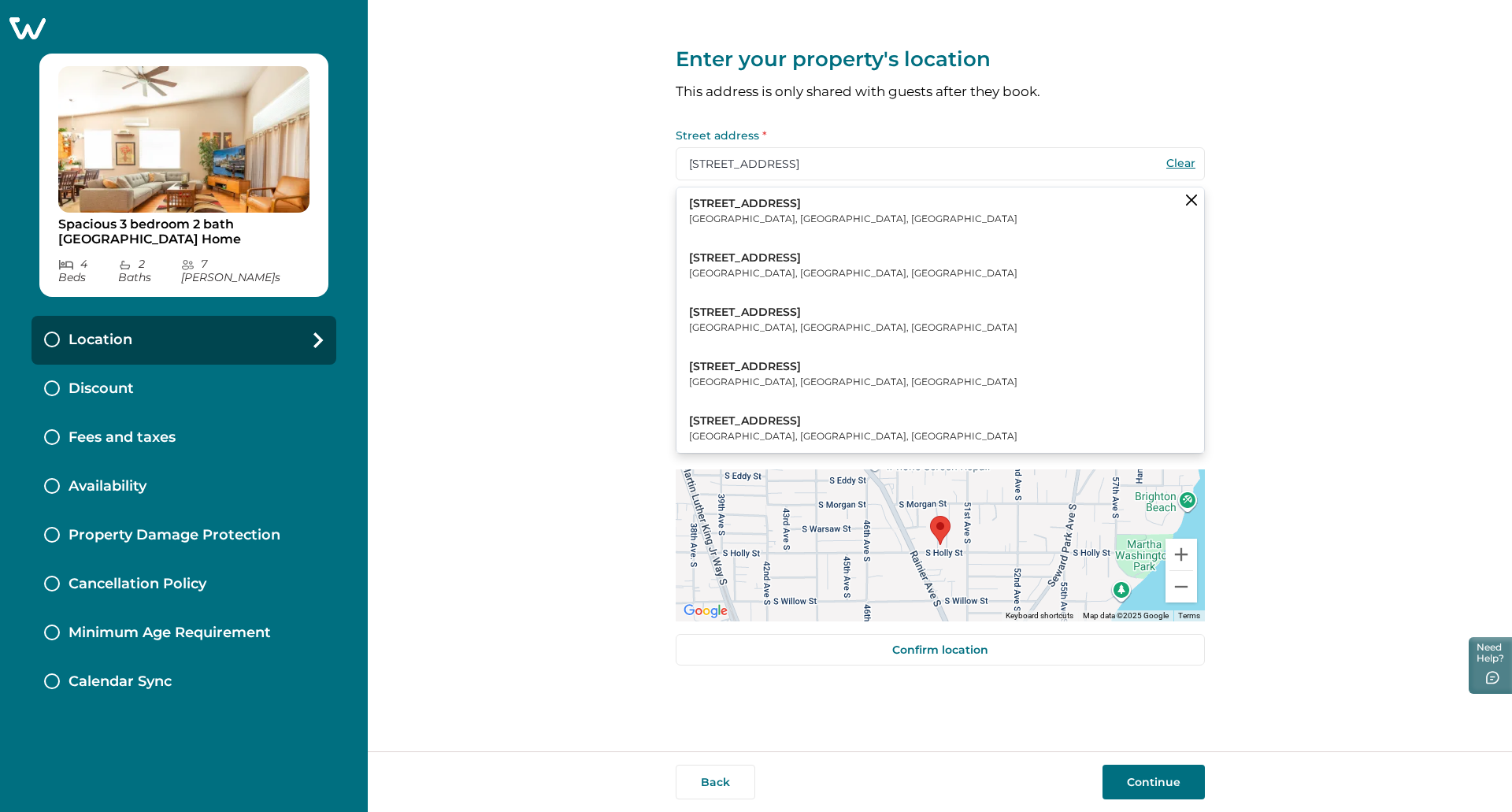
click at [849, 225] on button "[STREET_ADDRESS]" at bounding box center [940, 211] width 527 height 48
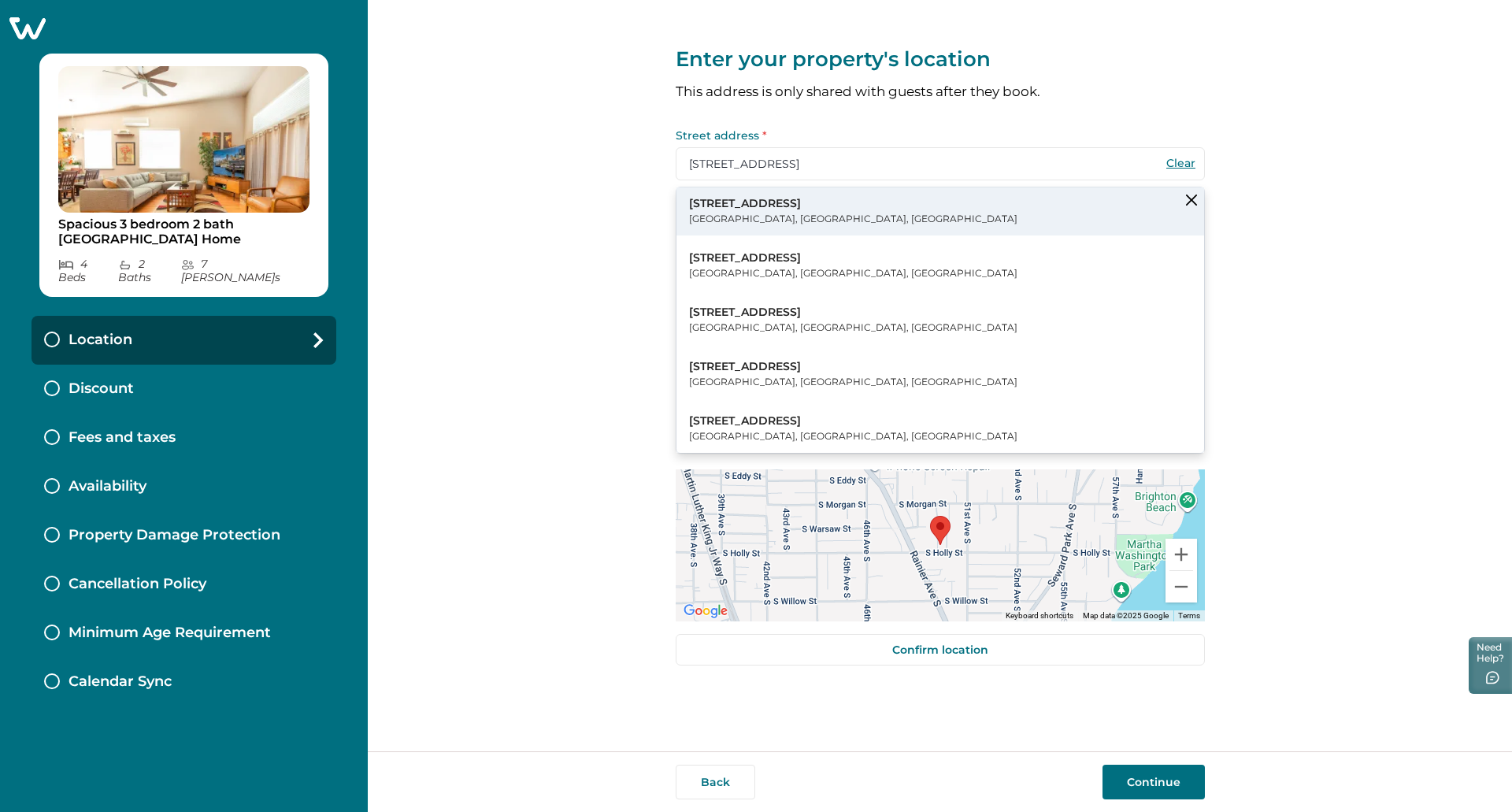
type input "[STREET_ADDRESS]"
type input "[GEOGRAPHIC_DATA]"
select select "WA"
type input "98118"
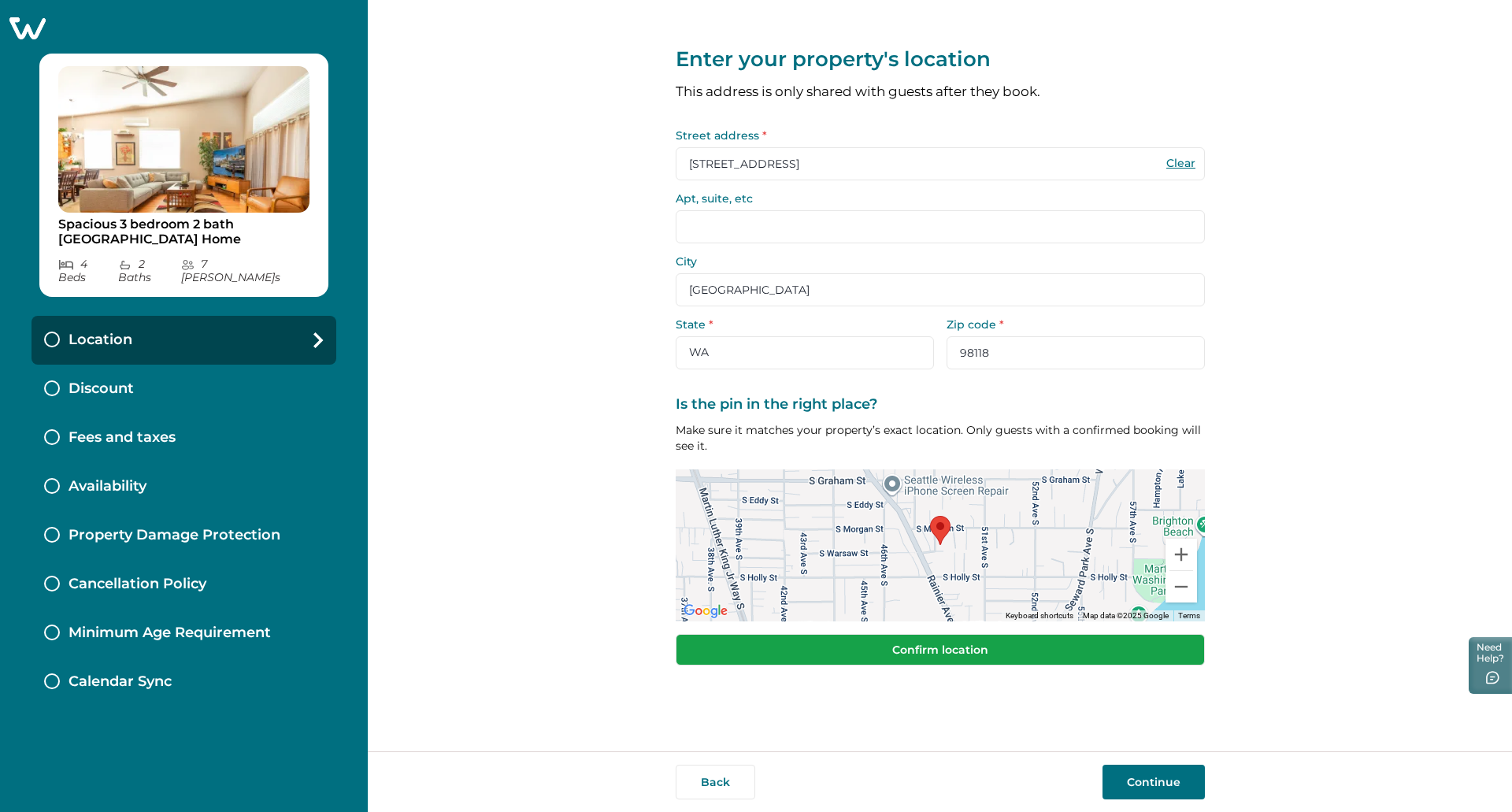
click at [1065, 637] on div "Enter your property's location This address is only shared with guests after th…" at bounding box center [940, 343] width 529 height 687
click at [1066, 657] on button "Confirm location" at bounding box center [940, 649] width 529 height 31
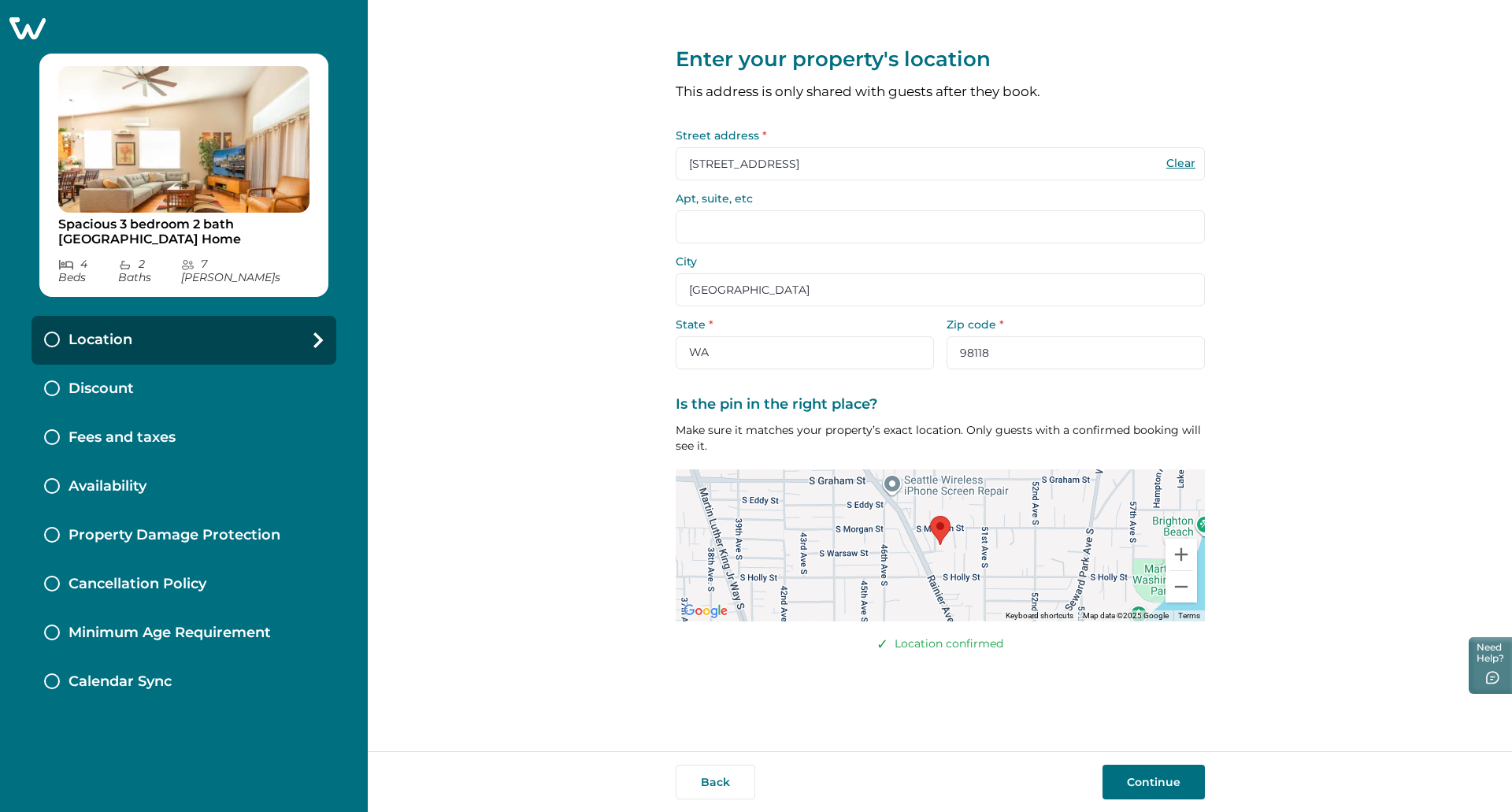
click at [1176, 789] on button "Continue" at bounding box center [1153, 781] width 103 height 35
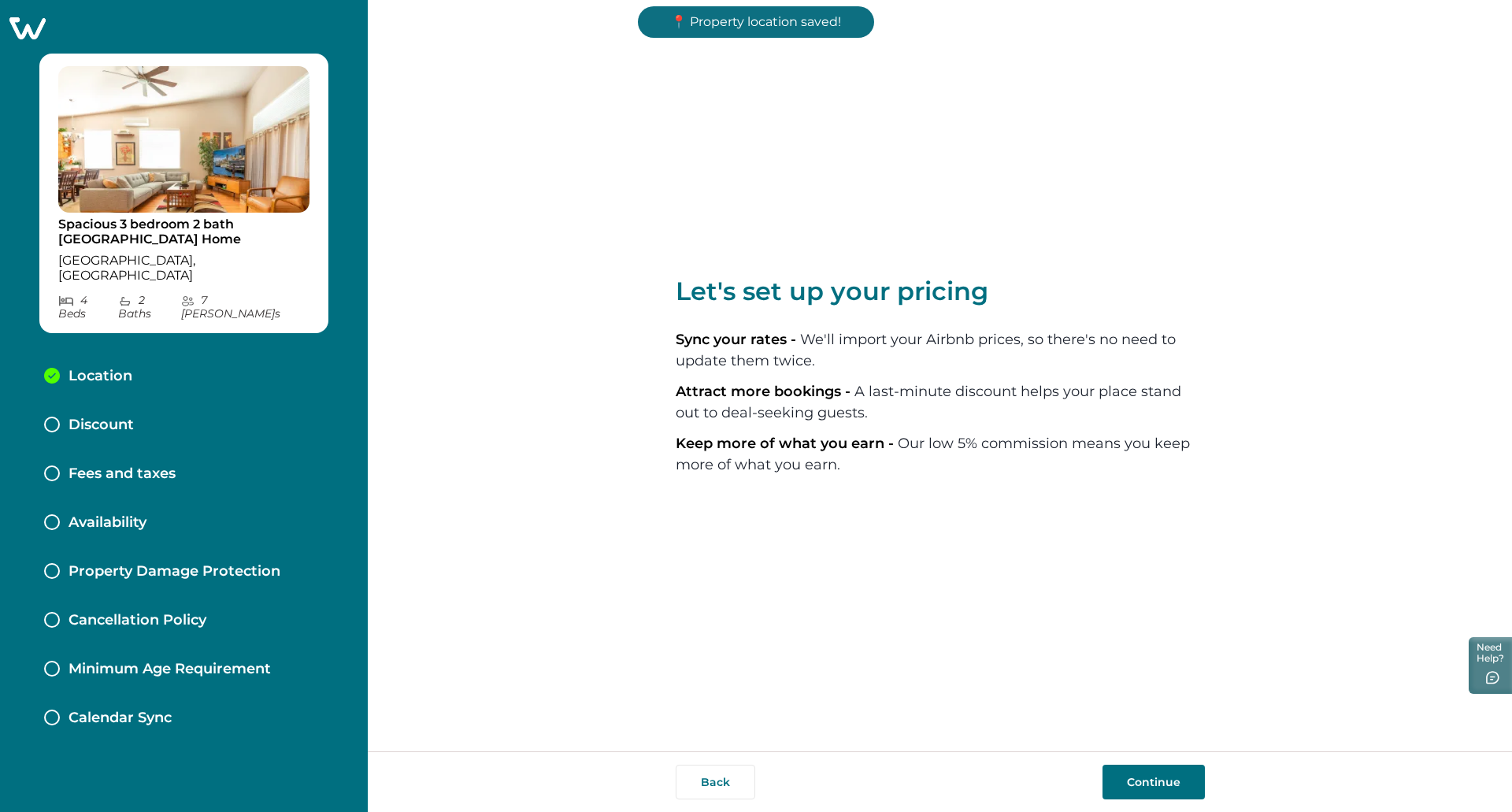
drag, startPoint x: 1153, startPoint y: 746, endPoint x: 1155, endPoint y: 765, distance: 19.1
click at [1154, 748] on div "Let's set up your pricing Sync your rates - We'll import your Airbnb prices, so…" at bounding box center [940, 375] width 529 height 751
drag, startPoint x: 1155, startPoint y: 765, endPoint x: 1153, endPoint y: 773, distance: 8.2
click at [1153, 765] on div "Back Continue" at bounding box center [940, 781] width 1144 height 61
click at [1149, 777] on button "Continue" at bounding box center [1153, 781] width 103 height 35
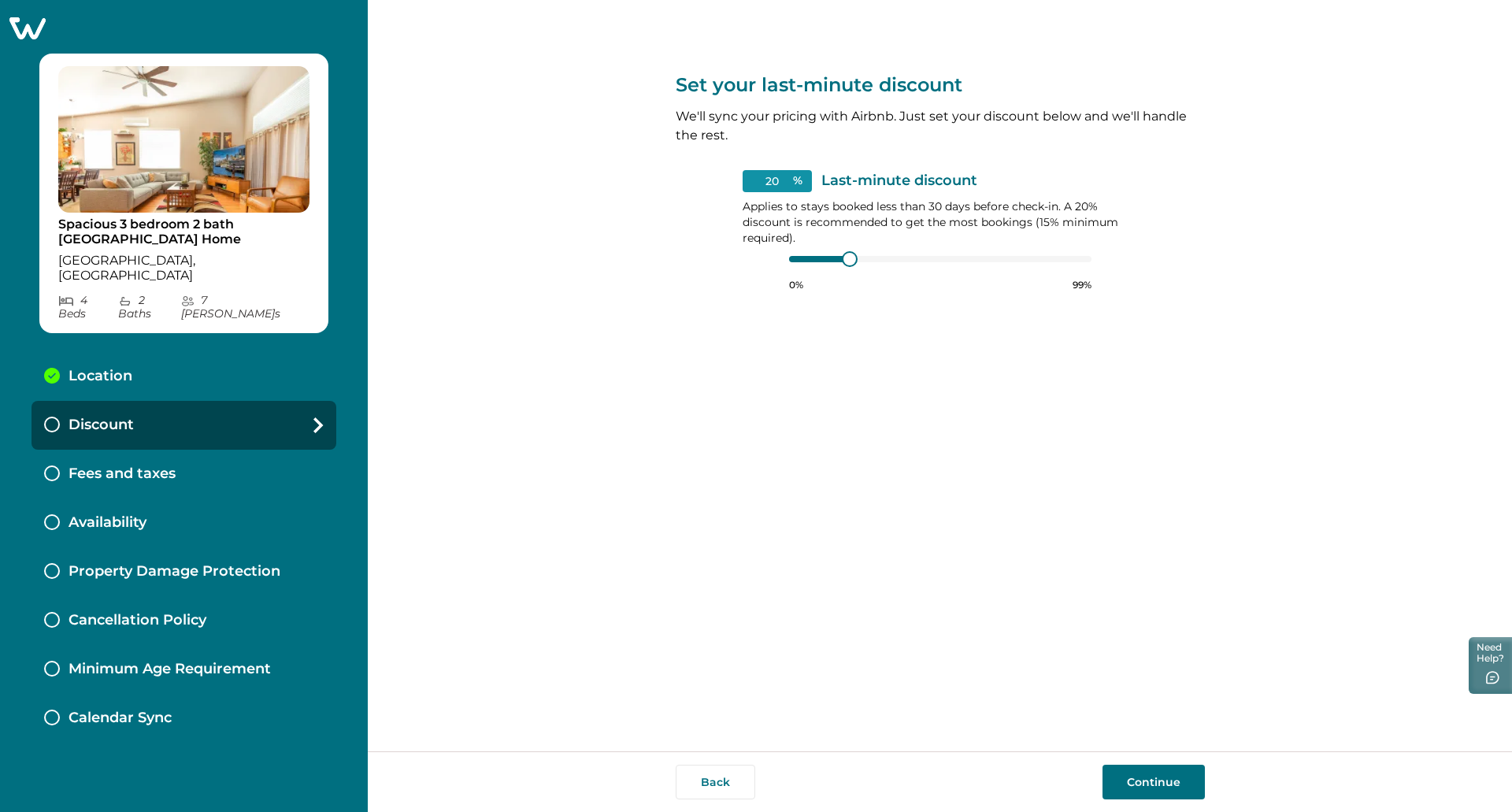
drag, startPoint x: 814, startPoint y: 239, endPoint x: 824, endPoint y: 250, distance: 14.9
click at [815, 242] on p "Applies to stays booked less than 30 days before check-in. A 20% discount is re…" at bounding box center [940, 222] width 395 height 47
click at [850, 256] on div at bounding box center [853, 259] width 14 height 14
type input "15"
click at [811, 251] on div "15 % Last-minute discount Applies to stays booked less than 30 days before chec…" at bounding box center [940, 231] width 395 height 121
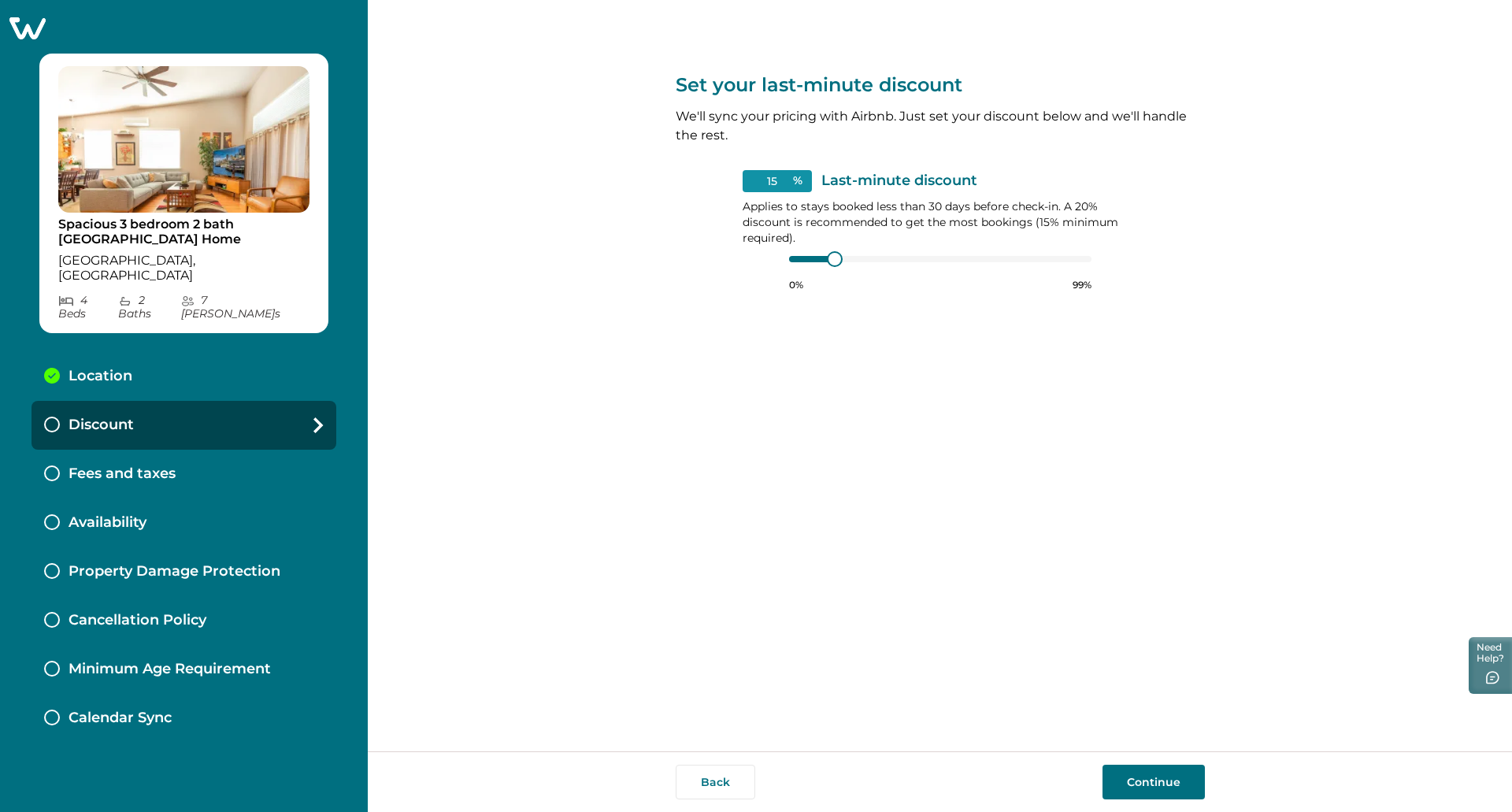
click at [1160, 772] on button "Continue" at bounding box center [1153, 781] width 103 height 35
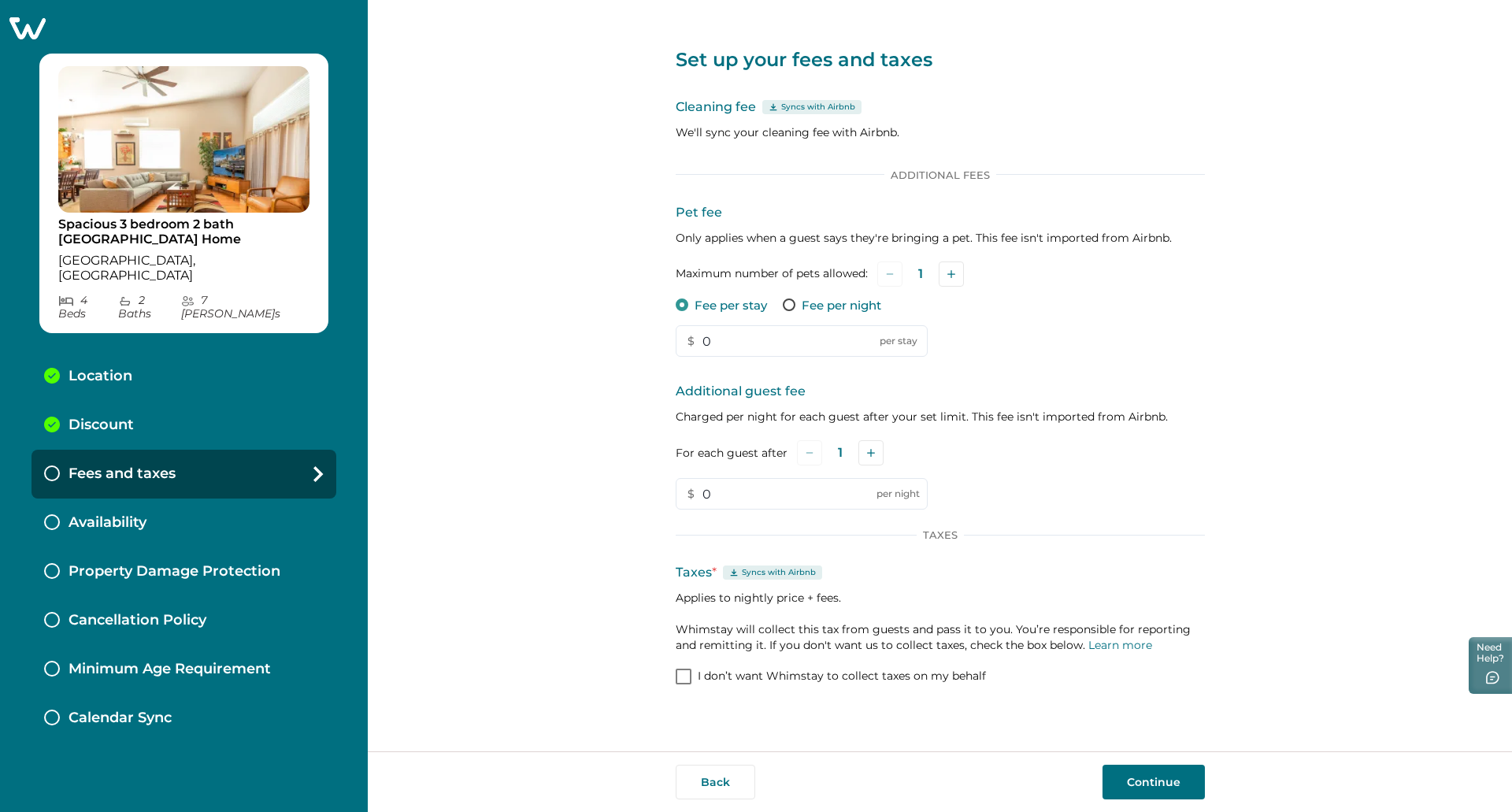
click at [748, 321] on div "Pet fee Only applies when a guest says they're bringing a pet. This fee isn't i…" at bounding box center [940, 281] width 529 height 154
click at [831, 301] on p "Fee per night" at bounding box center [842, 305] width 80 height 16
click at [819, 329] on input "0" at bounding box center [801, 341] width 252 height 31
click at [948, 272] on icon "Add" at bounding box center [951, 274] width 8 height 8
drag, startPoint x: 798, startPoint y: 340, endPoint x: 549, endPoint y: 368, distance: 250.6
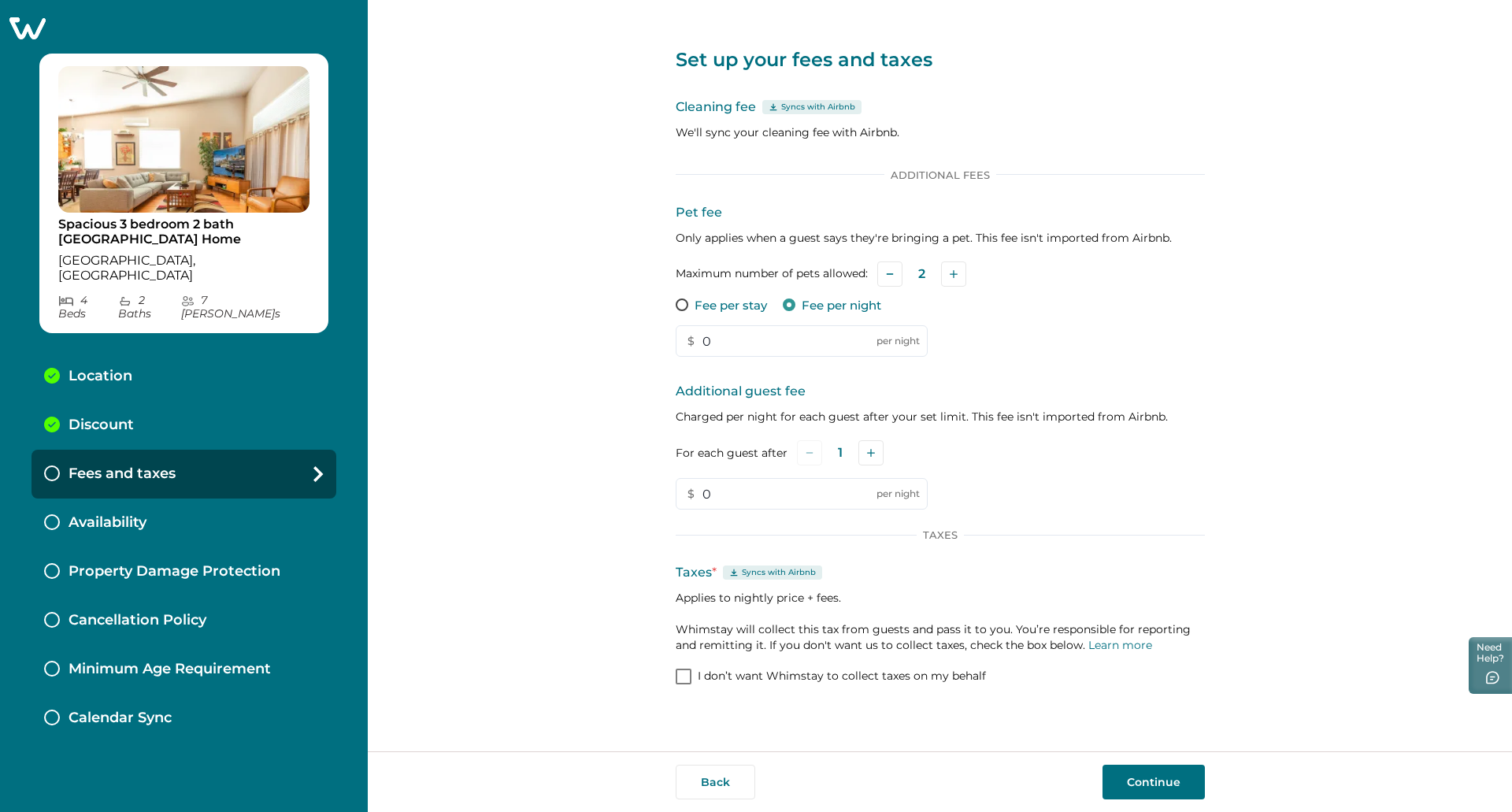
click at [547, 363] on div "Set up your fees and taxes Cleaning fee Syncs with Airbnb We'll sync your clean…" at bounding box center [940, 375] width 1144 height 751
type input "18"
click at [872, 450] on icon "Add" at bounding box center [870, 453] width 8 height 8
click at [872, 450] on icon "Add" at bounding box center [873, 453] width 8 height 8
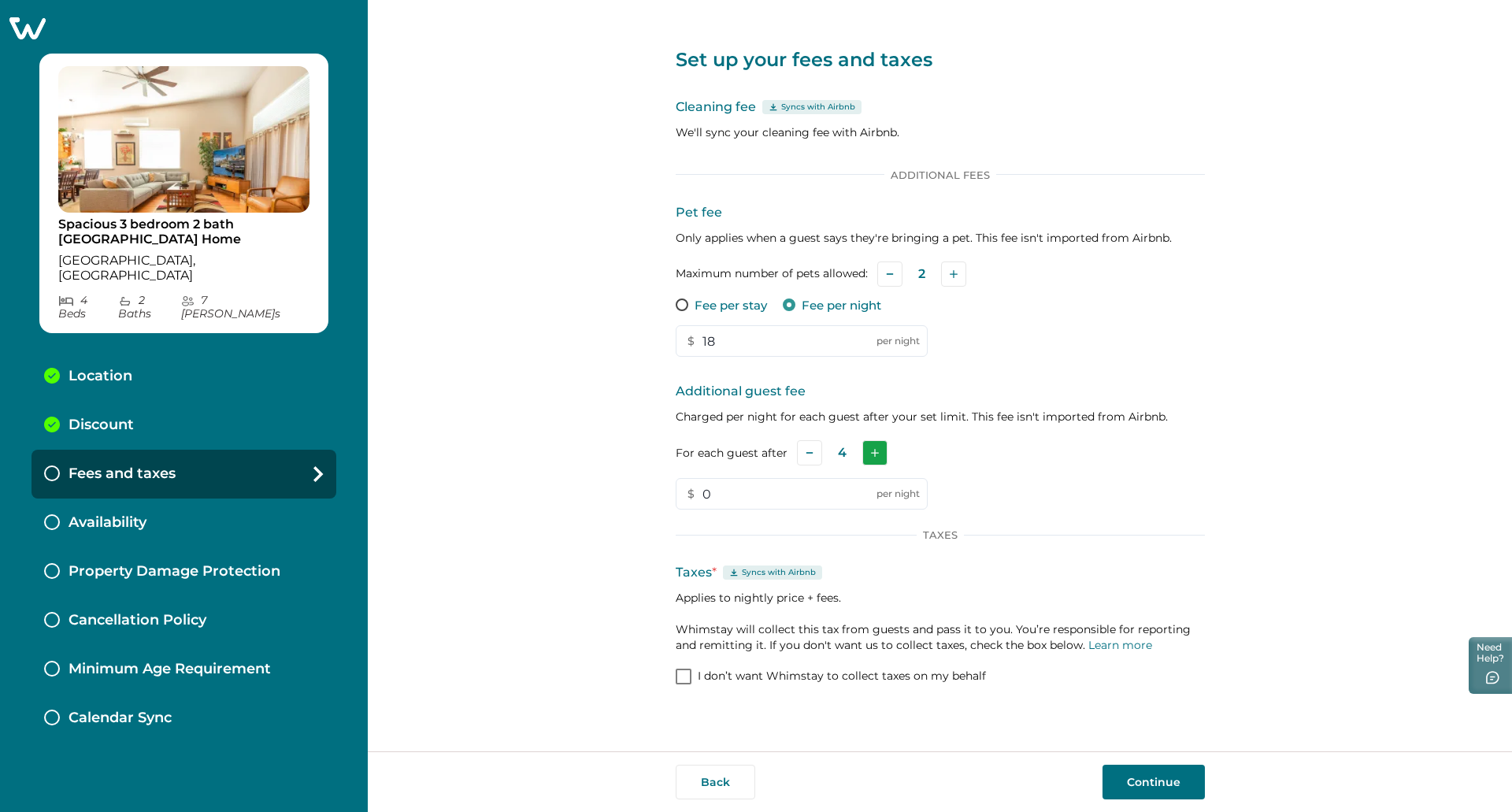
click at [871, 454] on icon "Add" at bounding box center [875, 453] width 8 height 8
drag, startPoint x: 803, startPoint y: 508, endPoint x: 636, endPoint y: 519, distance: 167.4
click at [636, 519] on div "Set up your fees and taxes Cleaning fee Syncs with Airbnb We'll sync your clean…" at bounding box center [940, 375] width 1144 height 751
type input "10"
click at [576, 526] on div "Set up your fees and taxes Cleaning fee Syncs with Airbnb We'll sync your clean…" at bounding box center [940, 375] width 1144 height 751
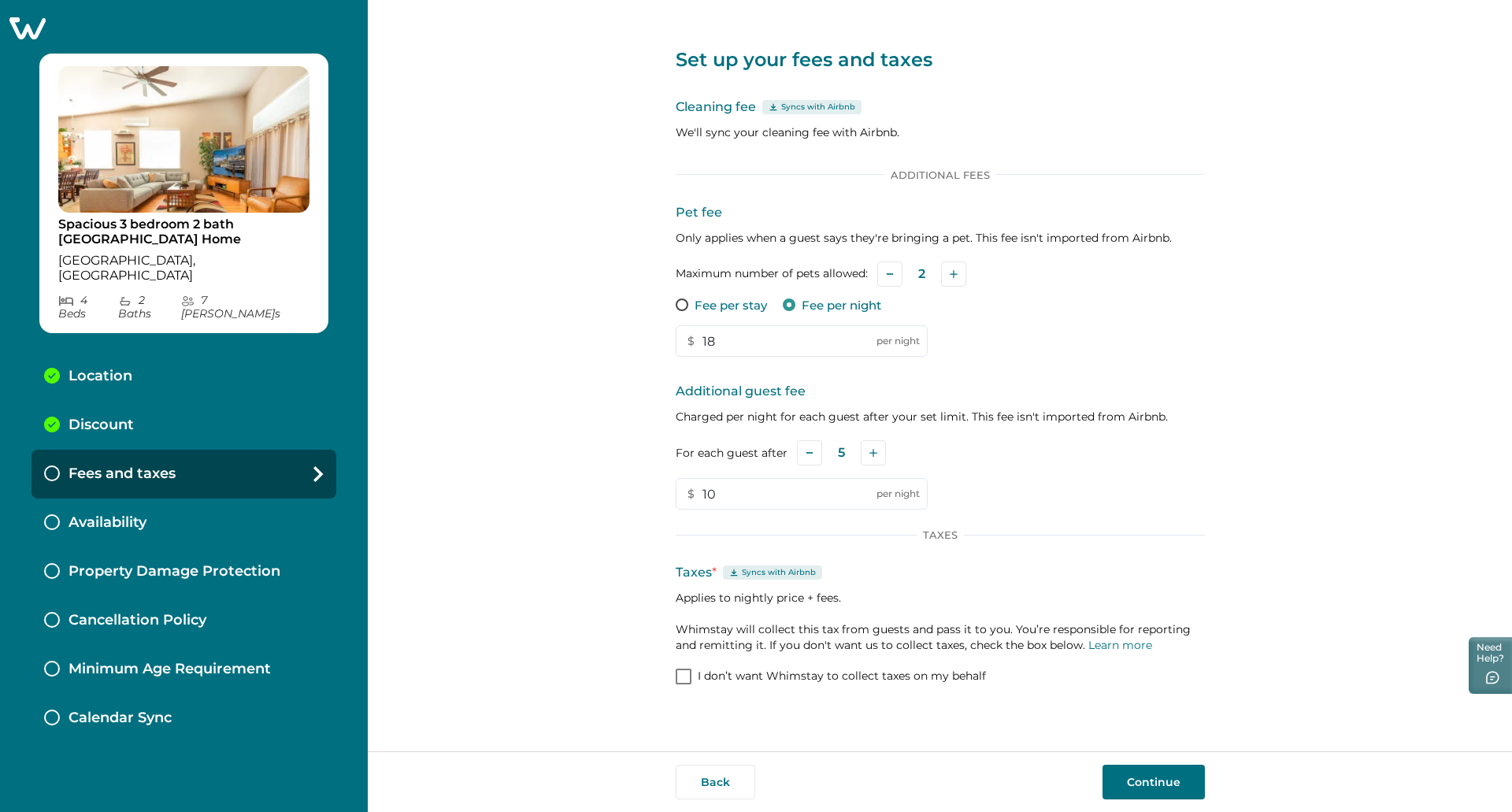
click at [1103, 602] on p "Applies to nightly price + fees. Whimstay will collect this tax from guests and…" at bounding box center [940, 621] width 529 height 63
click at [1142, 772] on button "Continue" at bounding box center [1153, 781] width 103 height 35
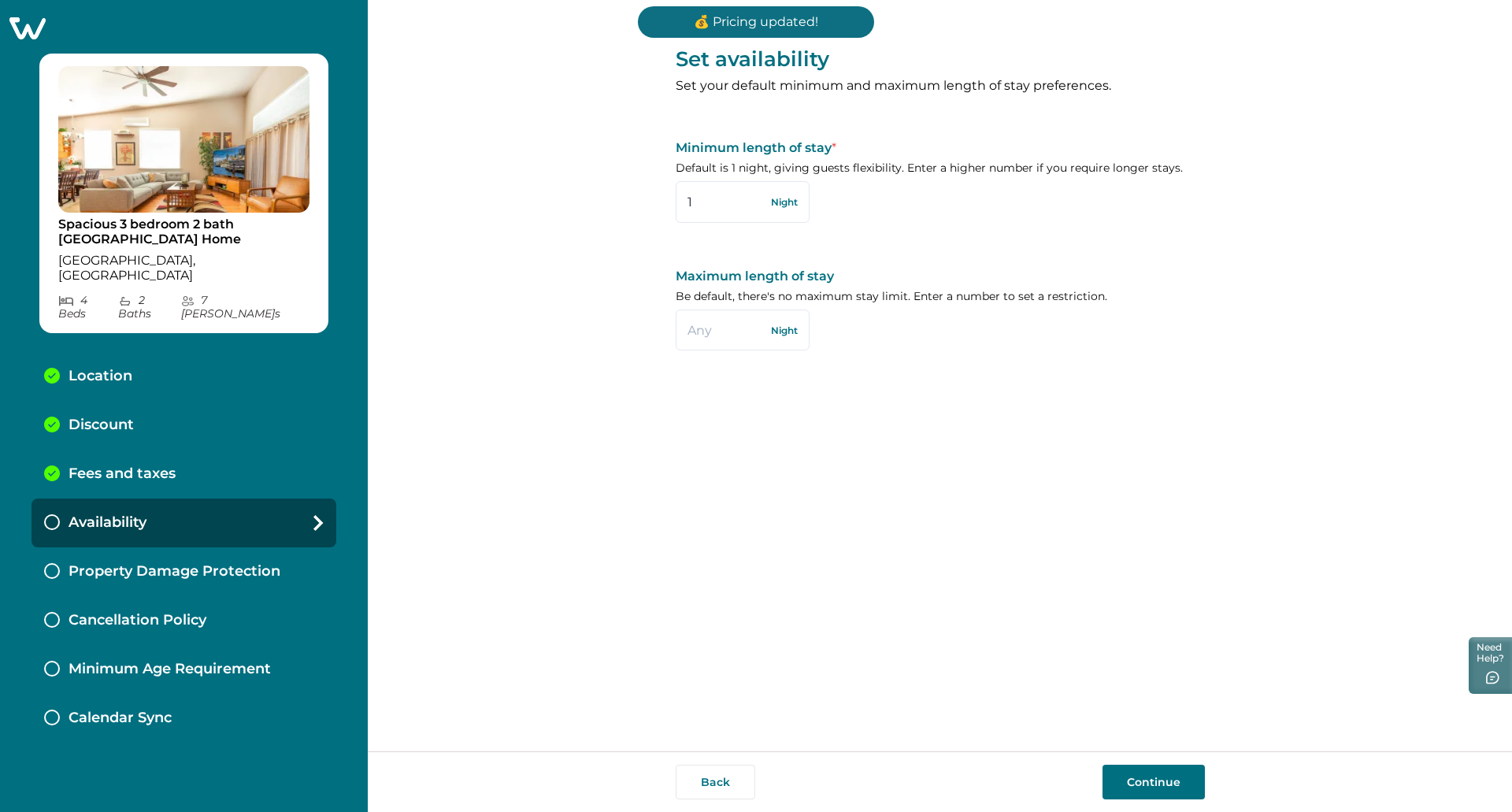
click at [640, 209] on div "Set availability Set your default minimum and maximum length of stay preference…" at bounding box center [940, 375] width 1144 height 751
type input "2"
click at [1053, 542] on div "Set availability Set your default minimum and maximum length of stay preference…" at bounding box center [940, 375] width 529 height 751
click at [1154, 762] on div "Back Continue" at bounding box center [940, 781] width 1144 height 61
click at [1150, 775] on button "Continue" at bounding box center [1153, 781] width 103 height 35
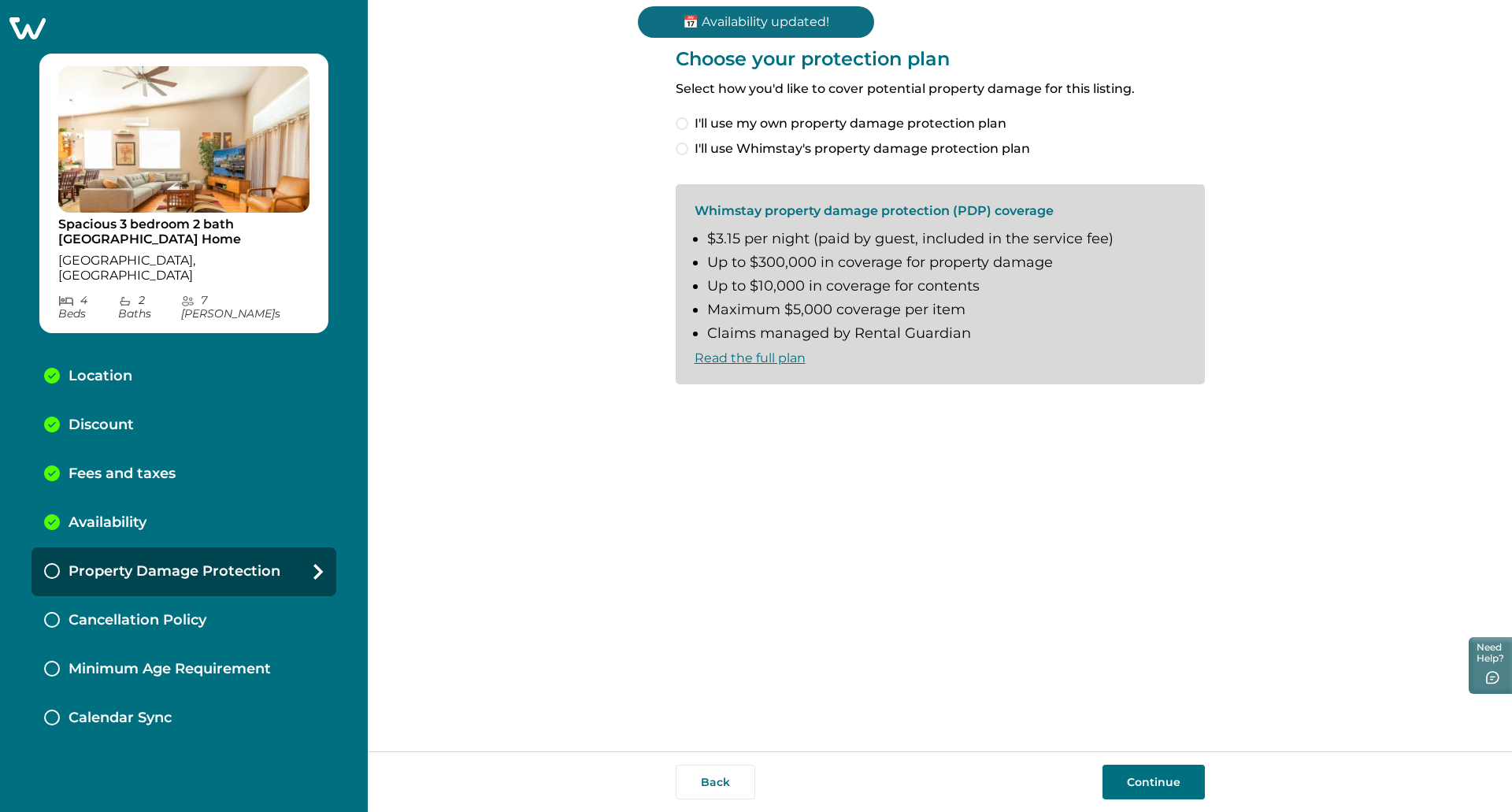
click at [819, 147] on span "I'll use Whimstay's property damage protection plan" at bounding box center [862, 148] width 336 height 19
click at [1170, 778] on button "Continue" at bounding box center [1153, 781] width 103 height 35
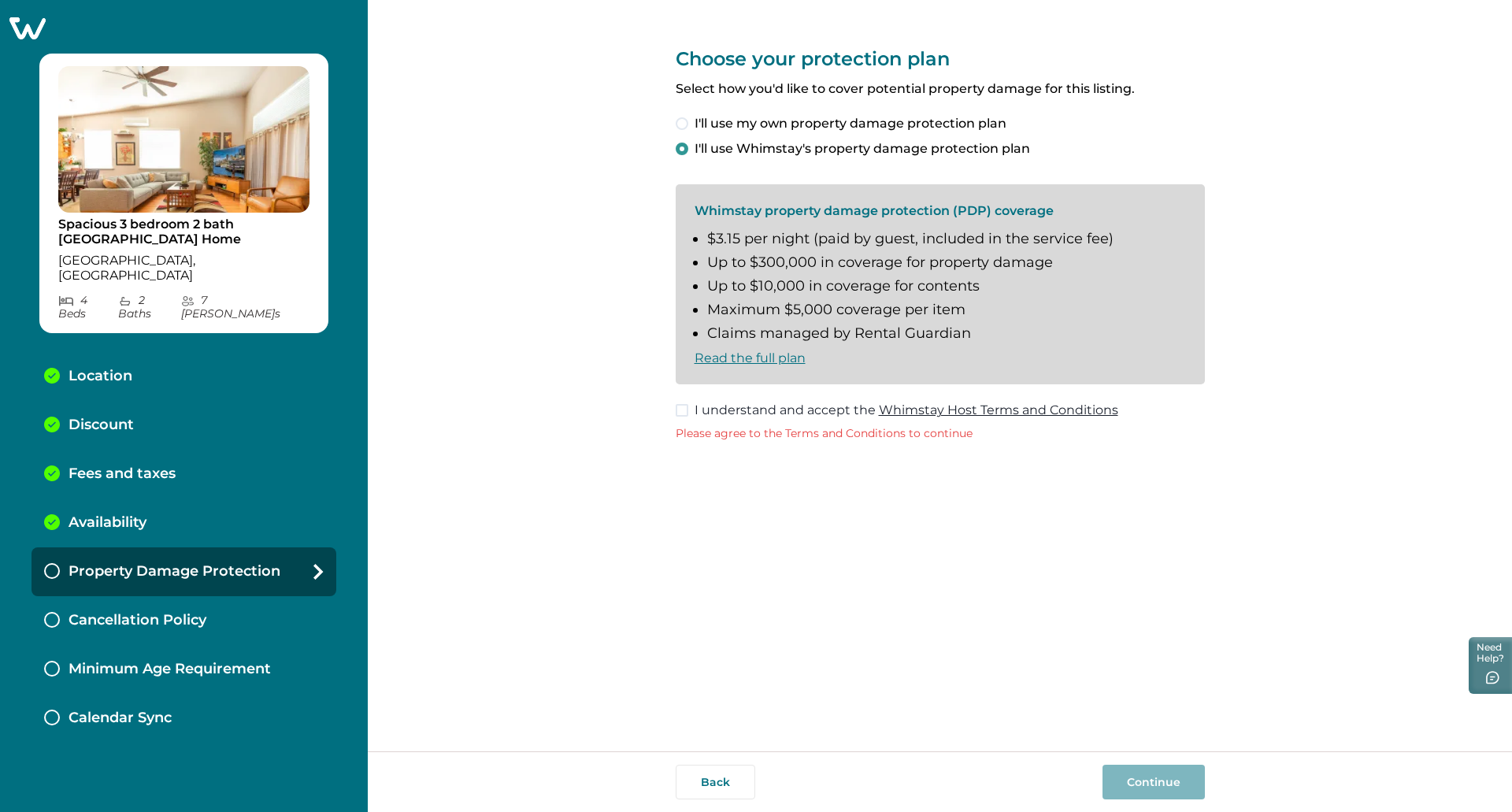
click at [793, 402] on span "I understand and accept the Whimstay Host Terms and Conditions" at bounding box center [906, 410] width 424 height 19
click at [1168, 780] on button "Continue" at bounding box center [1153, 781] width 103 height 35
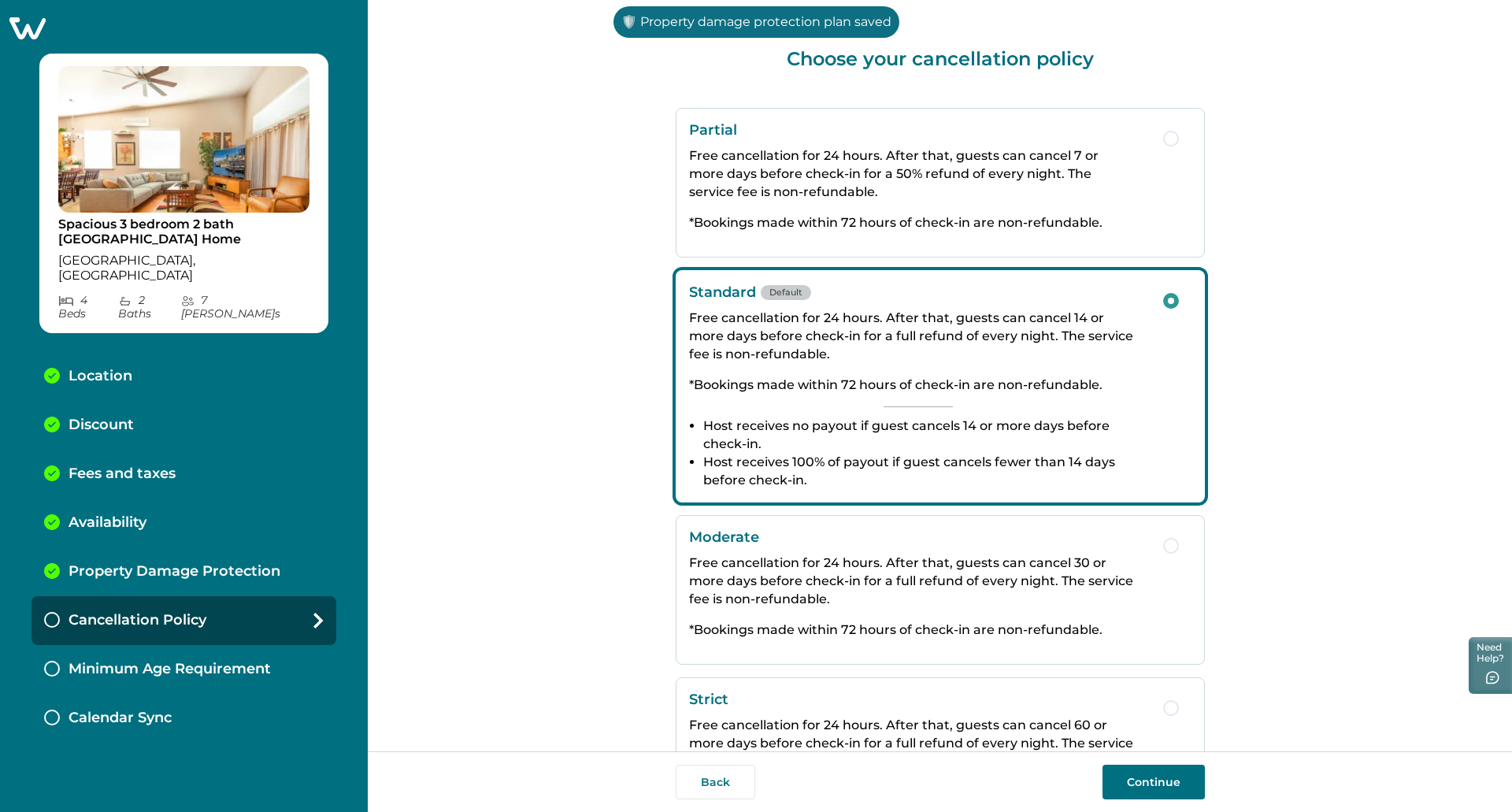
click at [1199, 778] on button "Continue" at bounding box center [1153, 781] width 103 height 35
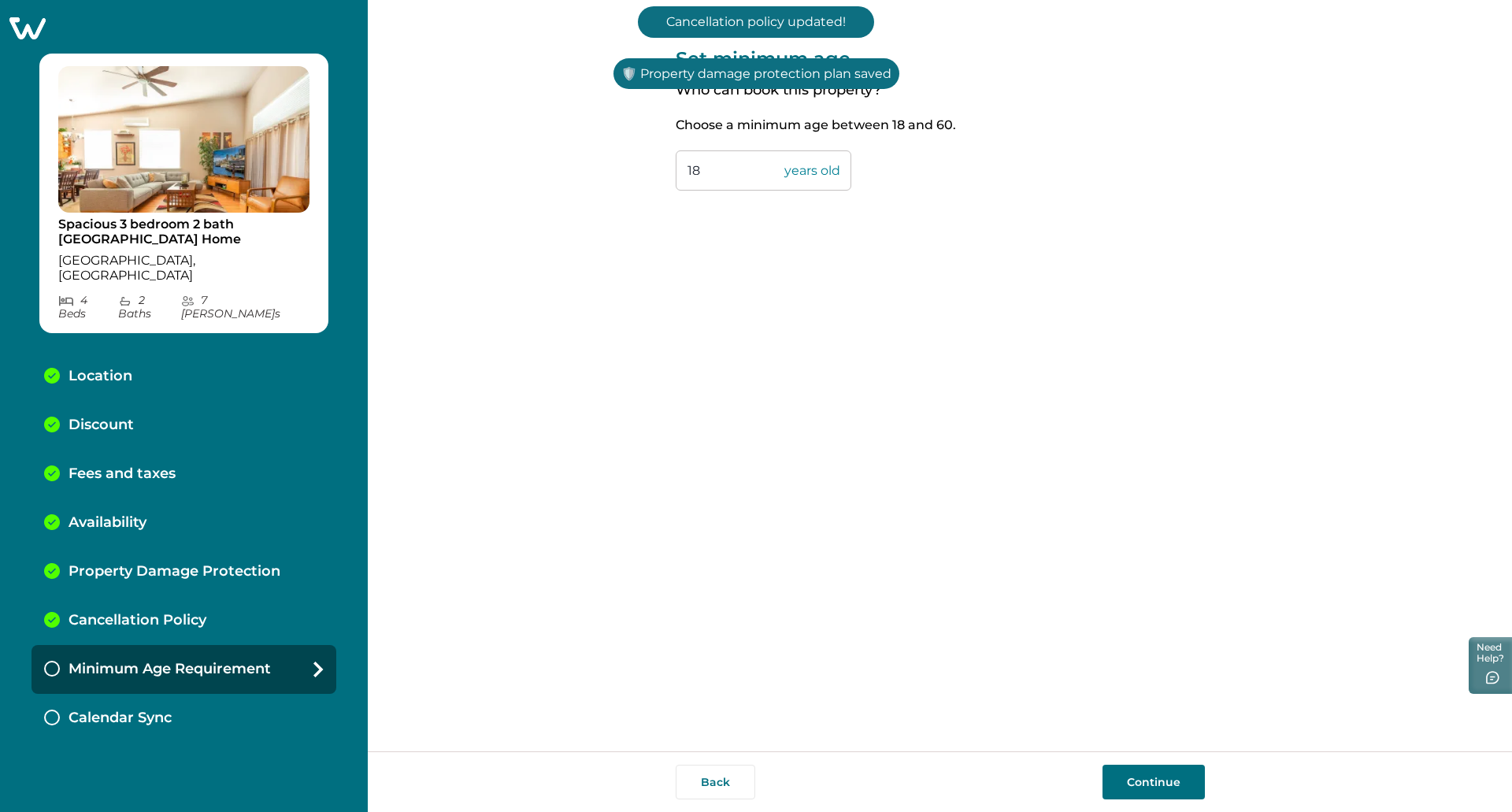
drag, startPoint x: 665, startPoint y: 185, endPoint x: 654, endPoint y: 205, distance: 22.8
click at [636, 191] on div "Set minimum age Who can book this property? Choose a minimum age between 18 and…" at bounding box center [940, 375] width 1144 height 751
type input "21"
click at [939, 481] on div "Set minimum age Who can book this property? Choose a minimum age between 18 and…" at bounding box center [940, 375] width 529 height 751
click at [1145, 791] on button "Continue" at bounding box center [1153, 781] width 103 height 35
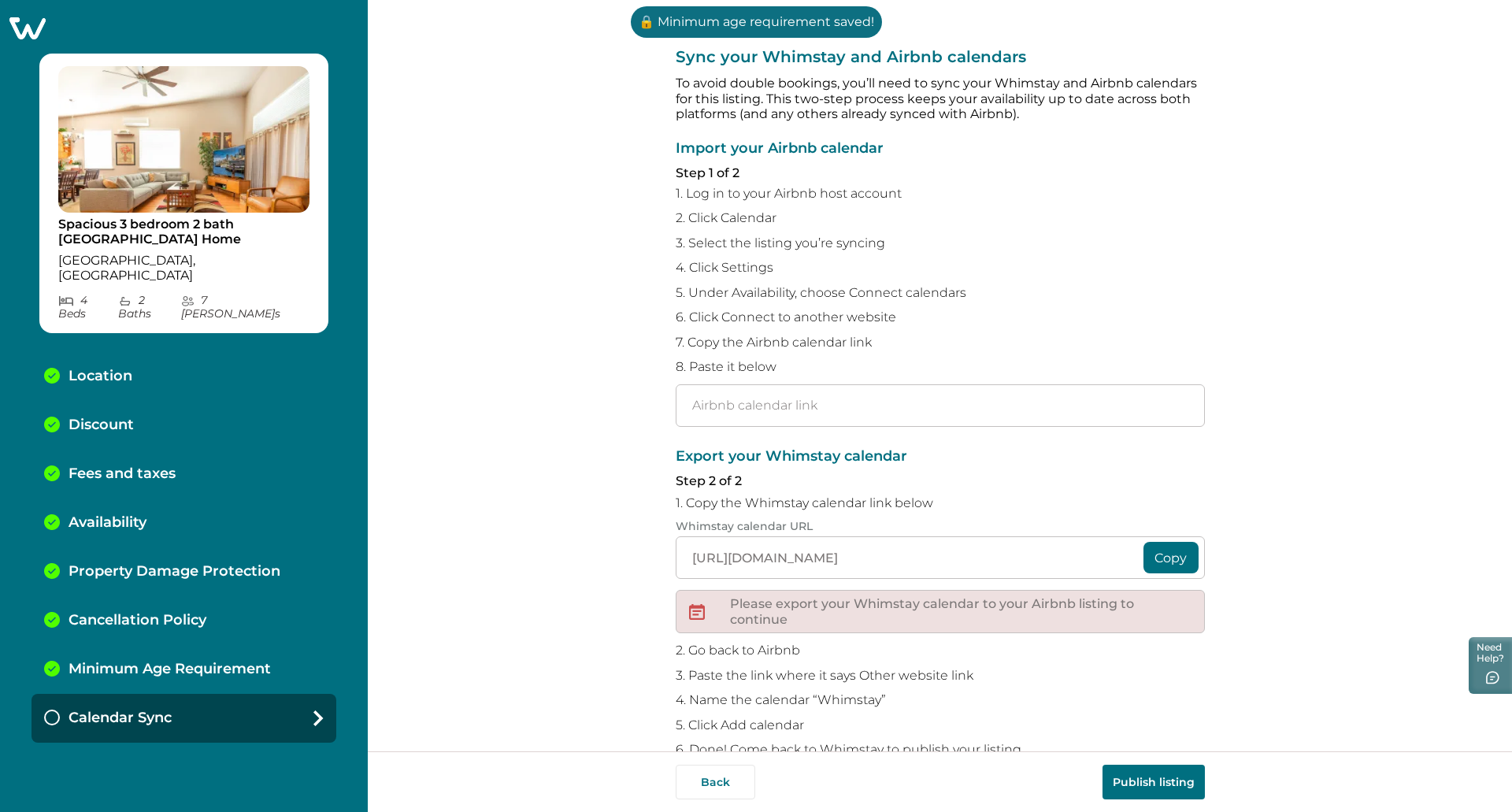
click at [1167, 570] on button "Copy" at bounding box center [1170, 557] width 55 height 31
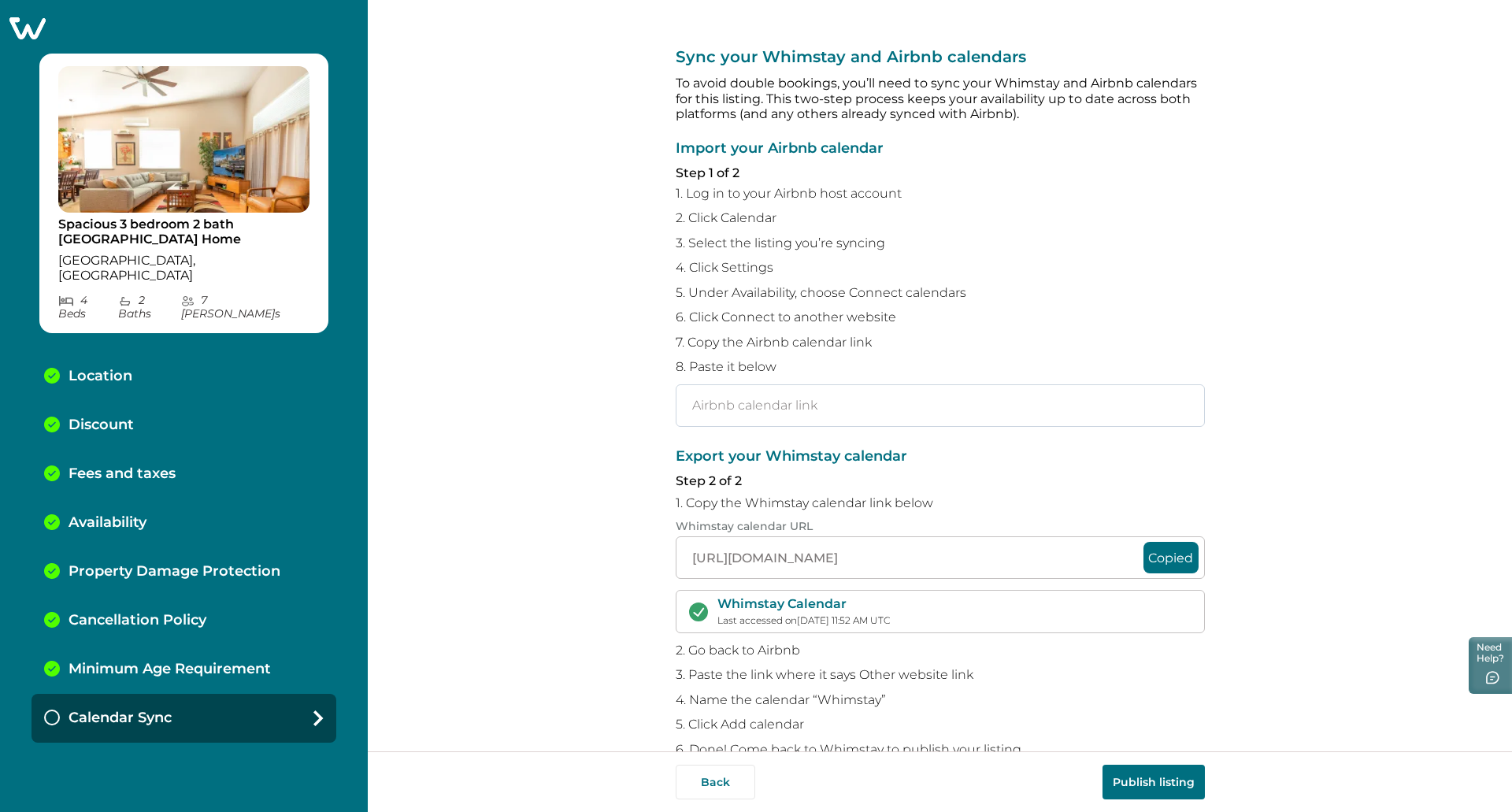
click at [897, 396] on input "text" at bounding box center [940, 405] width 529 height 42
paste input "[URL][DOMAIN_NAME]"
type input "[URL][DOMAIN_NAME]"
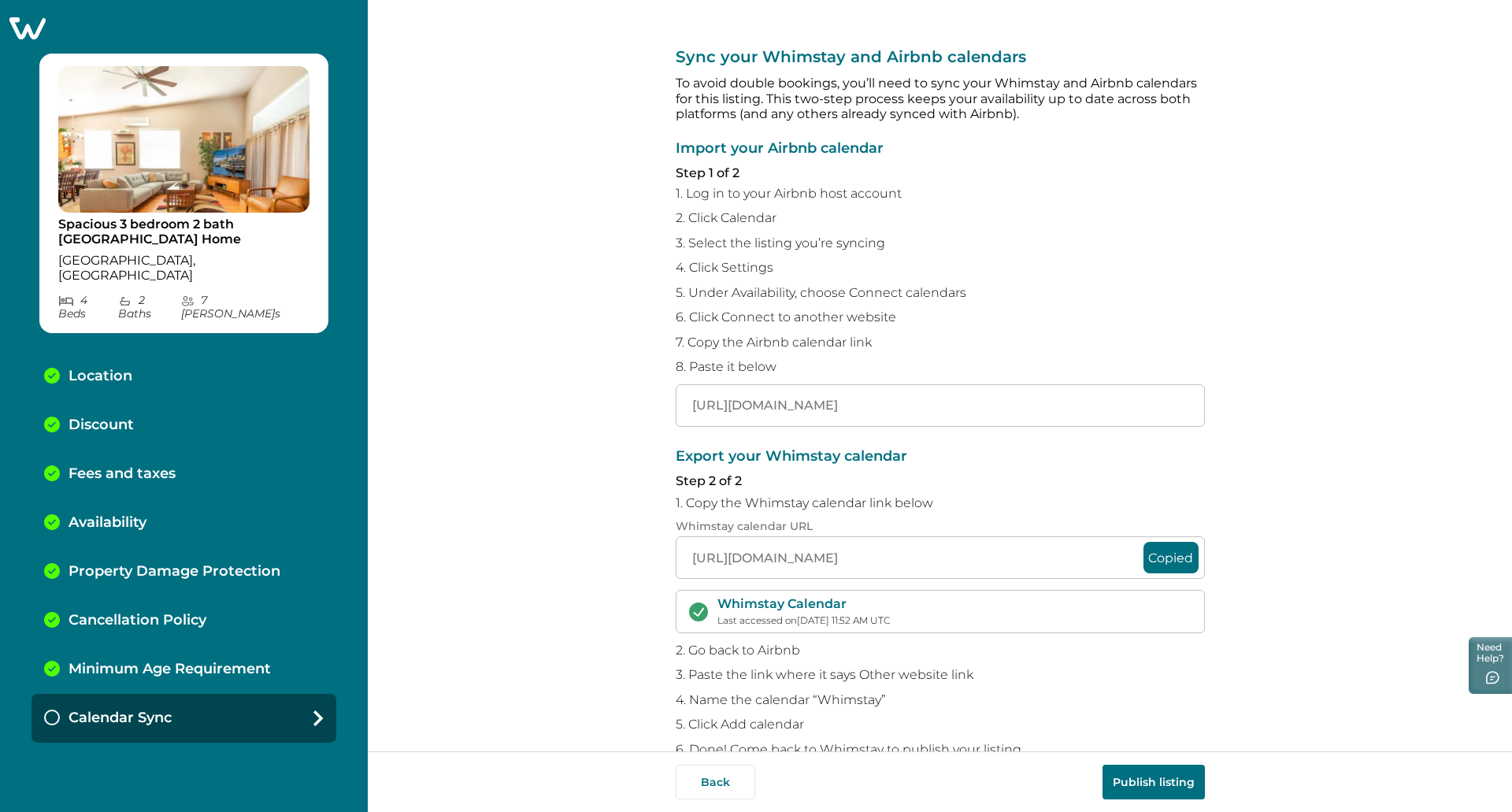
click at [1350, 514] on div "Sync your Whimstay and Airbnb calendars To avoid double bookings, you’ll need t…" at bounding box center [940, 375] width 1144 height 751
click at [1190, 774] on button "Publish listing" at bounding box center [1153, 781] width 103 height 35
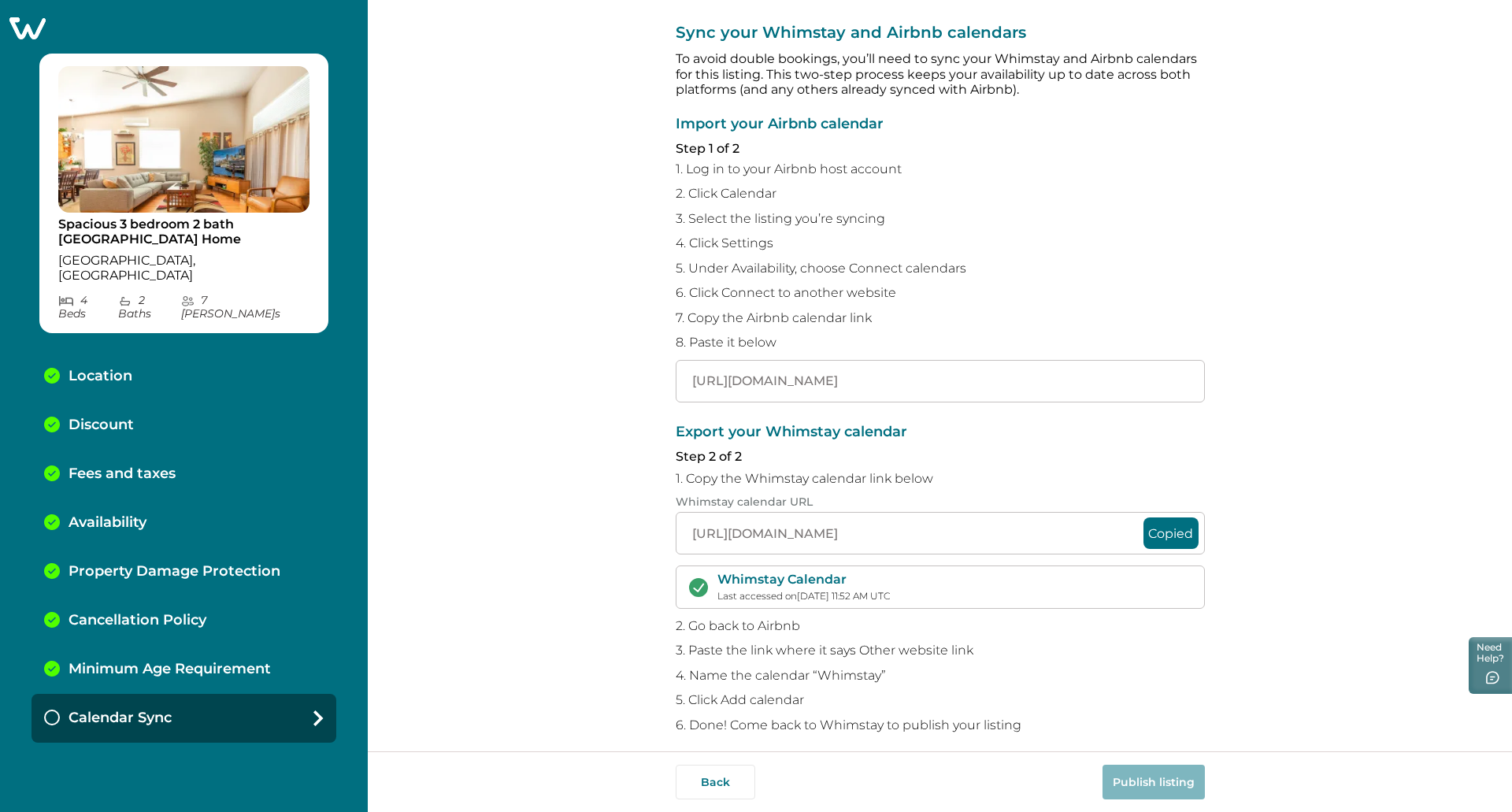
scroll to position [37, 0]
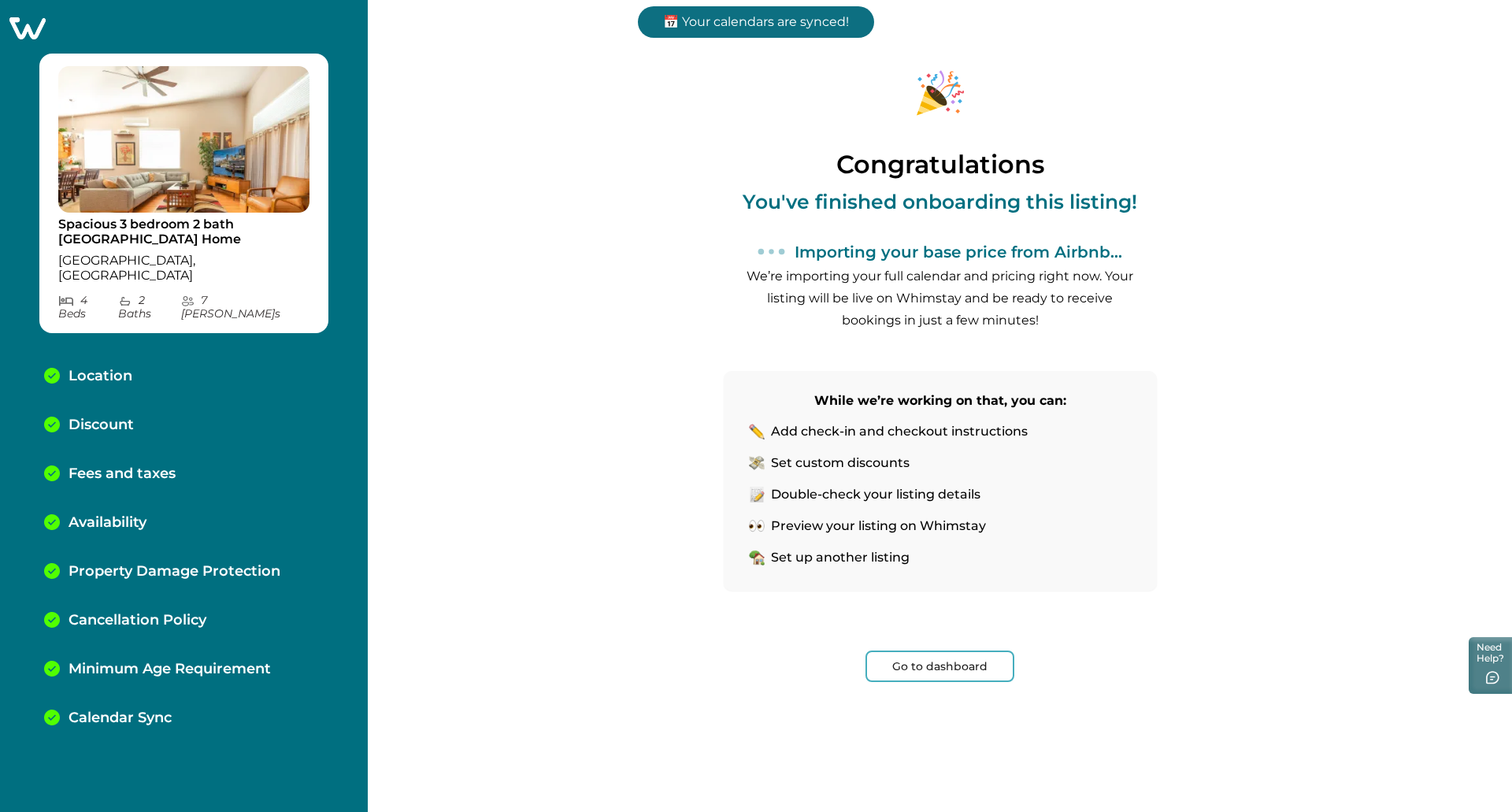
click at [926, 666] on button "Go to dashboard" at bounding box center [940, 665] width 149 height 31
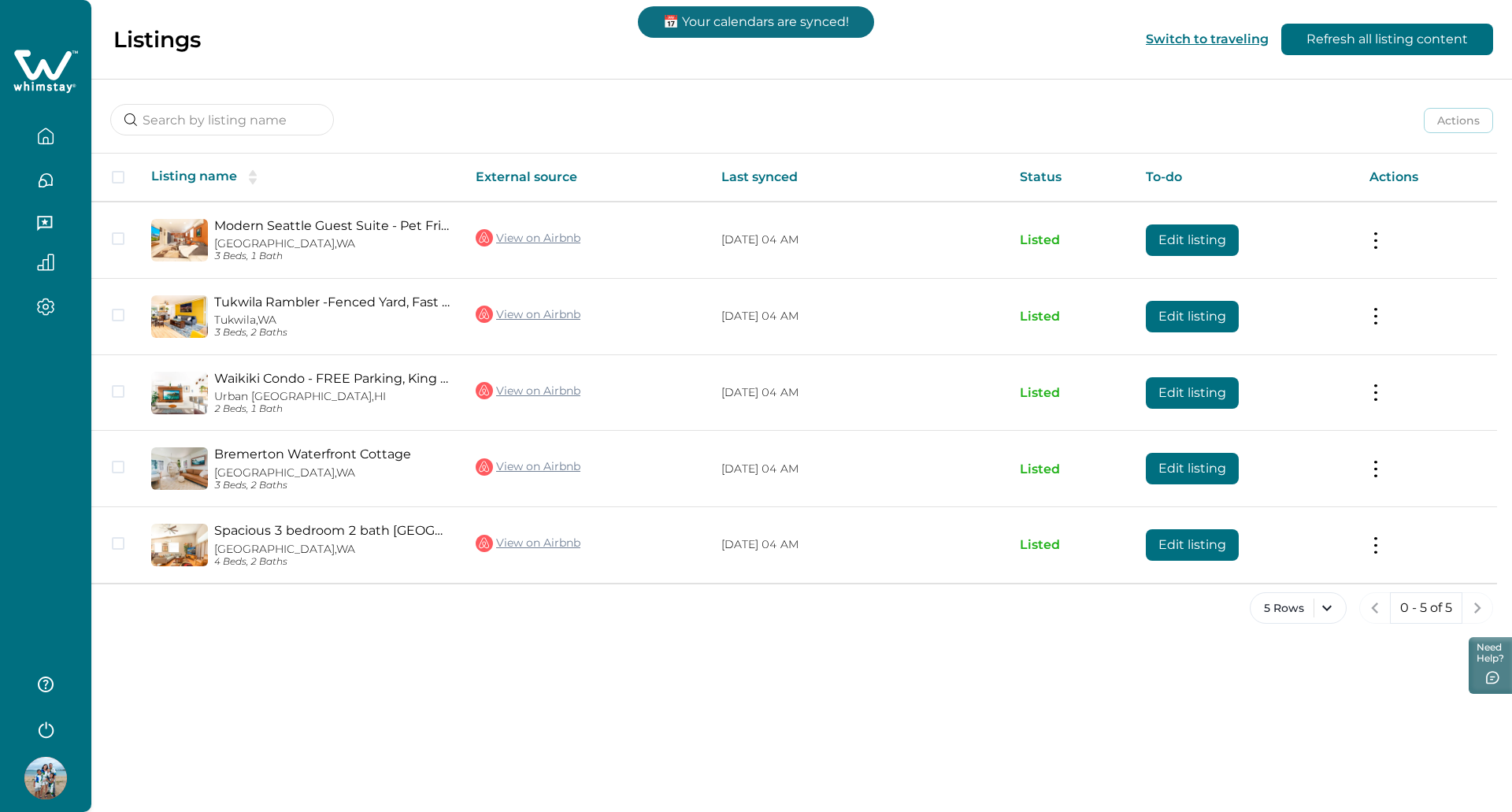
click at [926, 666] on div "Listings Switch to traveling Refresh all listing content Actions Actions Publis…" at bounding box center [802, 406] width 1420 height 812
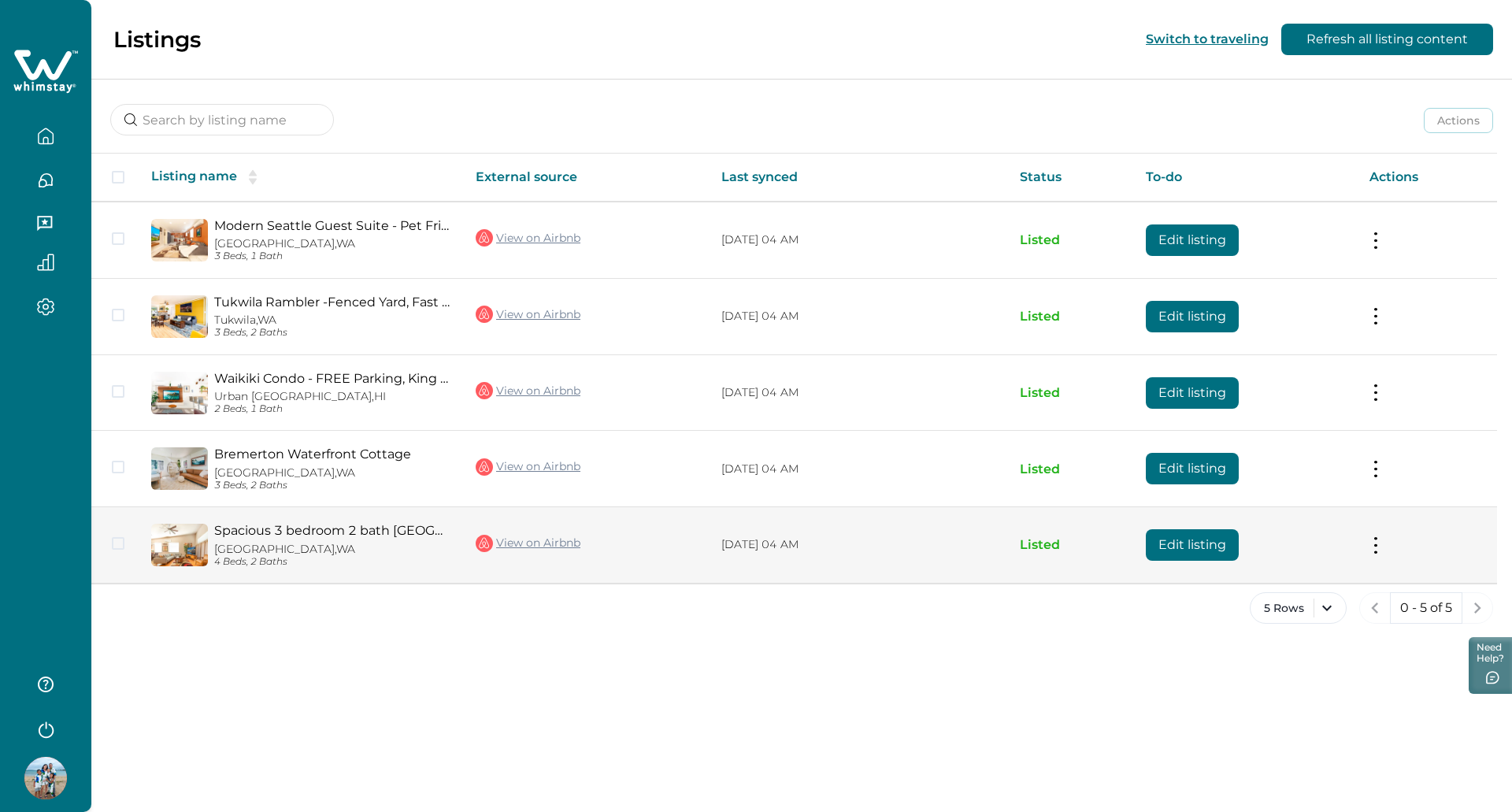
click at [1389, 543] on td "Actions View listing on Whimstay Unlist listing View listing details" at bounding box center [1426, 545] width 140 height 76
click at [1365, 555] on td "Actions View listing on Whimstay Unlist listing View listing details" at bounding box center [1426, 545] width 140 height 76
click at [1373, 547] on button at bounding box center [1376, 546] width 13 height 17
click at [1242, 613] on button "View listing on Whimstay" at bounding box center [1283, 617] width 181 height 29
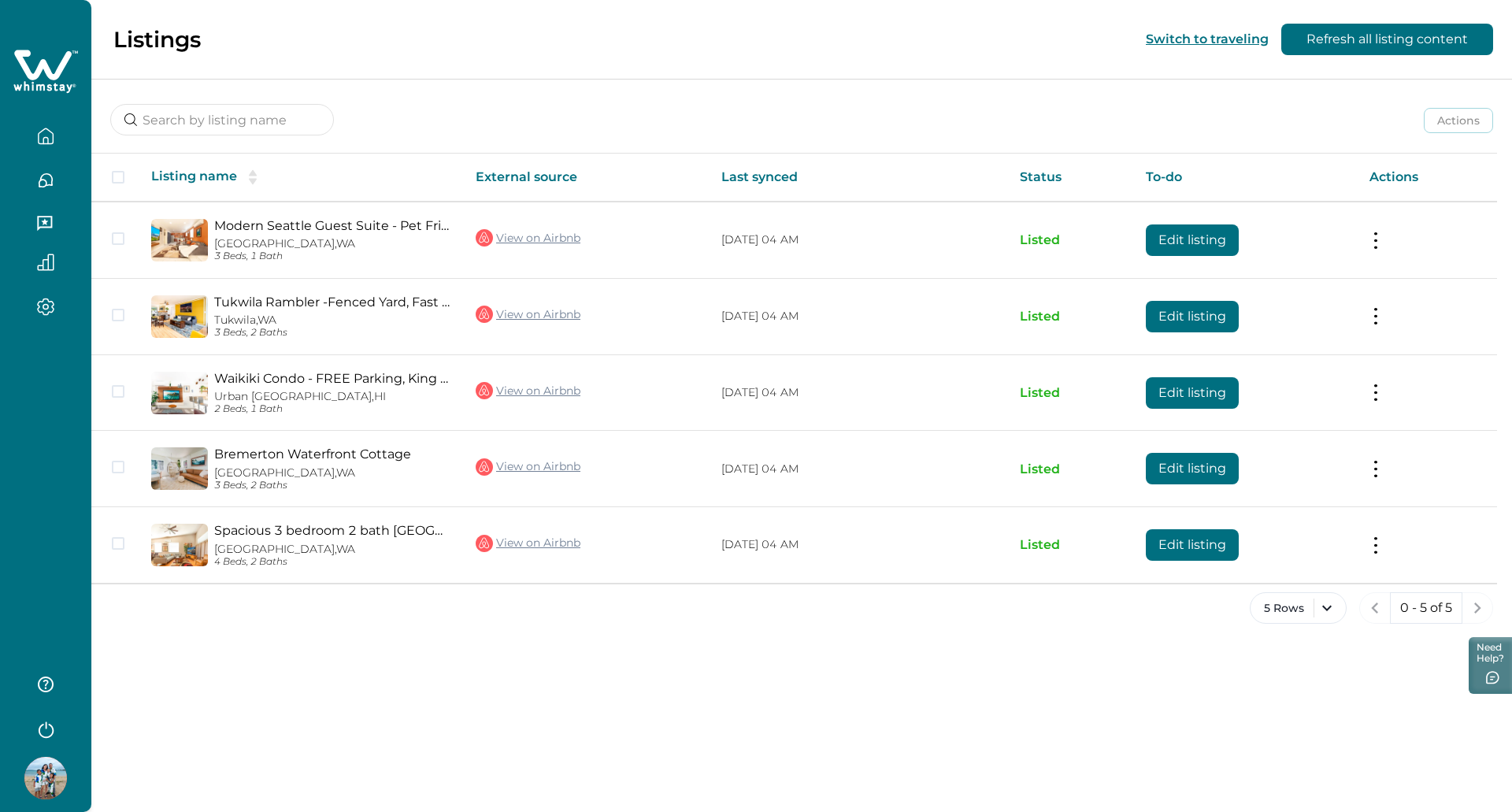
click at [60, 131] on button "button" at bounding box center [46, 136] width 66 height 31
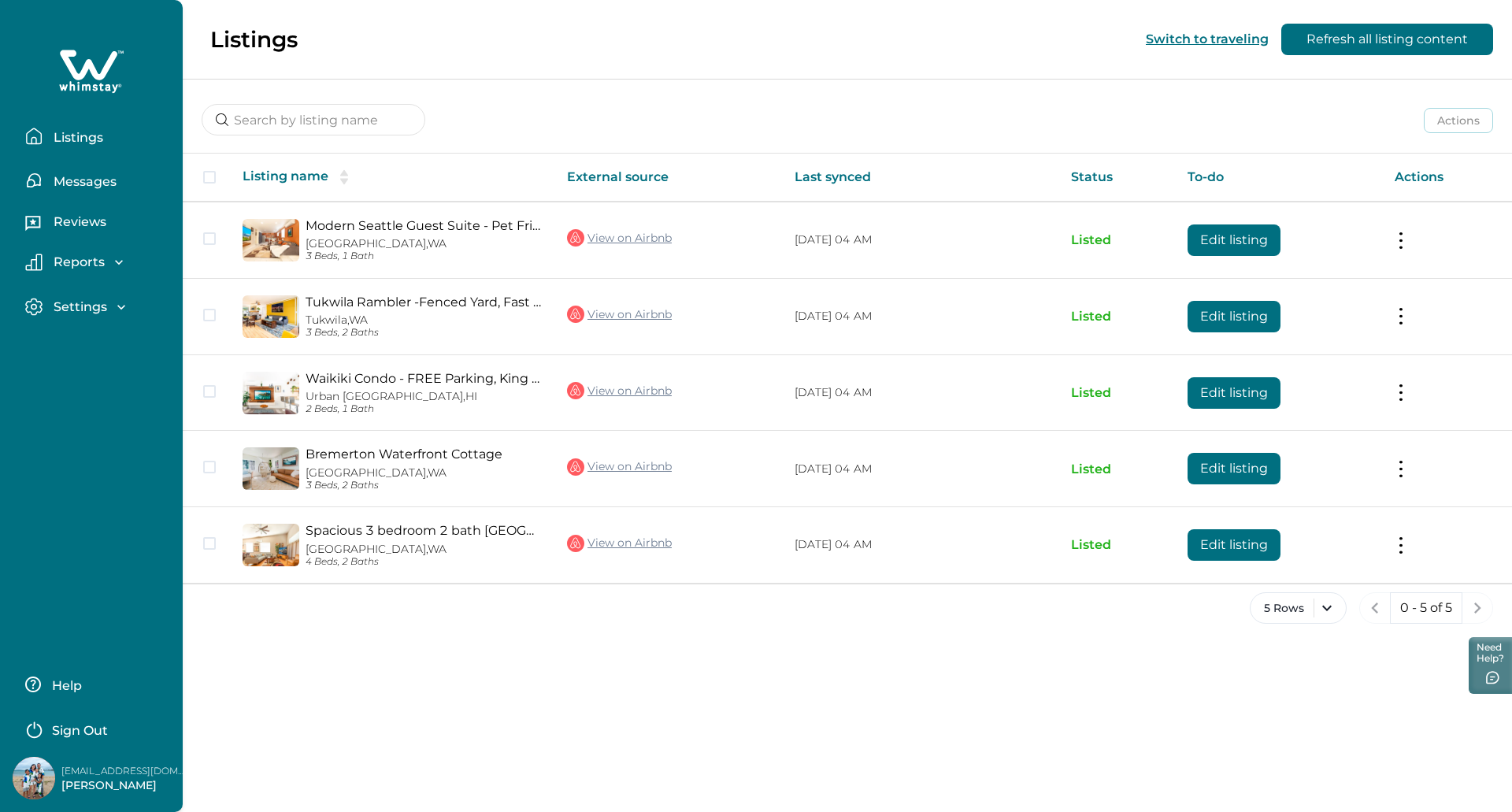
click at [60, 131] on p "Listings" at bounding box center [76, 137] width 54 height 16
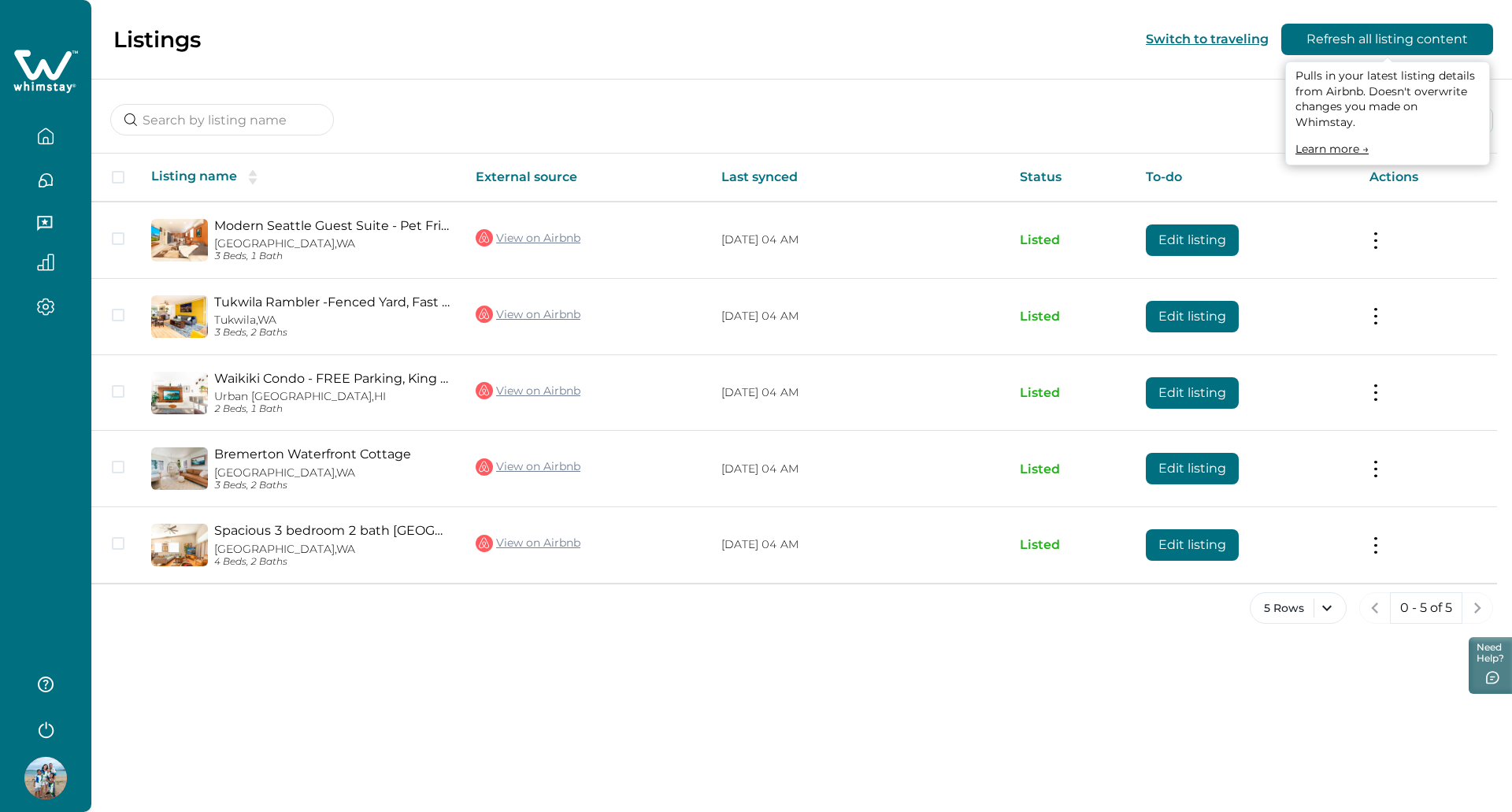
click at [1440, 33] on button "Refresh all listing content" at bounding box center [1387, 39] width 212 height 31
